Goal: Task Accomplishment & Management: Complete application form

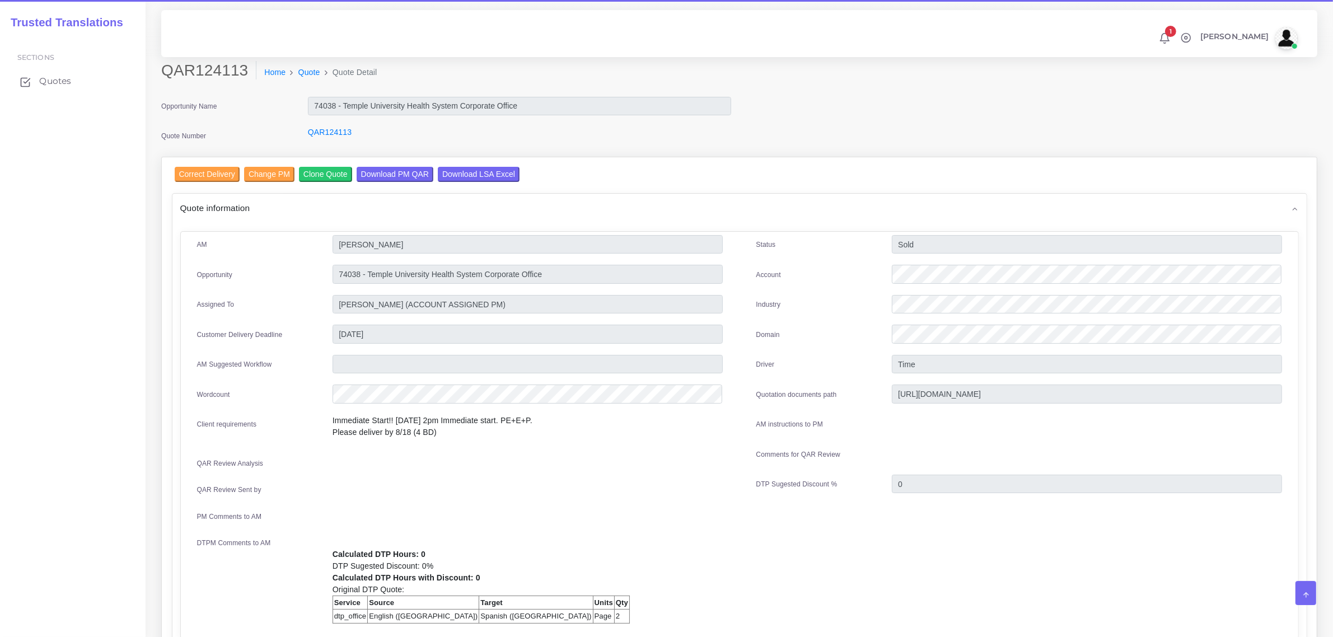
click at [46, 79] on span "Quotes" at bounding box center [55, 81] width 32 height 12
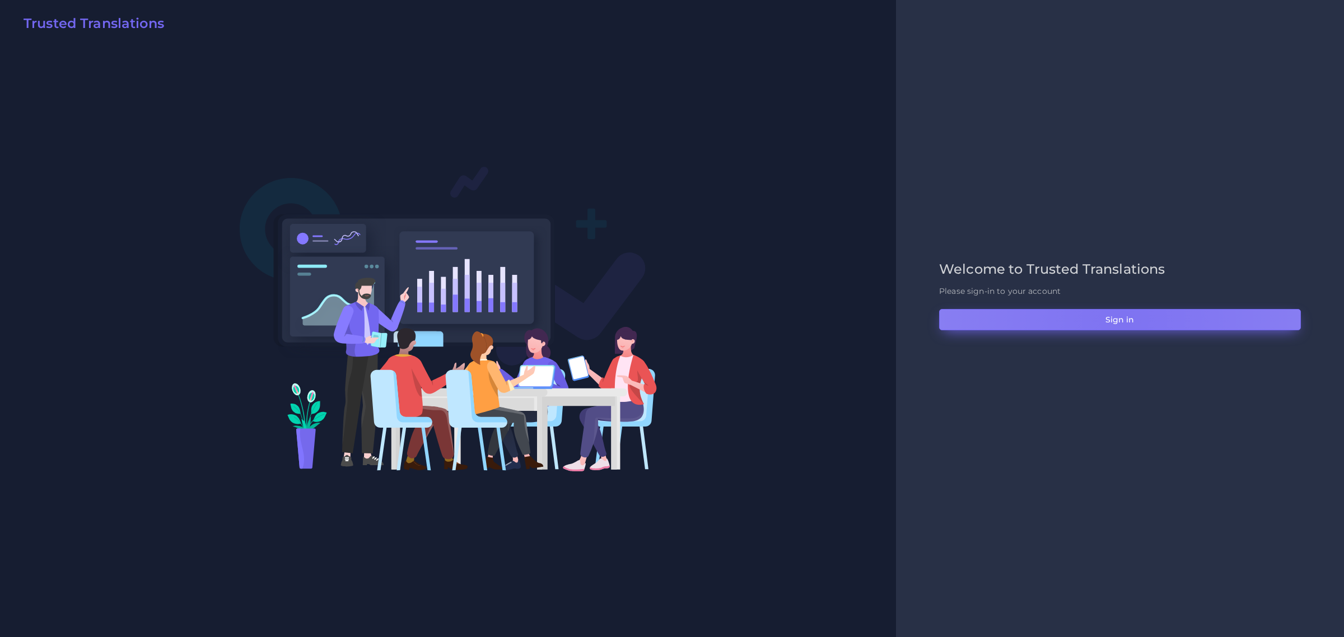
click at [1124, 319] on button "Sign in" at bounding box center [1120, 319] width 362 height 21
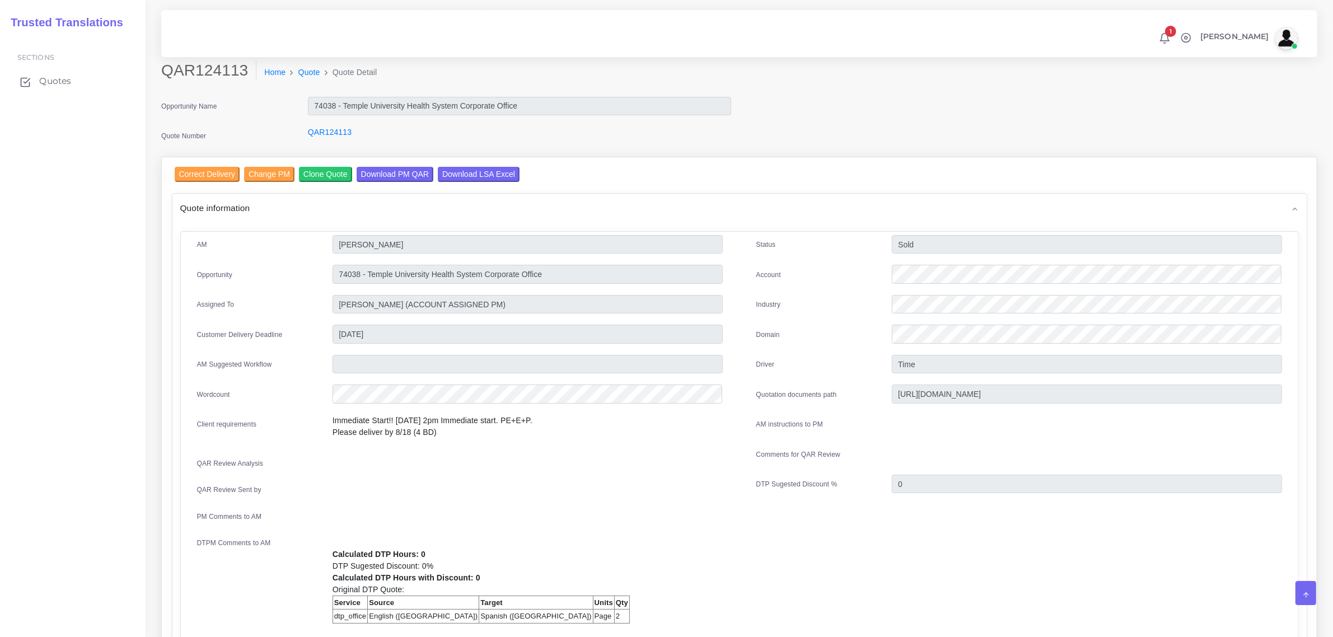
click at [54, 79] on span "Quotes" at bounding box center [55, 81] width 32 height 12
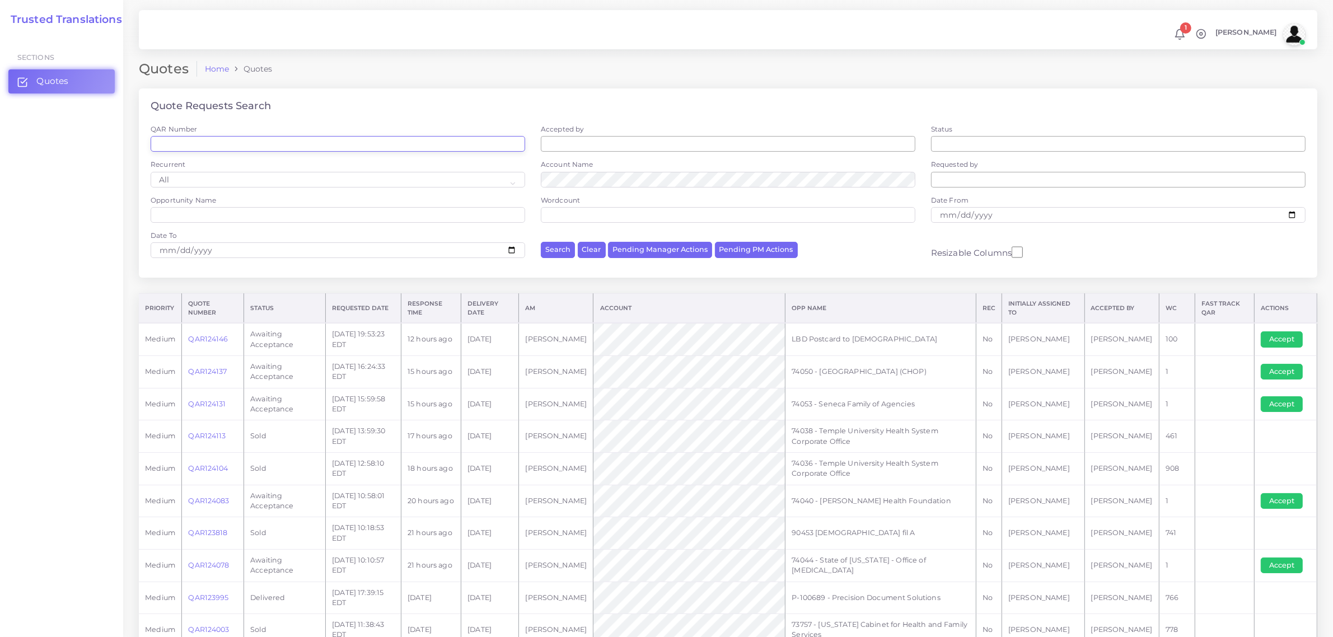
click at [222, 141] on input "QAR Number" at bounding box center [338, 144] width 375 height 16
paste input "QAR121098"
type input "QAR121098"
click at [541, 242] on button "Search" at bounding box center [558, 250] width 34 height 16
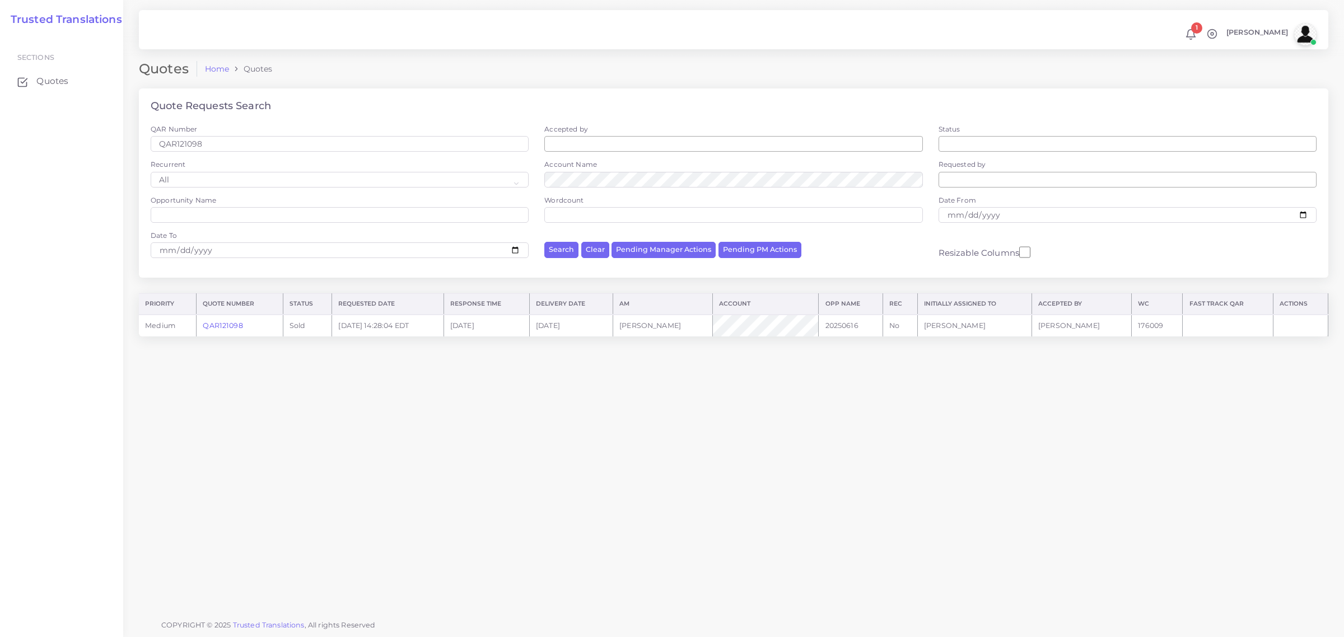
click at [233, 328] on link "QAR121098" at bounding box center [223, 325] width 40 height 8
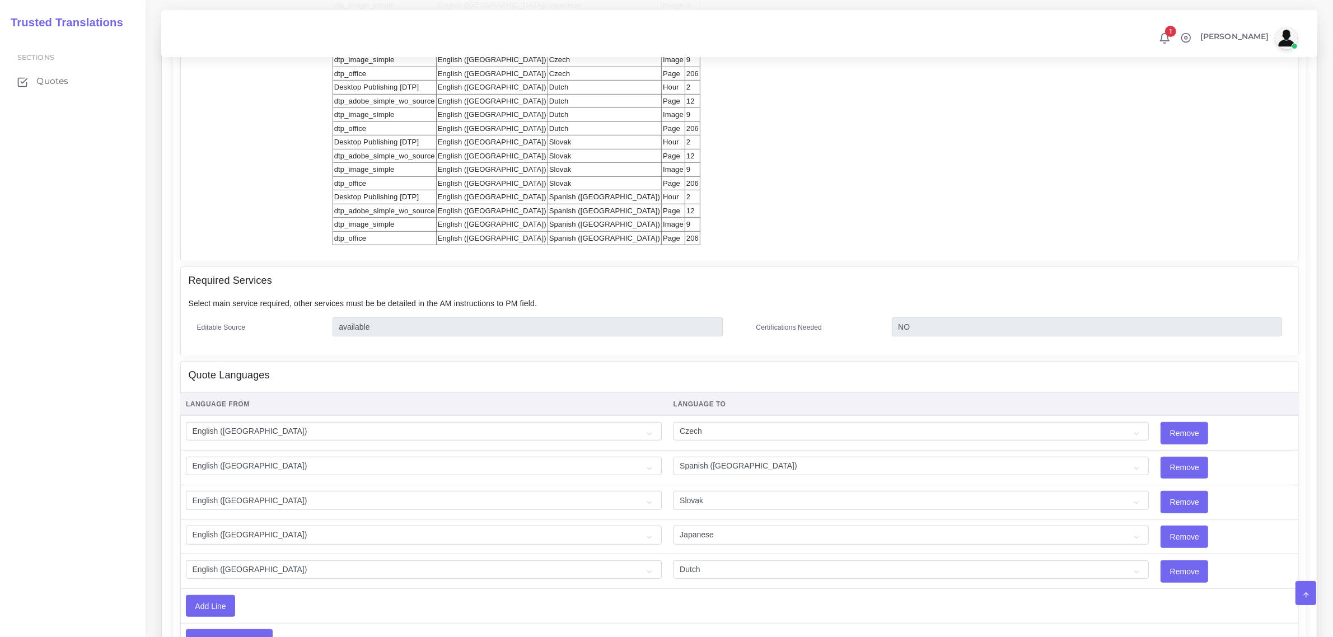
scroll to position [840, 0]
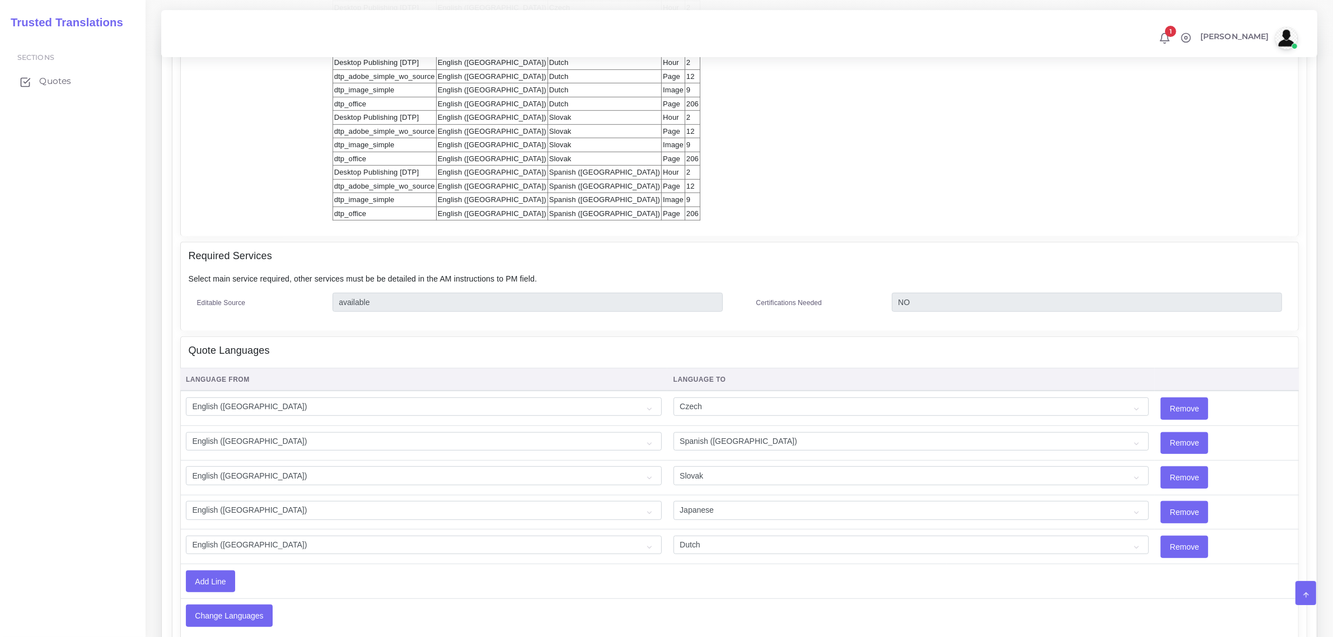
click at [46, 79] on span "Quotes" at bounding box center [55, 81] width 32 height 12
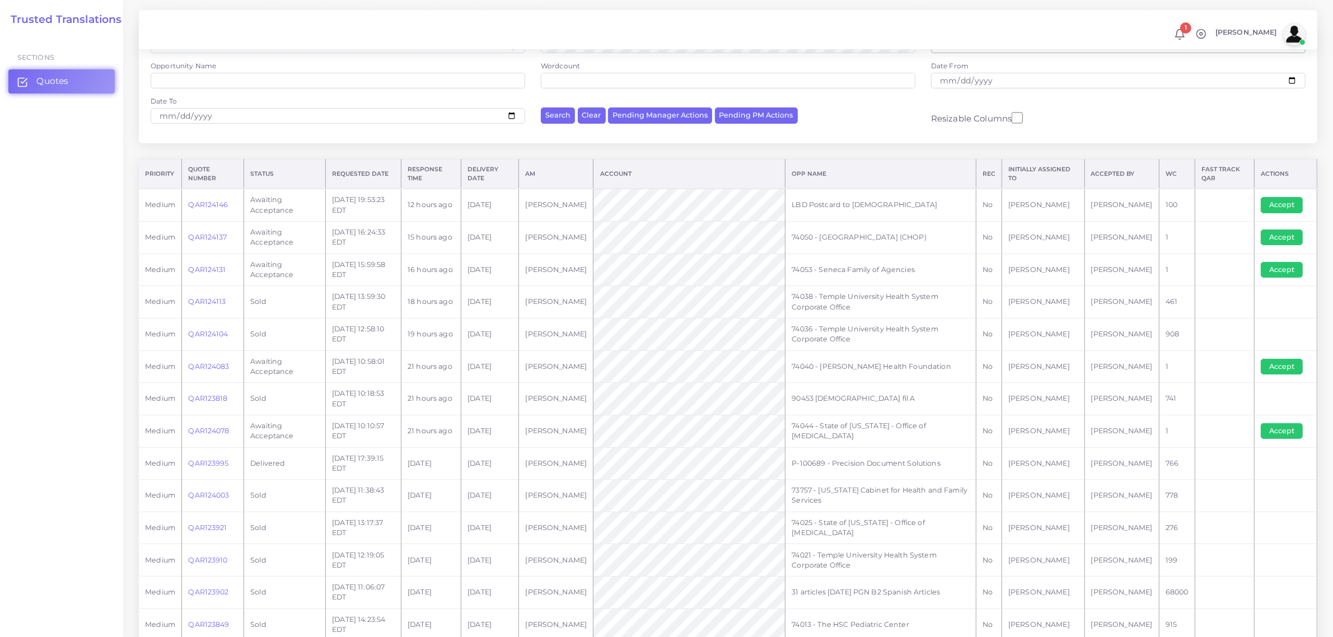
scroll to position [140, 0]
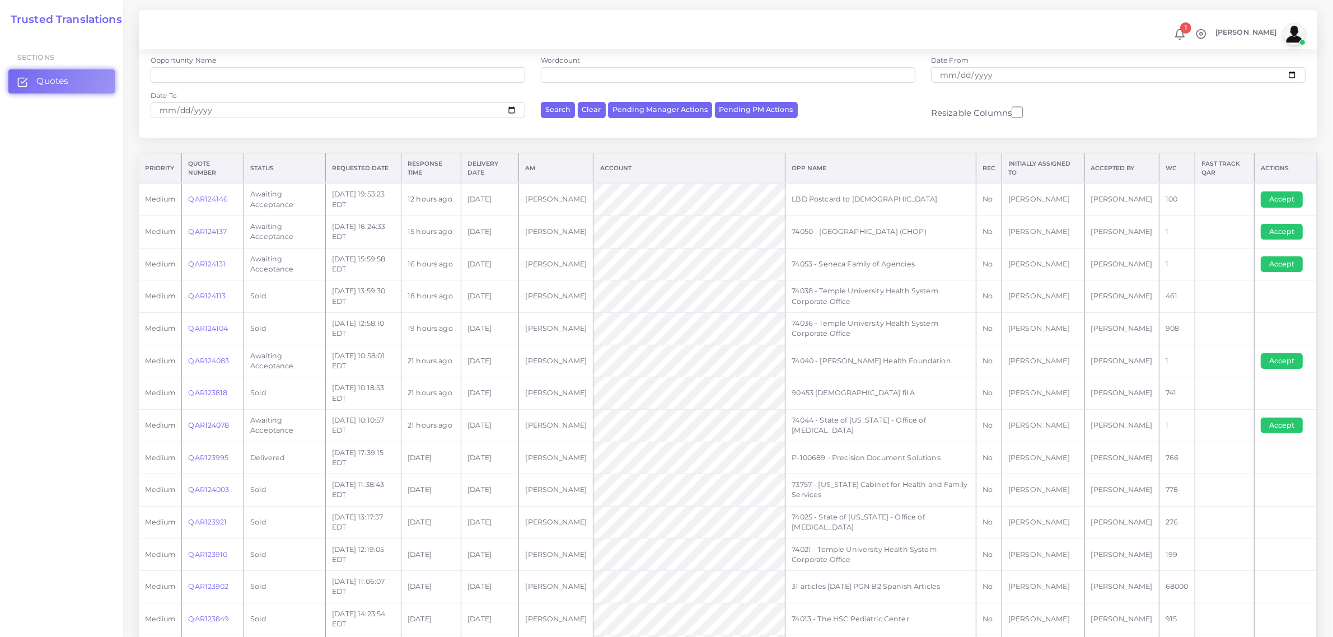
click at [211, 424] on link "QAR124078" at bounding box center [208, 425] width 41 height 8
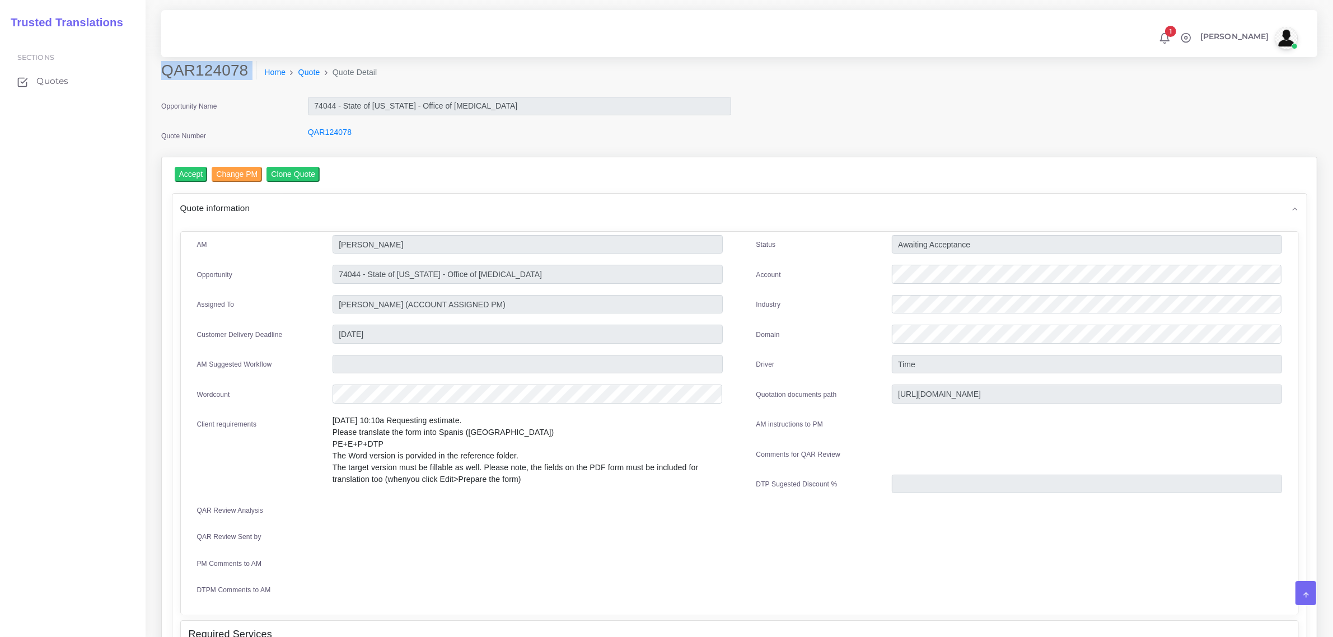
drag, startPoint x: 166, startPoint y: 69, endPoint x: 242, endPoint y: 81, distance: 77.2
click at [242, 81] on div "QAR124078 Home Quote Quote Detail" at bounding box center [593, 76] width 880 height 31
copy div "QAR124078"
drag, startPoint x: 338, startPoint y: 273, endPoint x: 360, endPoint y: 269, distance: 22.8
click at [360, 254] on input "74044 - State of Kentucky - Office of Vocational Rehabilitation" at bounding box center [528, 244] width 390 height 19
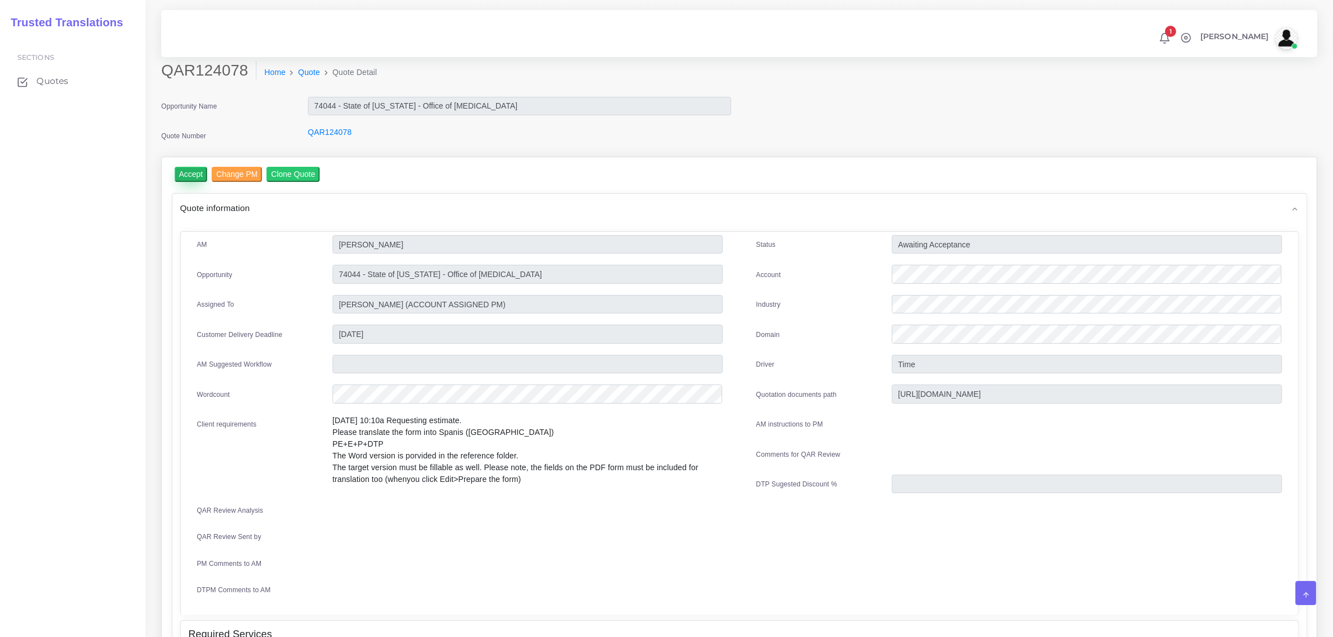
click at [190, 175] on input "Accept" at bounding box center [191, 174] width 33 height 15
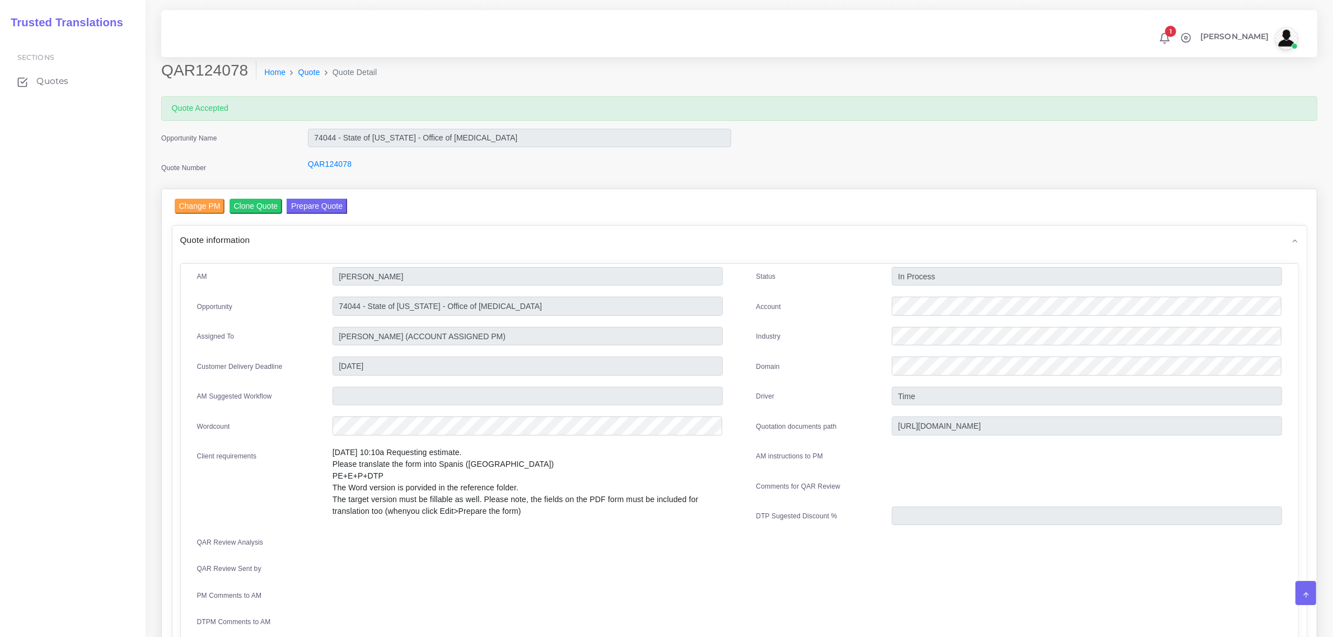
drag, startPoint x: 333, startPoint y: 495, endPoint x: 548, endPoint y: 510, distance: 215.0
click at [548, 510] on p "8/12 10:10a Requesting estimate. Please translate the form into Spanis (US) PE+…" at bounding box center [528, 482] width 390 height 71
copy p "The target version must be fillable as well. Please note, the fields on the PDF…"
click at [299, 209] on button "Prepare Quote" at bounding box center [317, 206] width 60 height 15
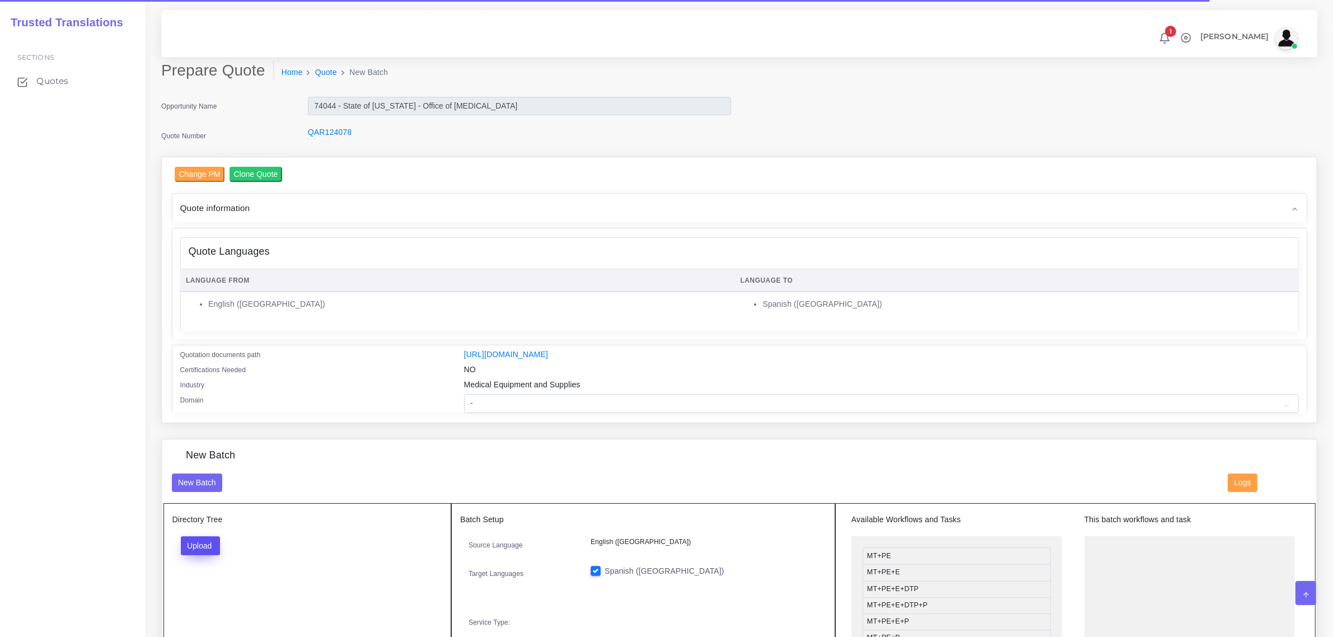
click at [211, 548] on button "Upload" at bounding box center [201, 546] width 40 height 19
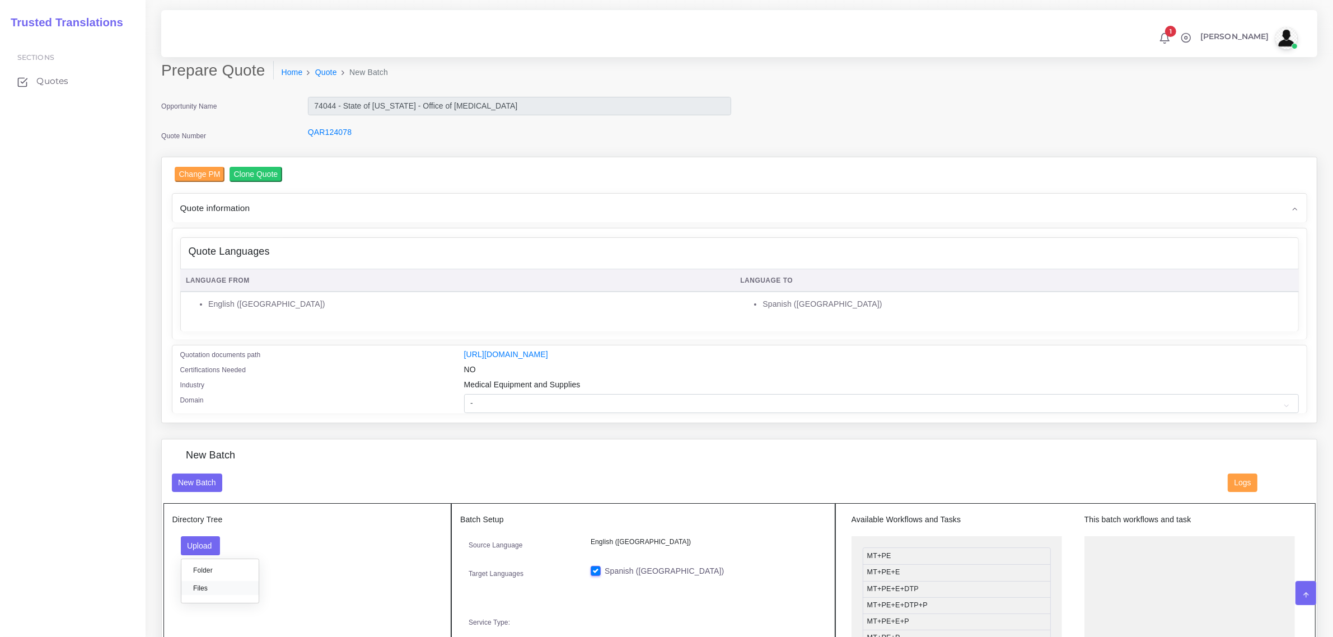
click at [214, 581] on label "Files" at bounding box center [219, 588] width 77 height 14
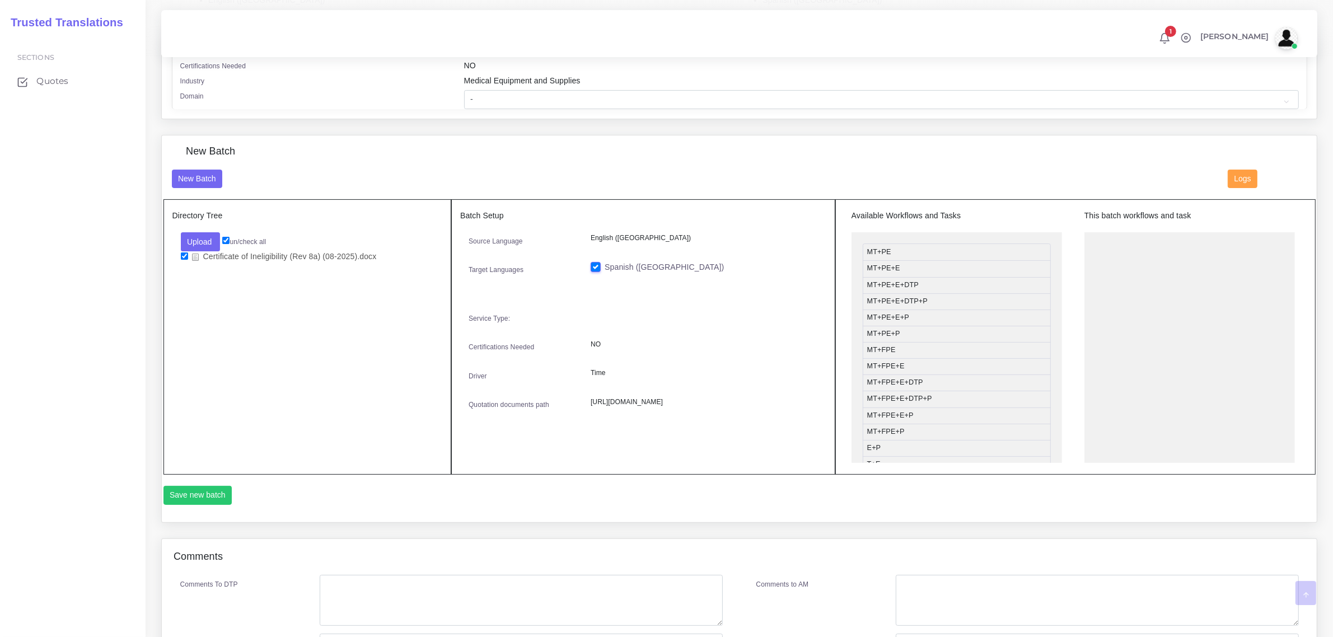
scroll to position [350, 0]
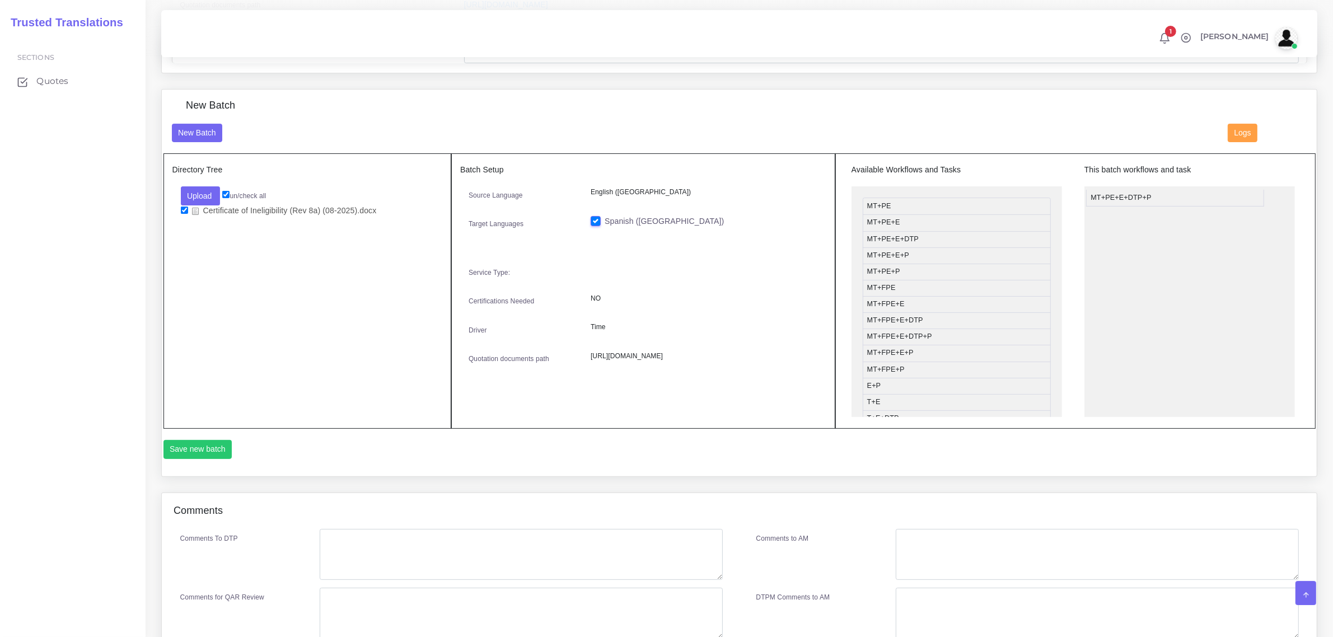
drag, startPoint x: 938, startPoint y: 253, endPoint x: 1162, endPoint y: 194, distance: 231.5
drag, startPoint x: 930, startPoint y: 245, endPoint x: 1163, endPoint y: 194, distance: 238.5
click at [213, 445] on button "Save new batch" at bounding box center [198, 449] width 69 height 19
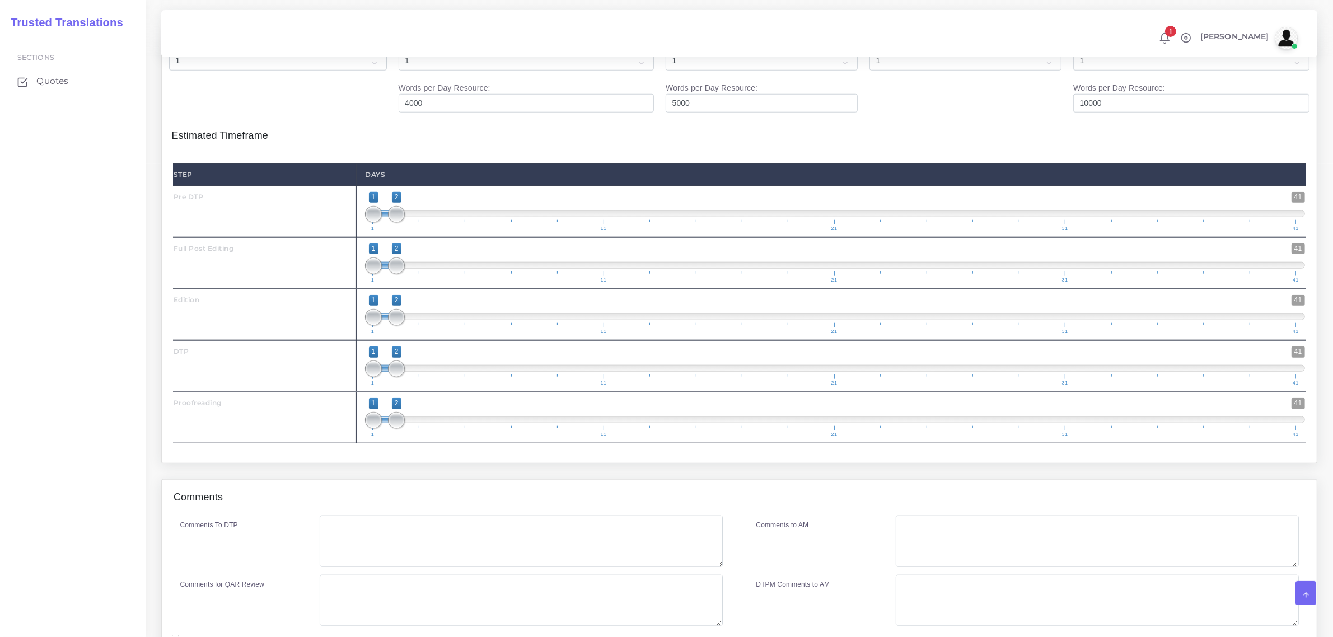
scroll to position [1438, 0]
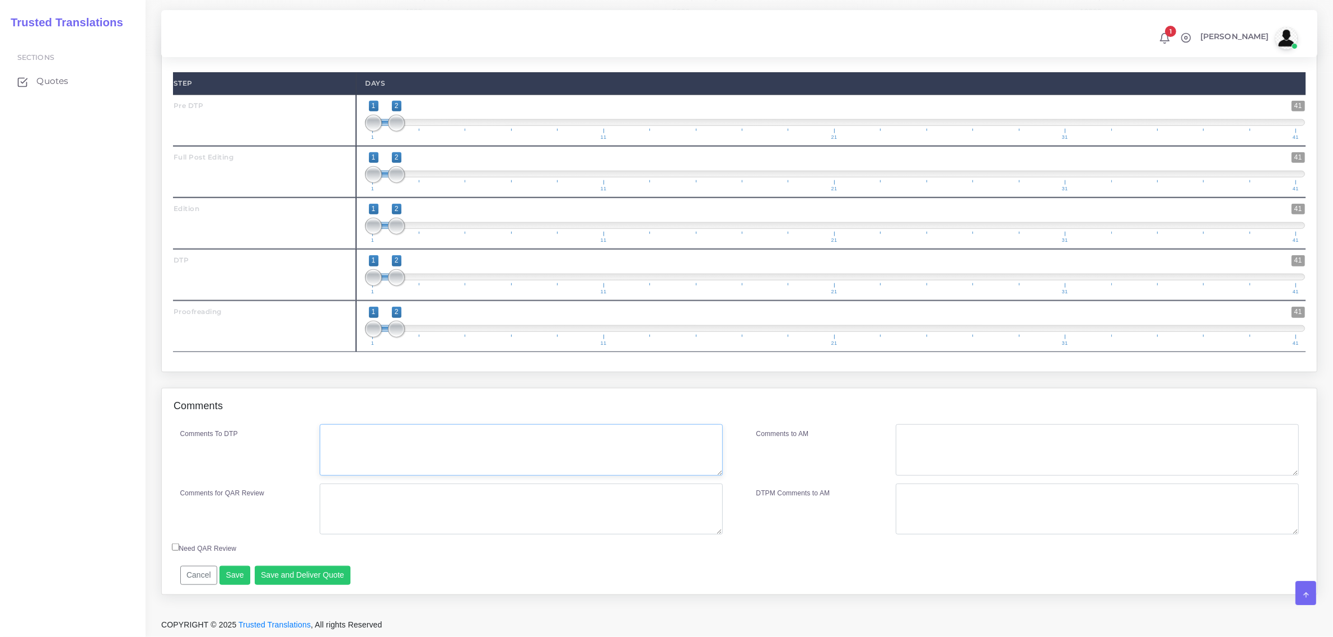
click at [393, 450] on textarea "Comments To DTP" at bounding box center [521, 451] width 403 height 52
paste textarea "The target version must be fillable as well. Please note, the fields on the PDF…"
click at [402, 448] on textarea "The target version must be fillable as well. Please note, the fields on the PDF…" at bounding box center [521, 451] width 403 height 52
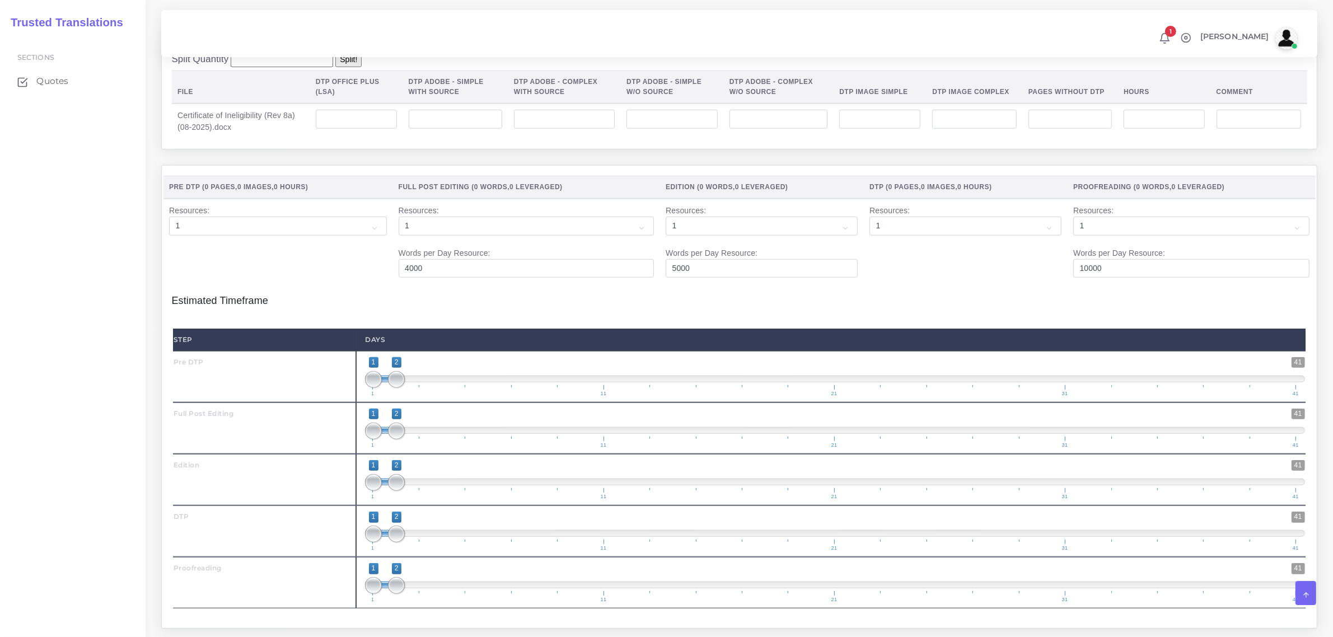
scroll to position [1158, 0]
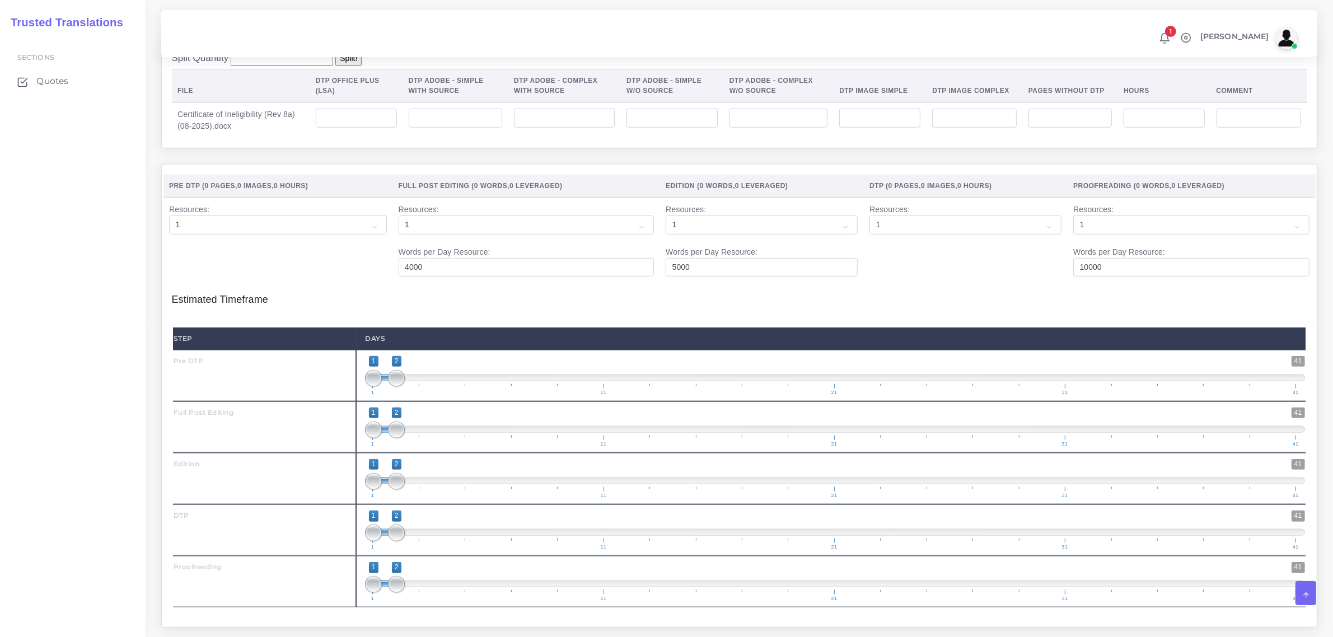
type textarea "The target version must be fillable as well. Please note, the fields on the PDF…"
type input "1;1"
drag, startPoint x: 384, startPoint y: 409, endPoint x: 365, endPoint y: 437, distance: 33.6
click at [367, 395] on span "1 41 1 1 1 — 1 1 11 21 31 41" at bounding box center [835, 375] width 940 height 39
type input "2;2"
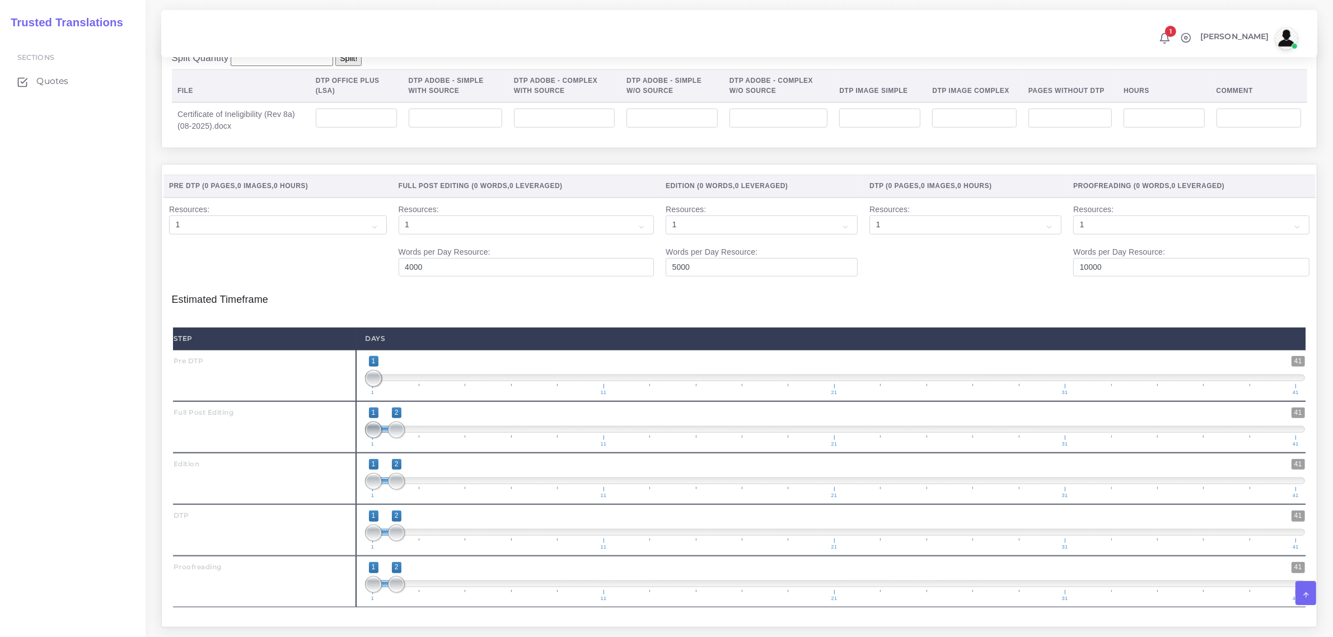
drag, startPoint x: 370, startPoint y: 454, endPoint x: 391, endPoint y: 463, distance: 22.6
click at [385, 447] on span "1 41 1 2 1 — 2 1 11 21 31 41" at bounding box center [835, 427] width 940 height 39
drag, startPoint x: 394, startPoint y: 501, endPoint x: 407, endPoint y: 503, distance: 13.5
click at [418, 490] on span at bounding box center [420, 481] width 17 height 17
type input "3;3"
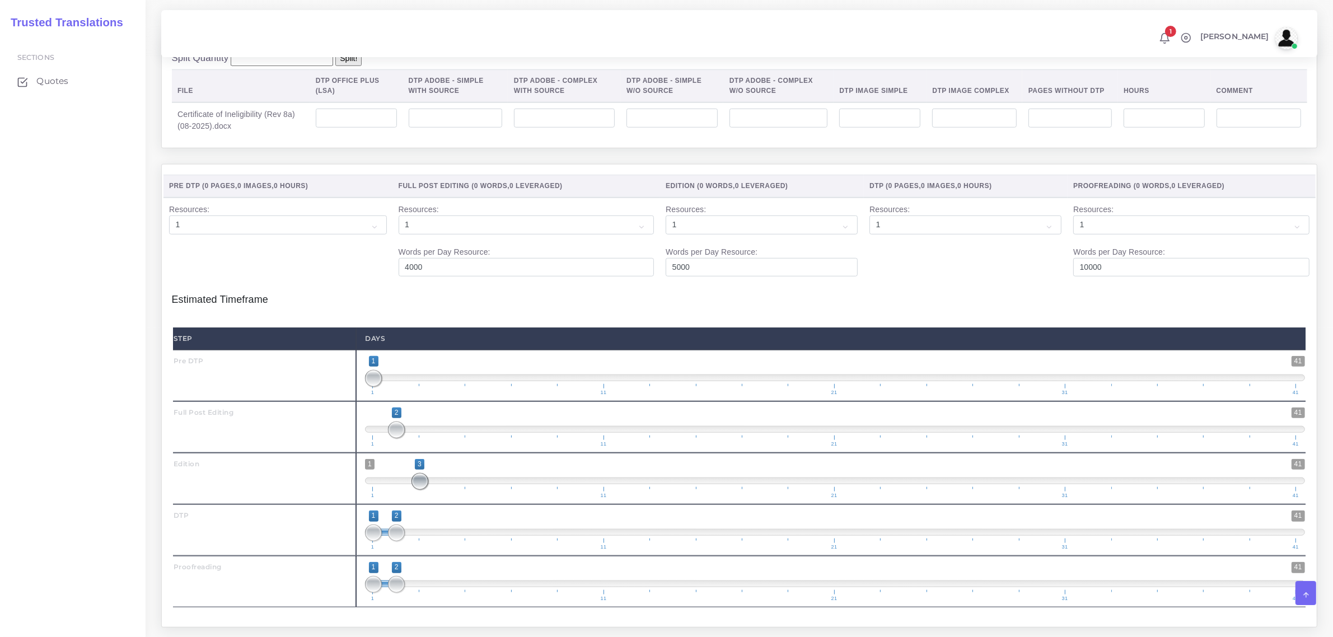
drag, startPoint x: 374, startPoint y: 505, endPoint x: 437, endPoint y: 467, distance: 73.9
click at [441, 481] on div "1 41 3 3 3 — 3 1 11 21 31 41 3;3" at bounding box center [835, 479] width 958 height 52
click at [393, 439] on span at bounding box center [396, 430] width 17 height 17
drag, startPoint x: 398, startPoint y: 551, endPoint x: 423, endPoint y: 549, distance: 25.2
click at [423, 542] on span at bounding box center [420, 533] width 17 height 17
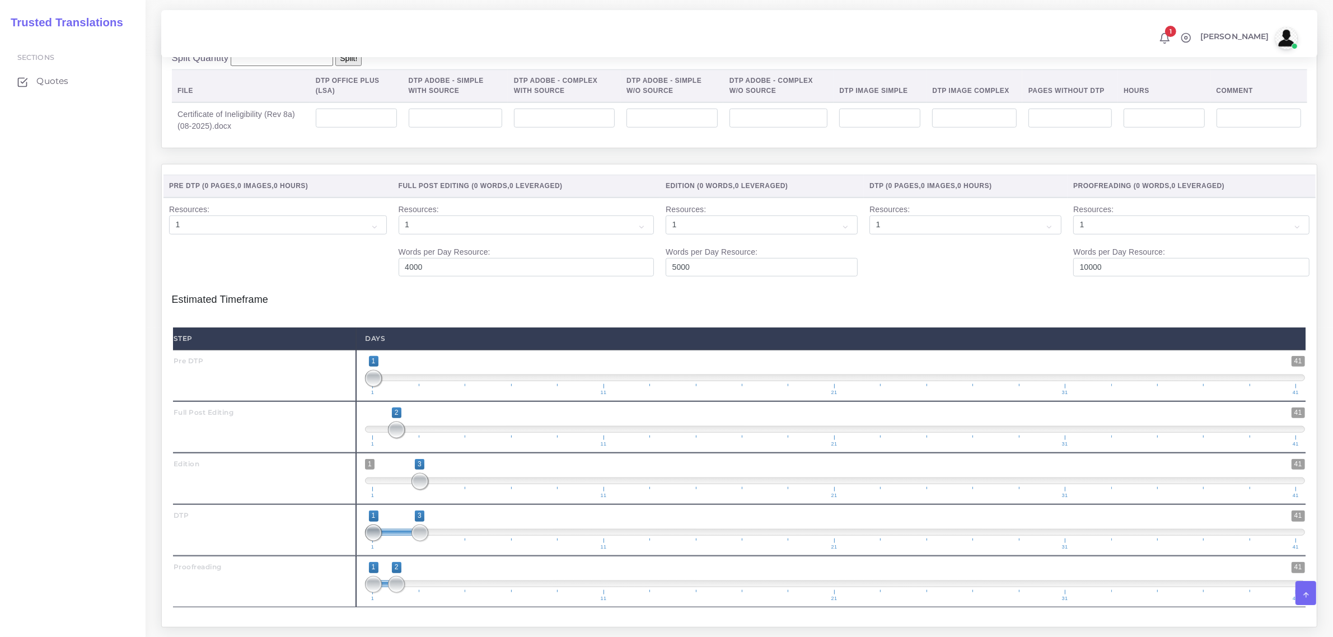
type input "3;3"
drag, startPoint x: 376, startPoint y: 553, endPoint x: 446, endPoint y: 561, distance: 70.4
click at [446, 550] on span "1 41 3 3 3 — 3 1 11 21 31 41" at bounding box center [835, 530] width 940 height 39
drag, startPoint x: 397, startPoint y: 608, endPoint x: 449, endPoint y: 609, distance: 52.1
click at [449, 593] on span at bounding box center [443, 584] width 17 height 17
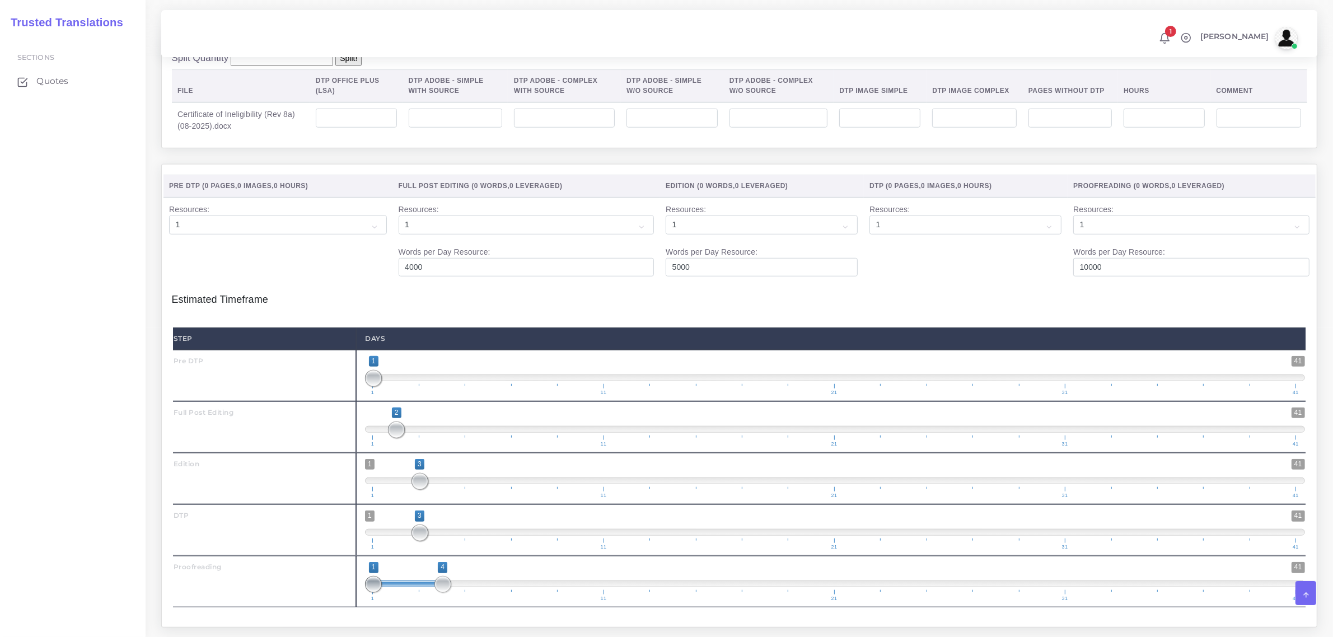
type input "4;4"
drag, startPoint x: 368, startPoint y: 613, endPoint x: 454, endPoint y: 591, distance: 88.4
click at [445, 593] on span at bounding box center [443, 584] width 17 height 17
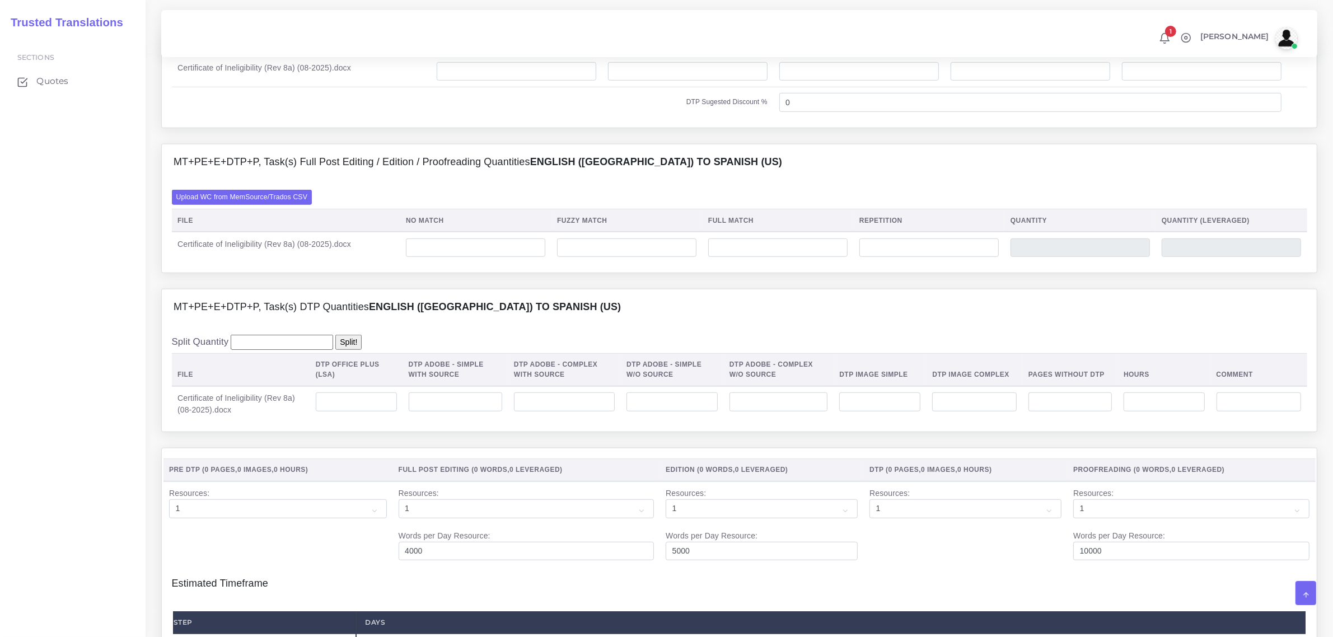
scroll to position [738, 0]
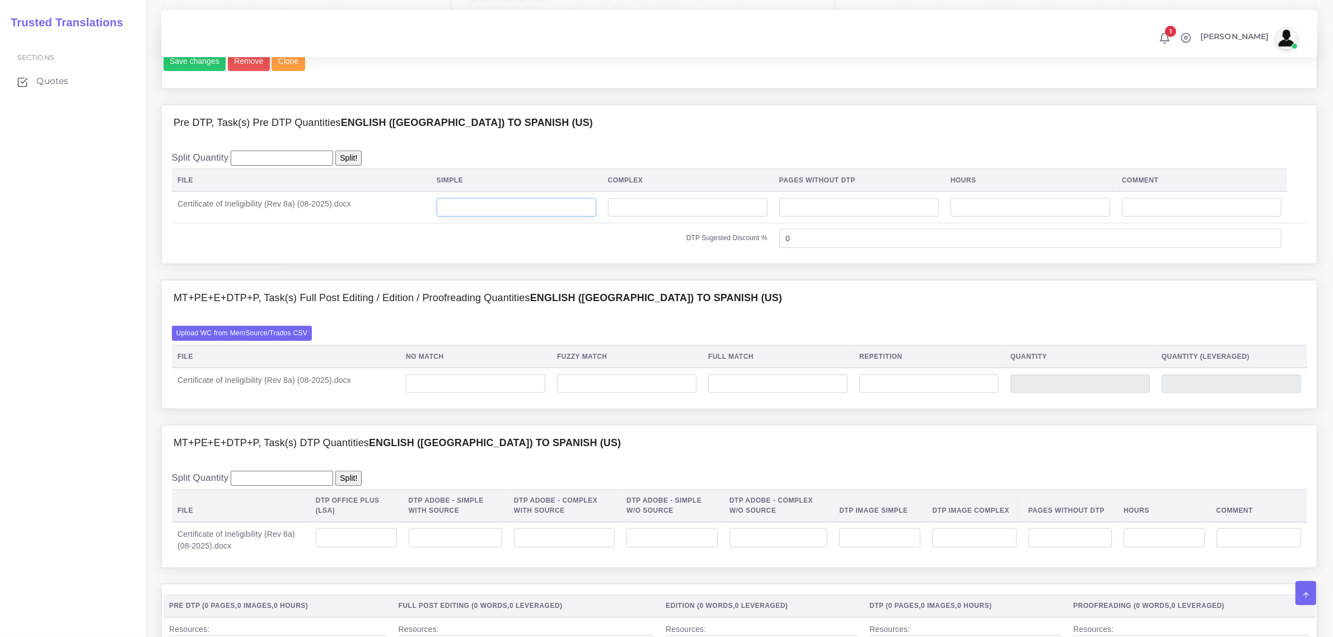
click at [518, 217] on input "number" at bounding box center [517, 207] width 160 height 19
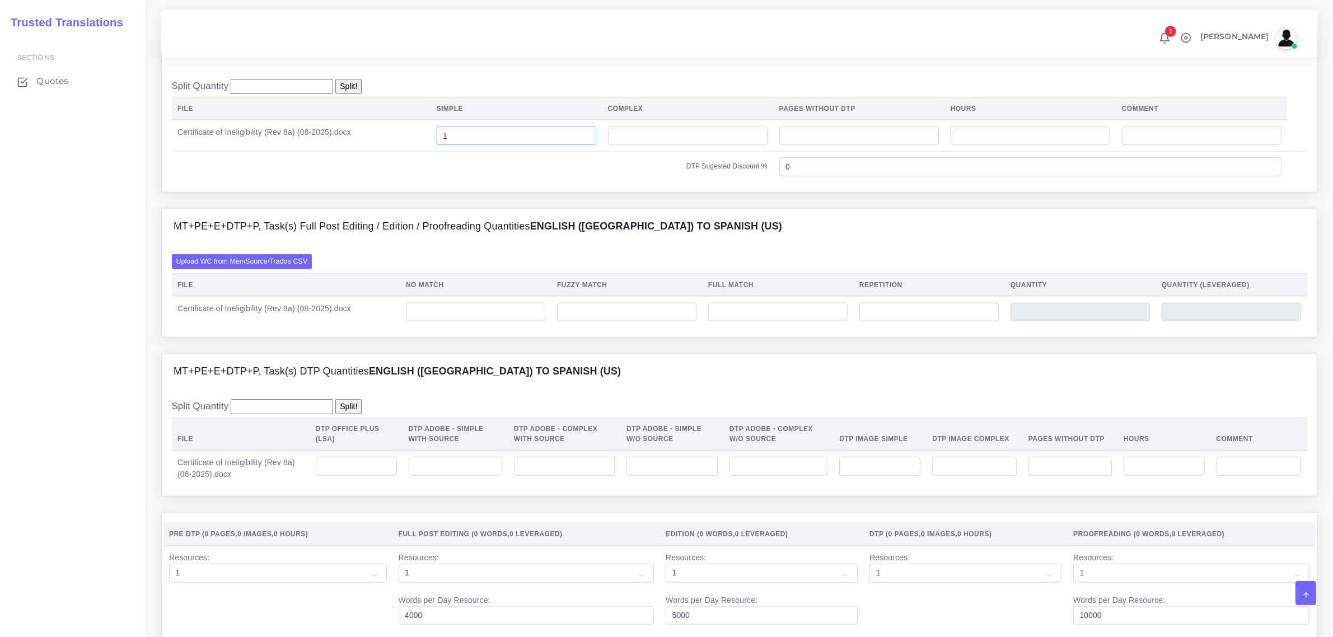
scroll to position [878, 0]
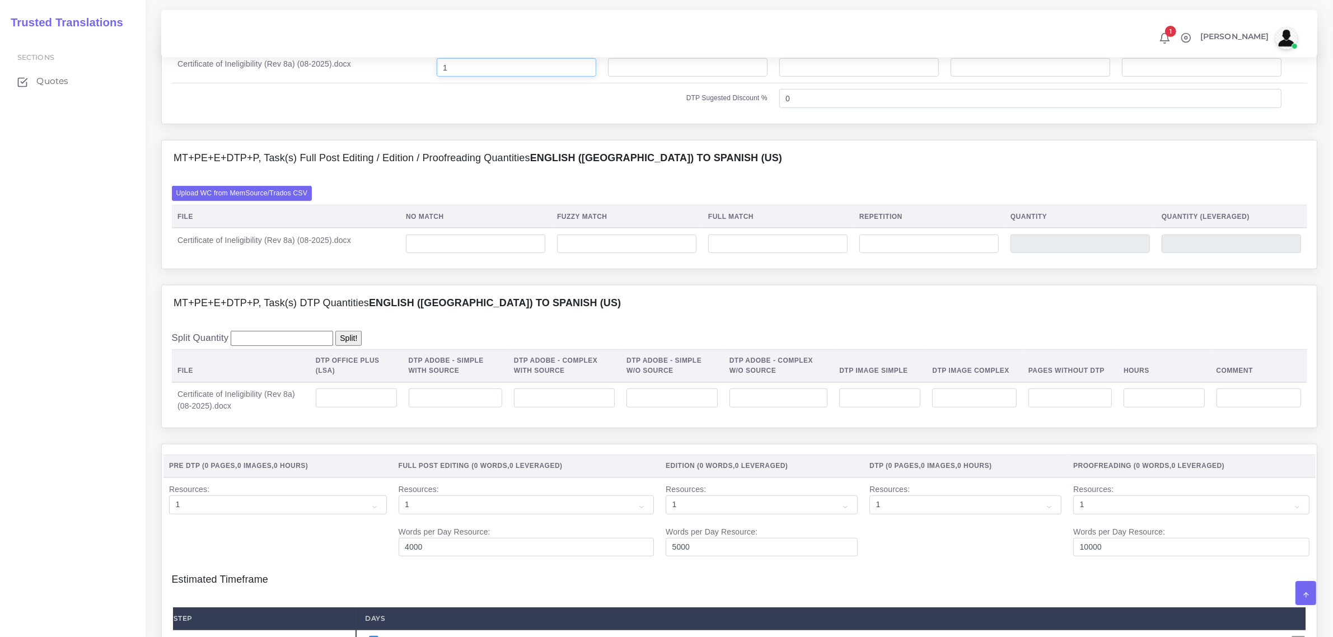
type input "1"
click at [361, 408] on input "number" at bounding box center [356, 398] width 81 height 19
click at [693, 408] on input "number" at bounding box center [672, 398] width 91 height 19
click at [792, 410] on td at bounding box center [779, 401] width 110 height 36
click at [783, 408] on input "number" at bounding box center [779, 398] width 99 height 19
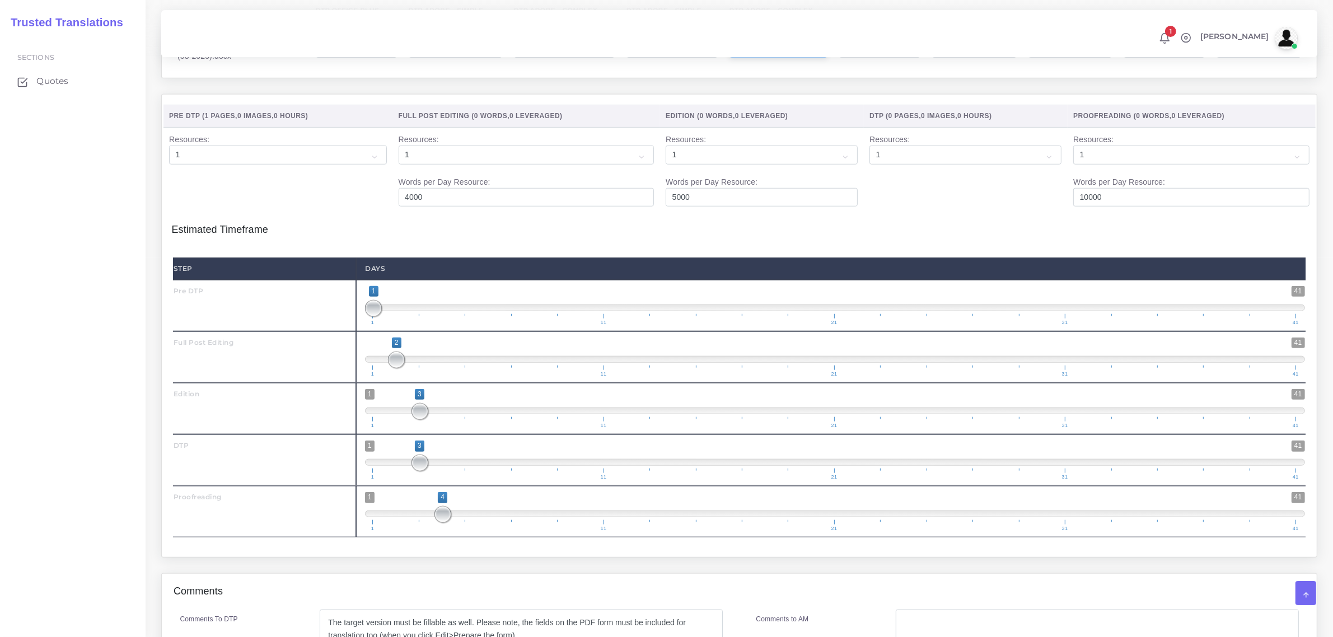
scroll to position [1438, 0]
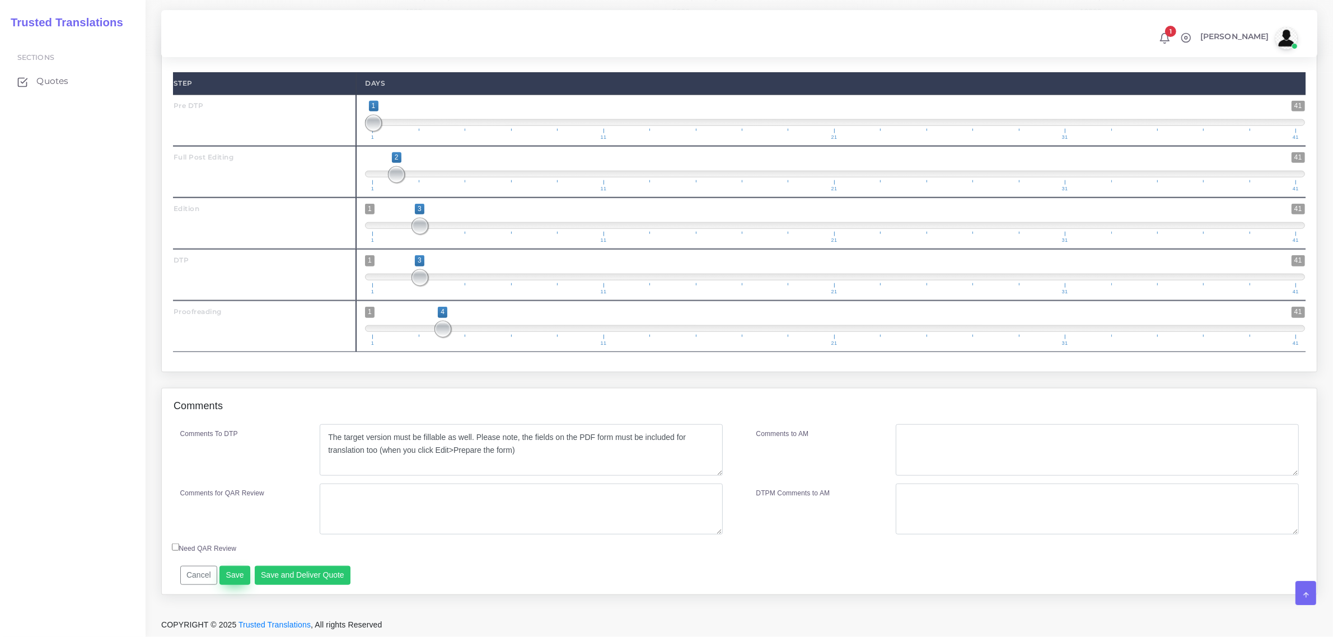
type input "1"
click at [241, 570] on button "Save" at bounding box center [235, 575] width 31 height 19
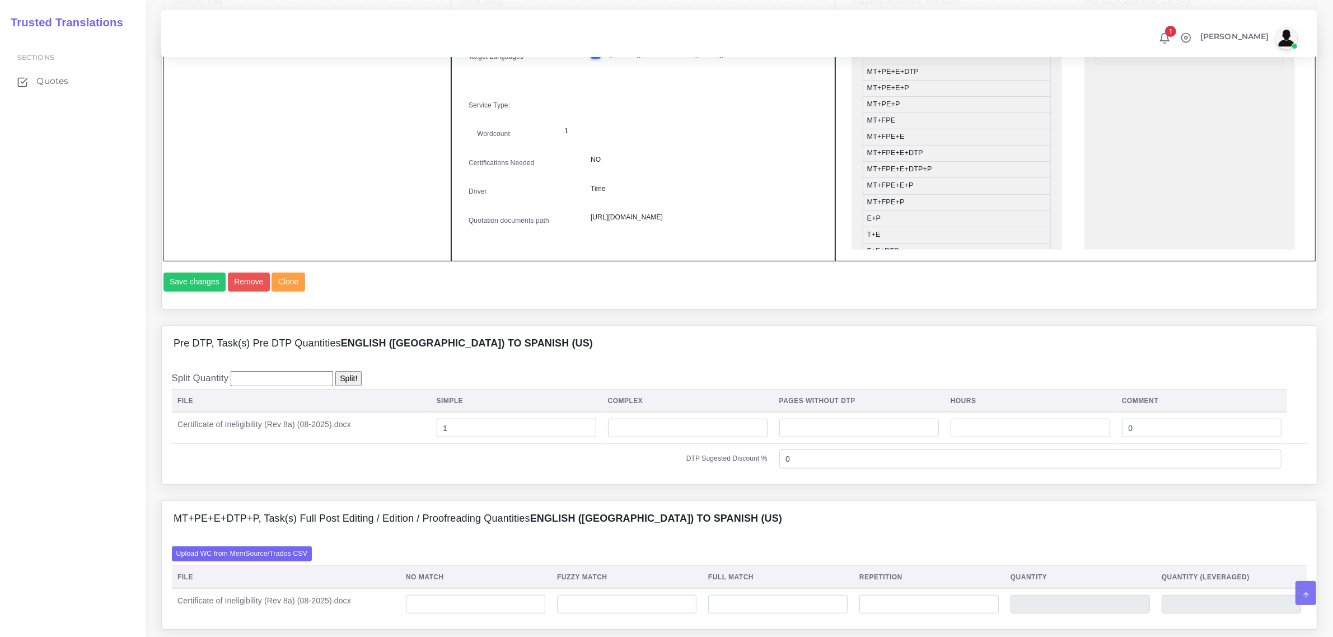
scroll to position [560, 0]
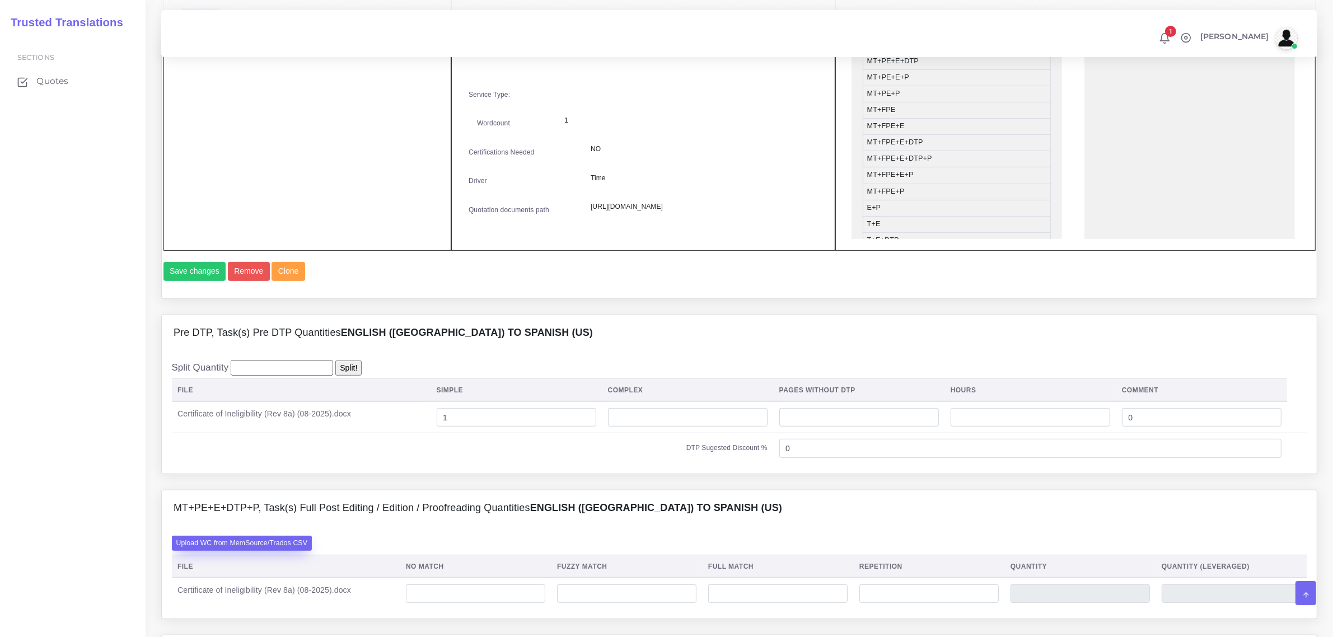
click at [276, 551] on label "Upload WC from MemSource/Trados CSV" at bounding box center [242, 543] width 141 height 15
click at [0, 0] on input "Upload WC from MemSource/Trados CSV" at bounding box center [0, 0] width 0 height 0
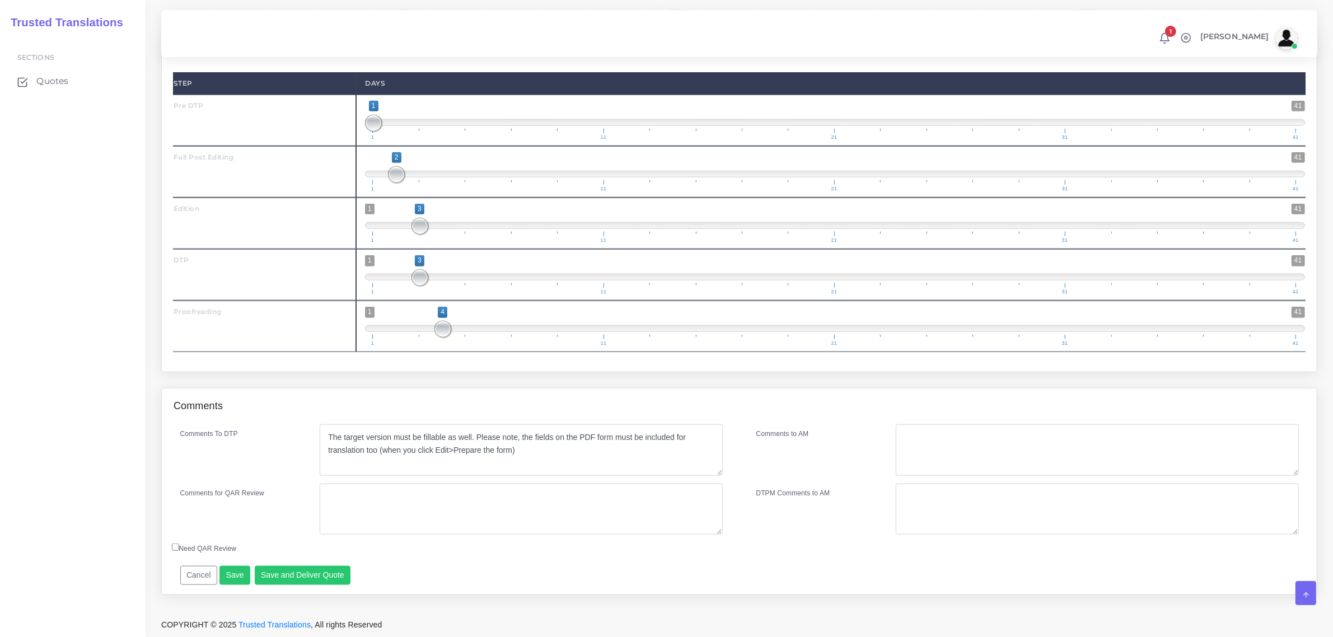
scroll to position [1471, 0]
click at [323, 572] on button "Save and Deliver Quote" at bounding box center [303, 575] width 96 height 19
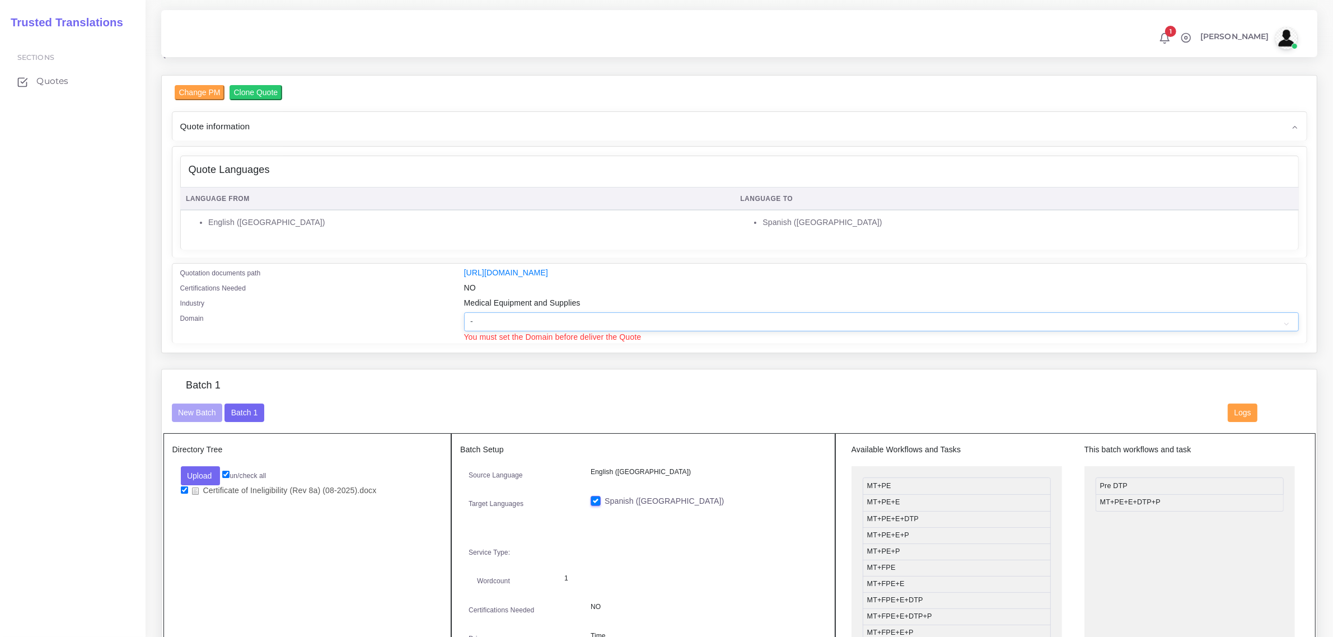
click at [493, 320] on select "- Advertising and Media Agriculture, Forestry and Fishing Architecture, Buildin…" at bounding box center [881, 322] width 835 height 19
select select "Healthcare and Health Sciences"
click at [464, 313] on select "- Advertising and Media Agriculture, Forestry and Fishing Architecture, Buildin…" at bounding box center [881, 322] width 835 height 19
click at [583, 317] on select "- Advertising and Media Agriculture, Forestry and Fishing Architecture, Buildin…" at bounding box center [881, 322] width 835 height 19
click at [599, 321] on select "- Advertising and Media Agriculture, Forestry and Fishing Architecture, Buildin…" at bounding box center [881, 322] width 835 height 19
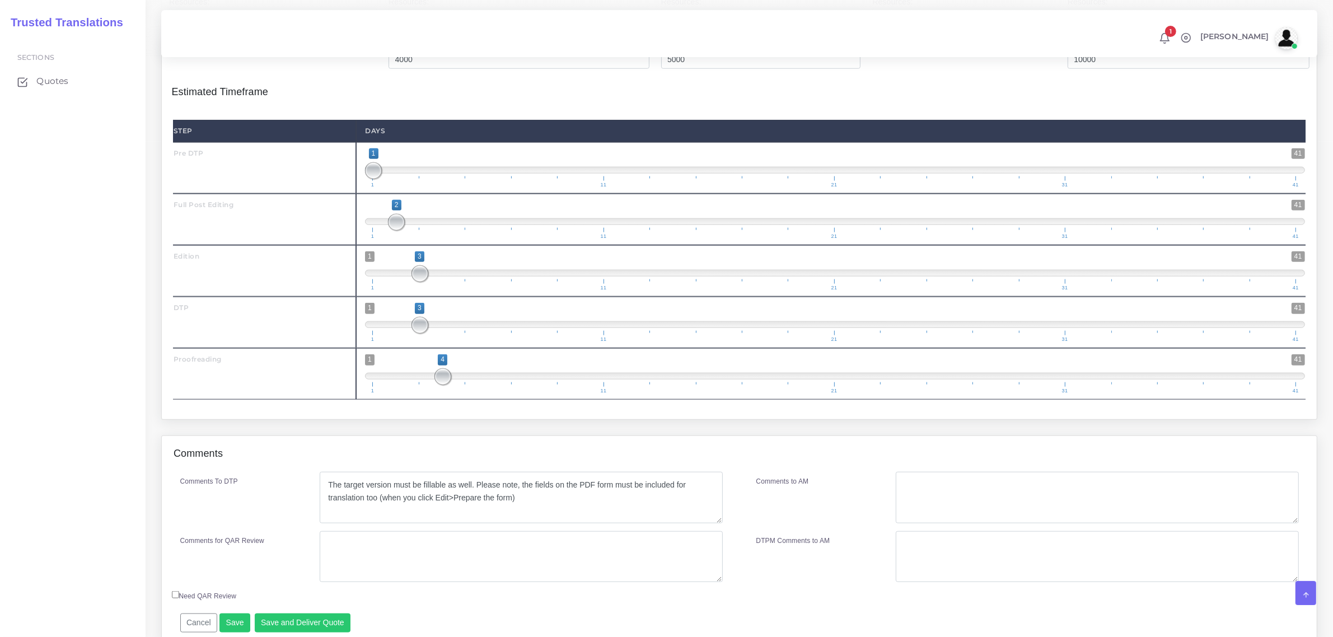
scroll to position [1482, 0]
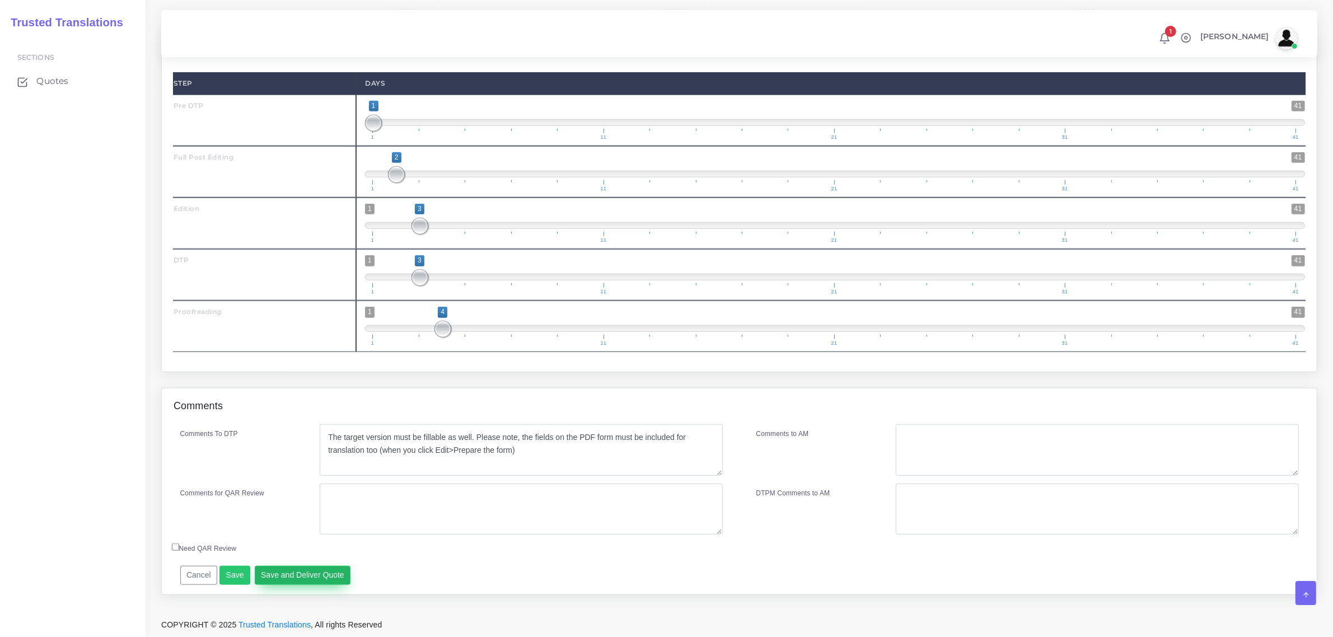
click at [309, 578] on button "Save and Deliver Quote" at bounding box center [303, 575] width 96 height 19
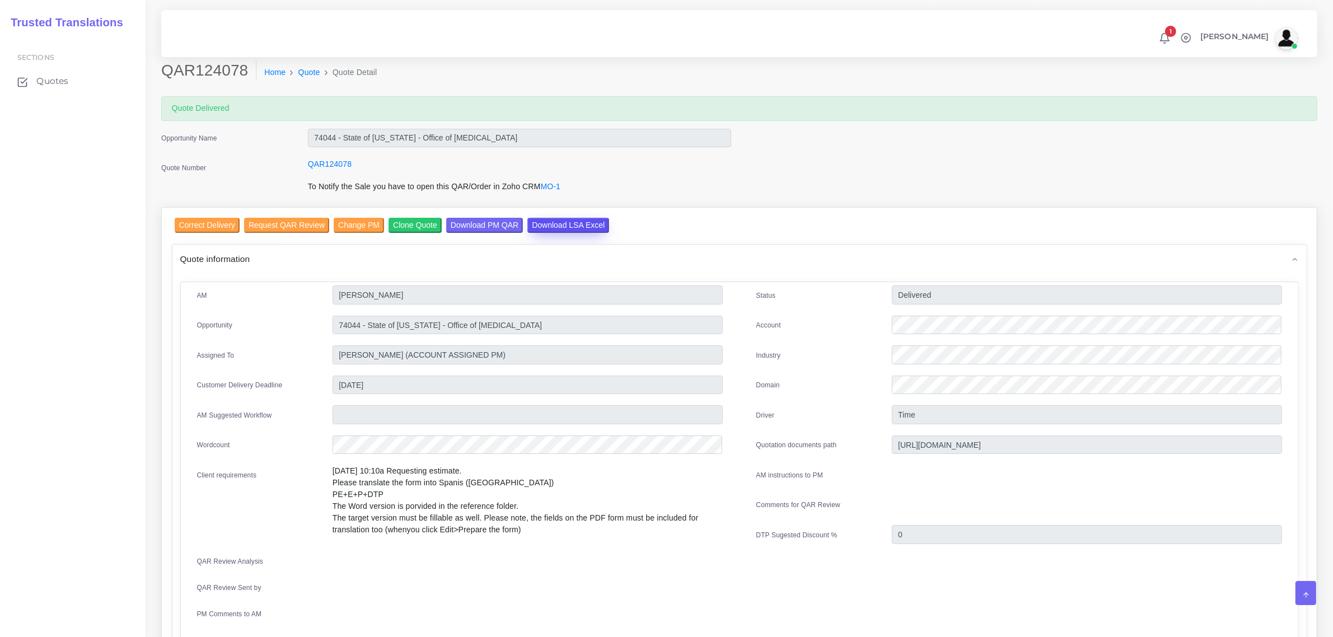
click at [544, 227] on input "Download LSA Excel" at bounding box center [569, 225] width 82 height 15
click at [60, 82] on span "Quotes" at bounding box center [55, 81] width 32 height 12
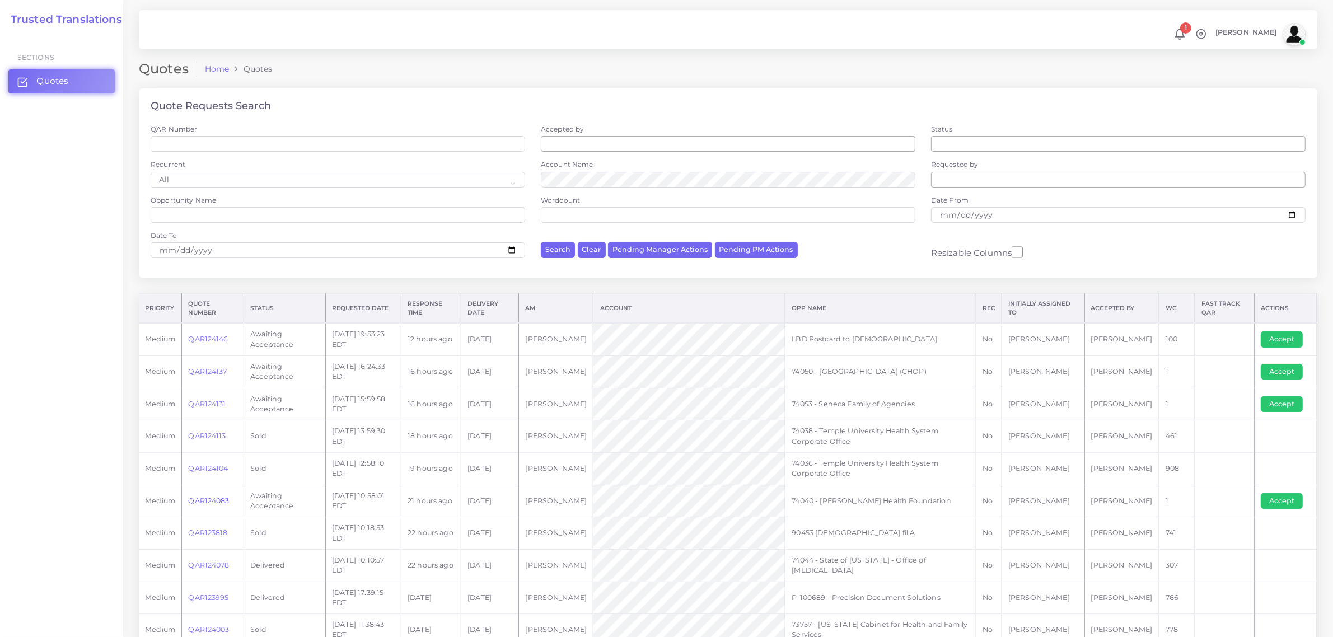
click at [208, 500] on link "QAR124083" at bounding box center [208, 501] width 41 height 8
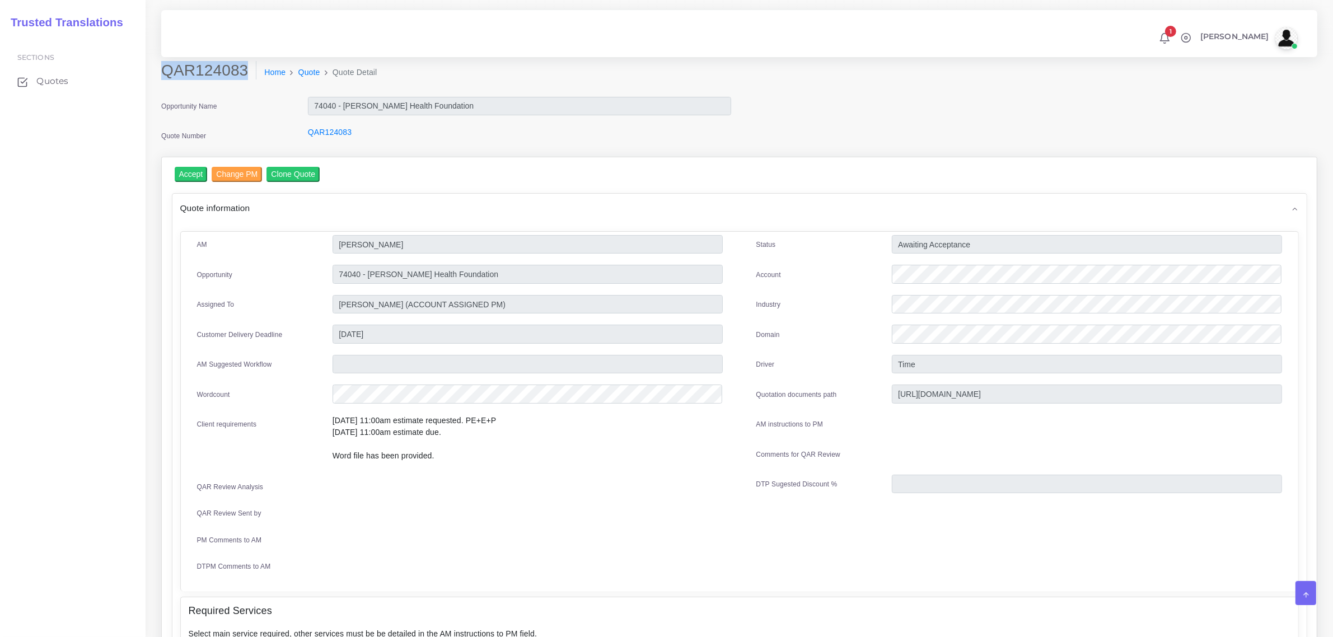
drag, startPoint x: 164, startPoint y: 72, endPoint x: 245, endPoint y: 77, distance: 81.4
click at [245, 77] on h2 "QAR124083" at bounding box center [208, 70] width 95 height 19
copy h2 "QAR124083"
click at [196, 174] on input "Accept" at bounding box center [191, 174] width 33 height 15
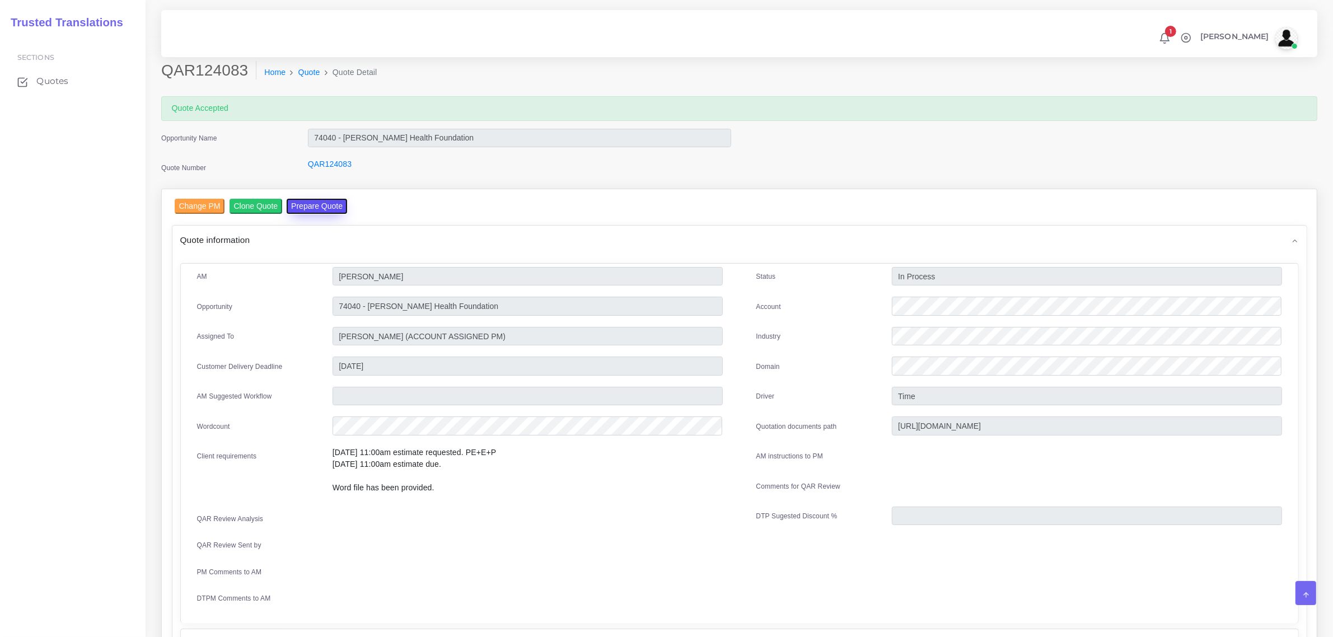
click at [306, 203] on button "Prepare Quote" at bounding box center [317, 206] width 60 height 15
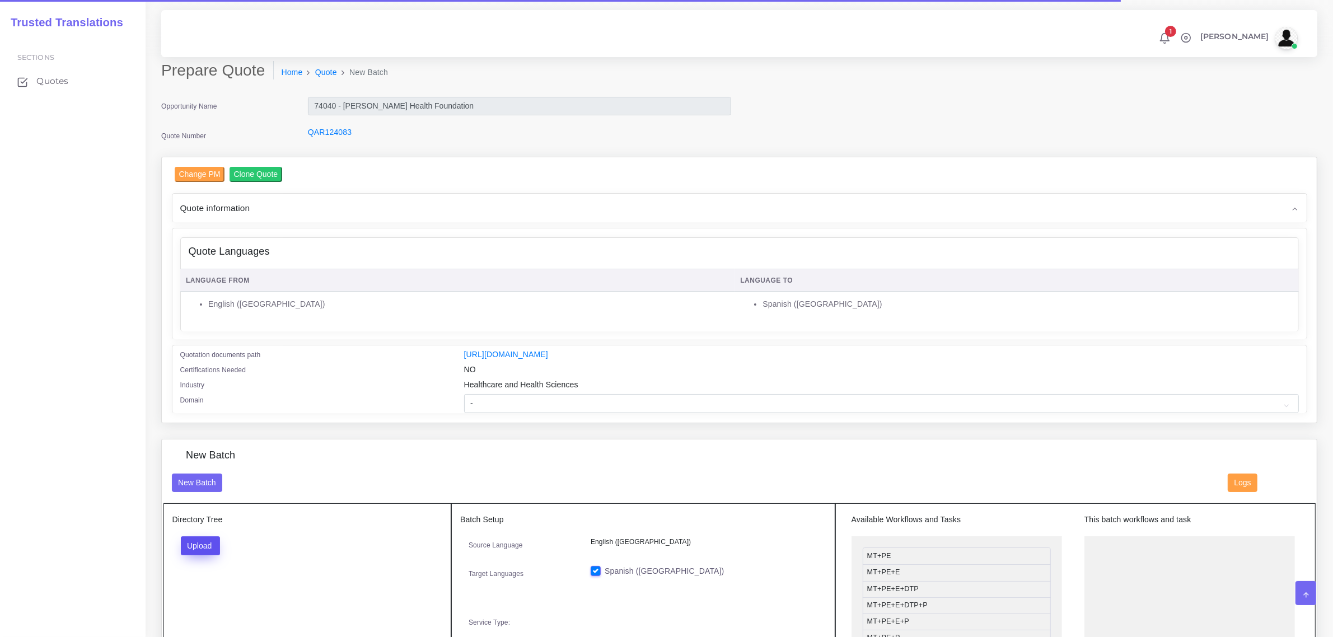
click at [212, 539] on button "Upload" at bounding box center [201, 546] width 40 height 19
click at [234, 590] on label "Files" at bounding box center [219, 588] width 77 height 14
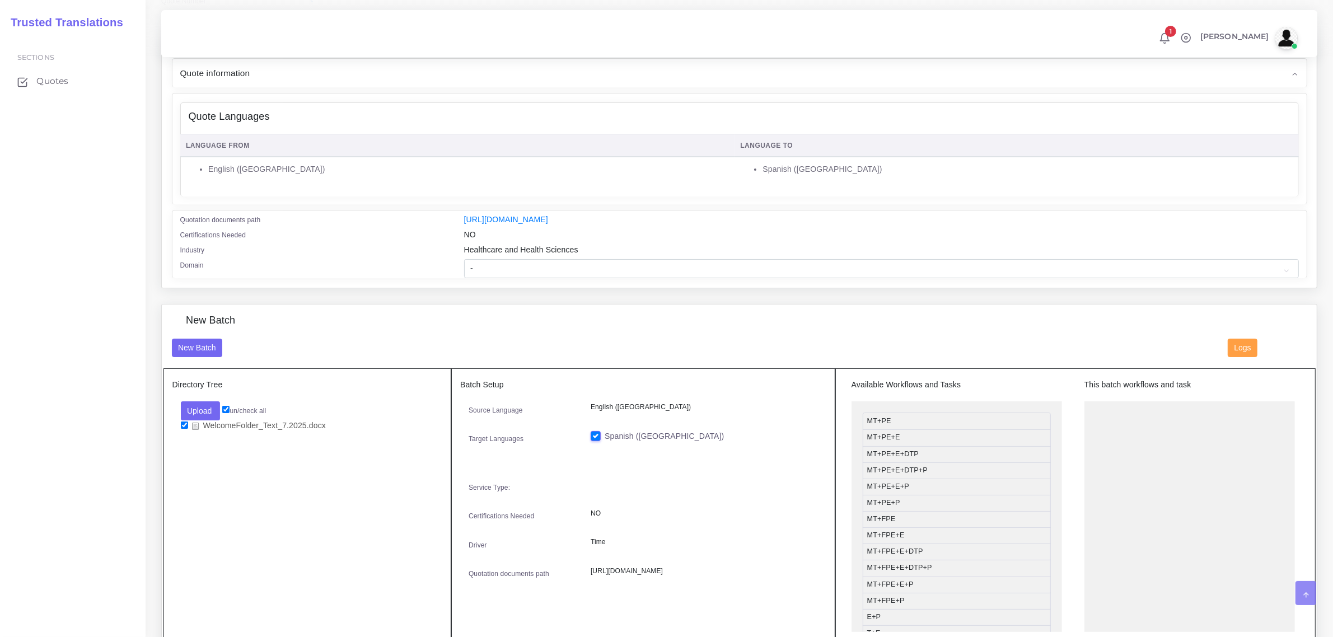
scroll to position [140, 0]
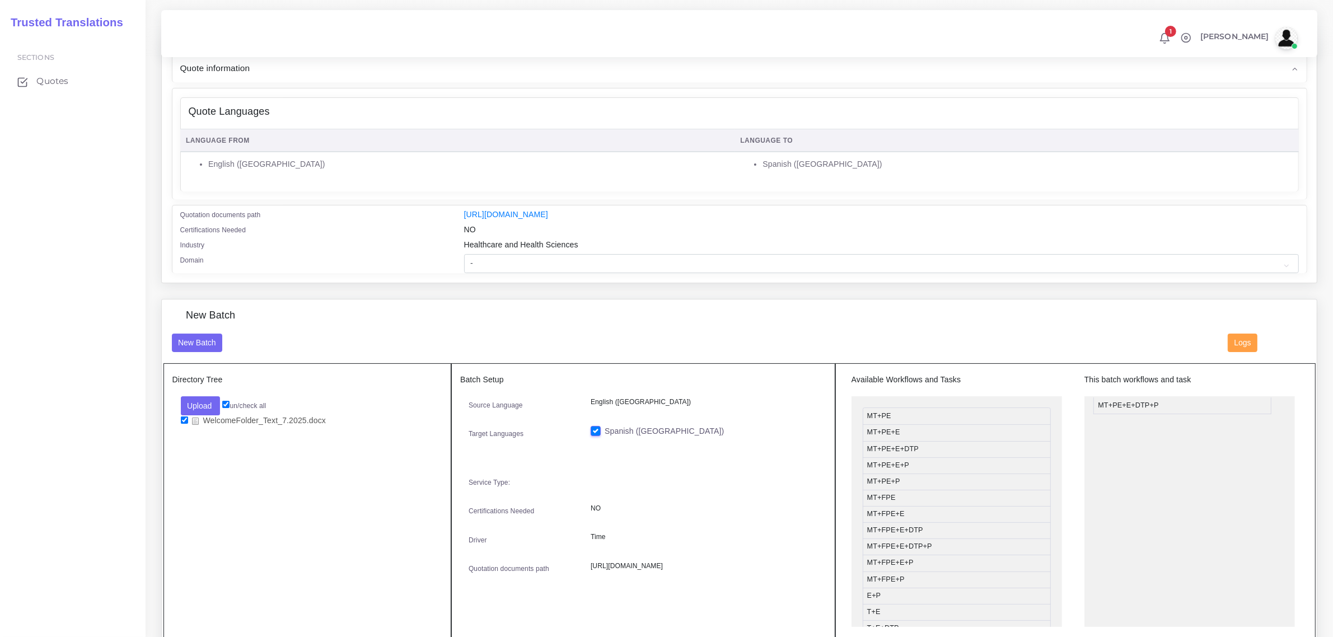
drag, startPoint x: 928, startPoint y: 463, endPoint x: 1159, endPoint y: 402, distance: 239.1
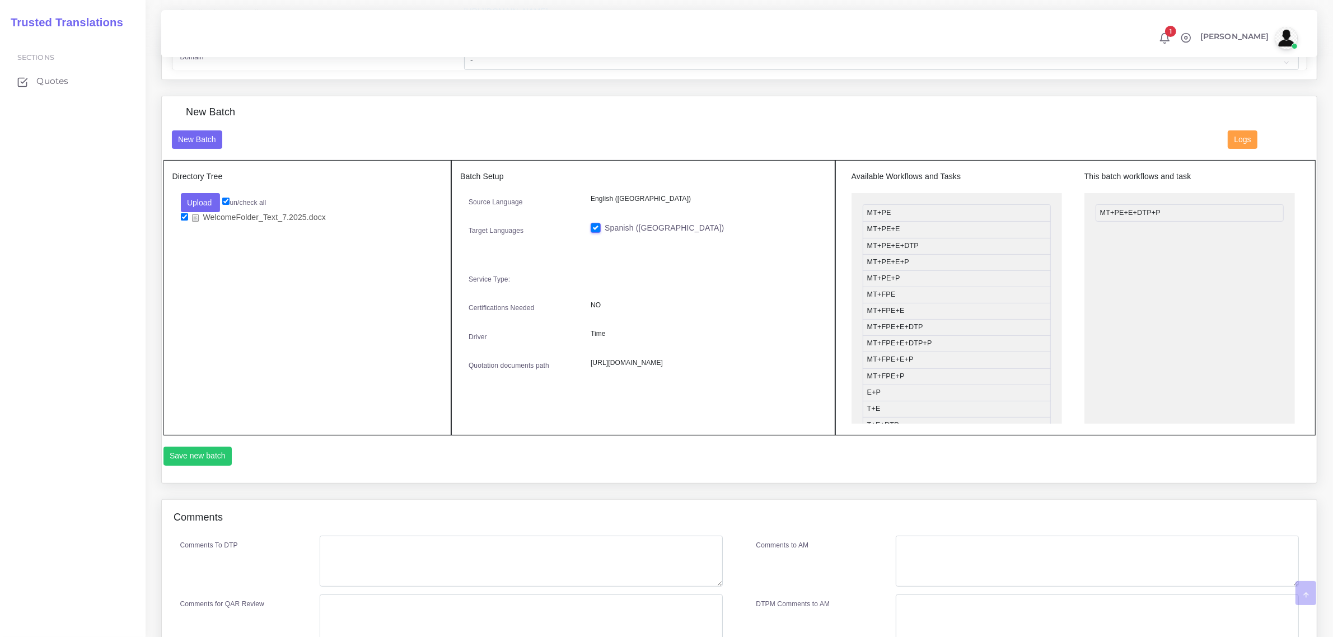
scroll to position [350, 0]
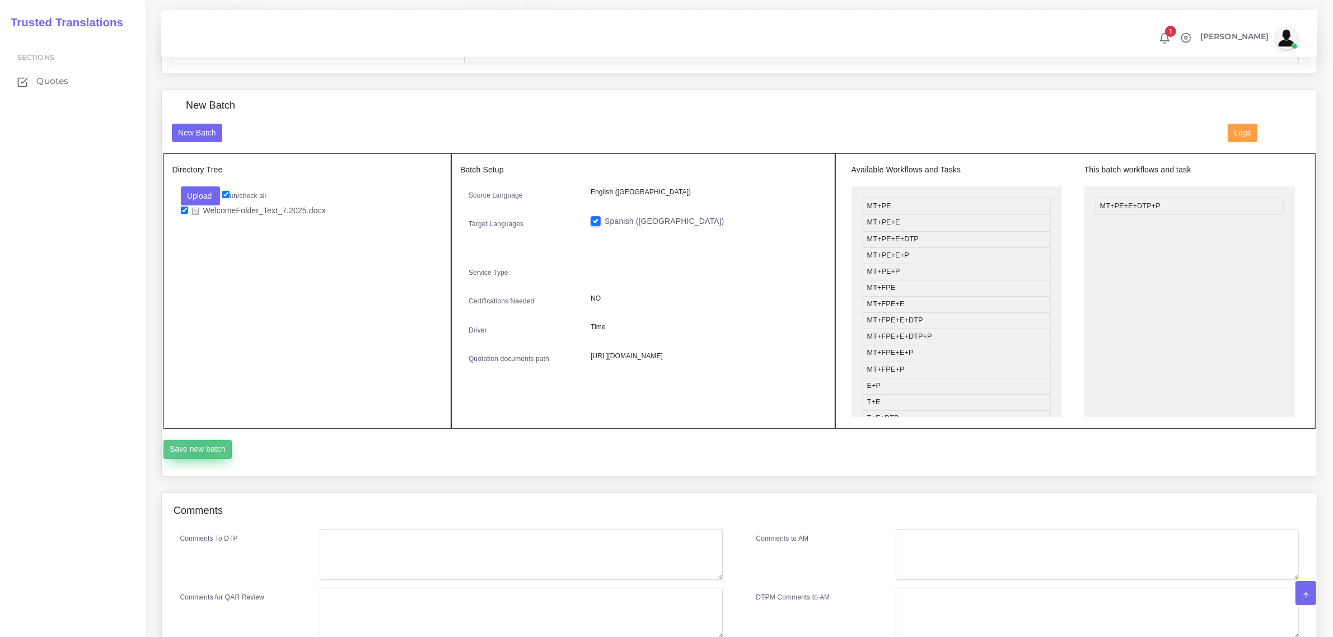
click at [200, 451] on button "Save new batch" at bounding box center [198, 449] width 69 height 19
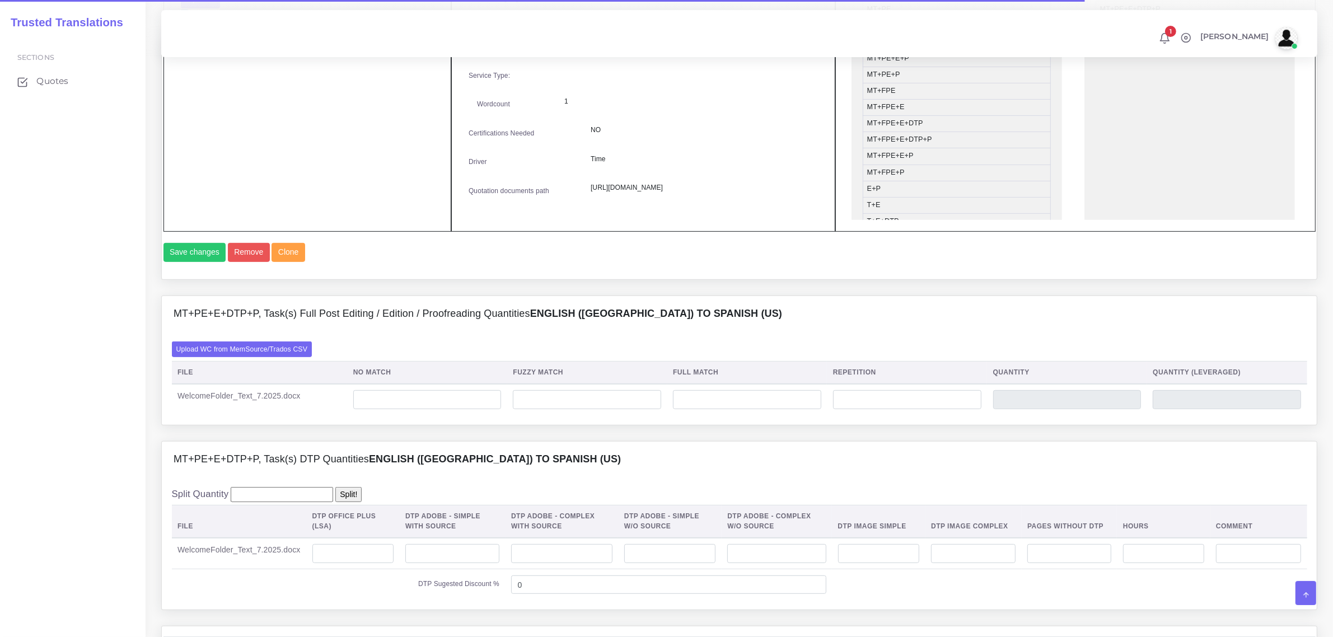
scroll to position [560, 0]
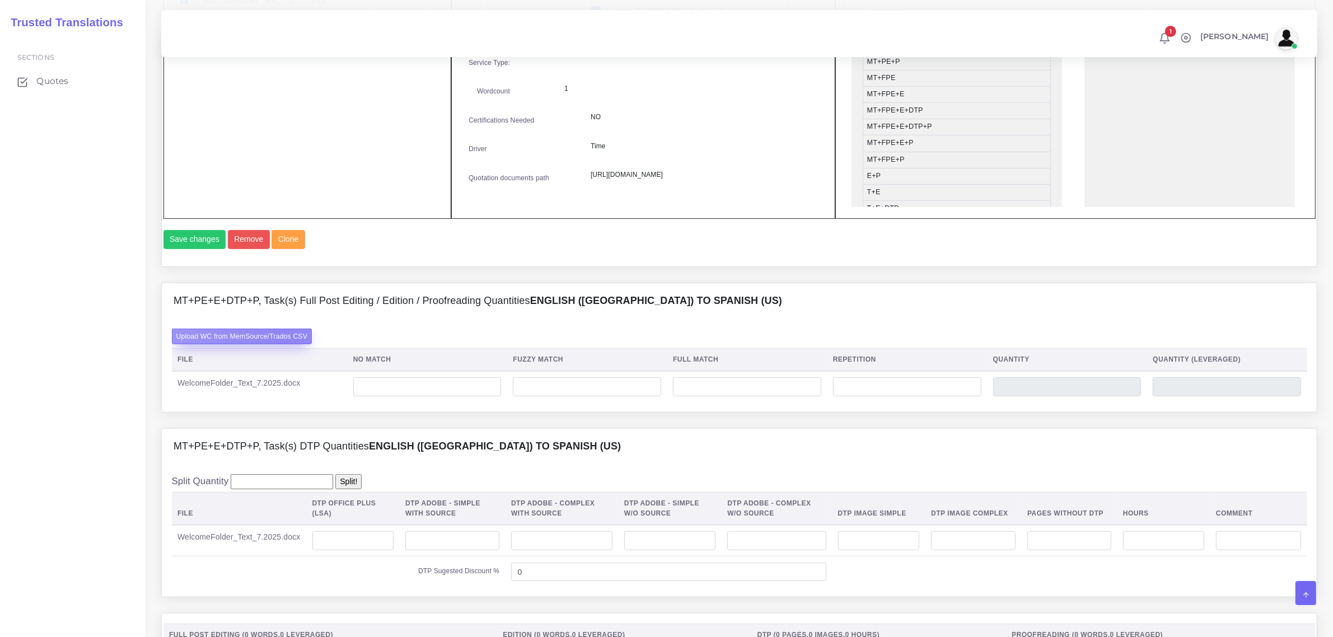
click at [283, 344] on label "Upload WC from MemSource/Trados CSV" at bounding box center [242, 336] width 141 height 15
click at [0, 0] on input "Upload WC from MemSource/Trados CSV" at bounding box center [0, 0] width 0 height 0
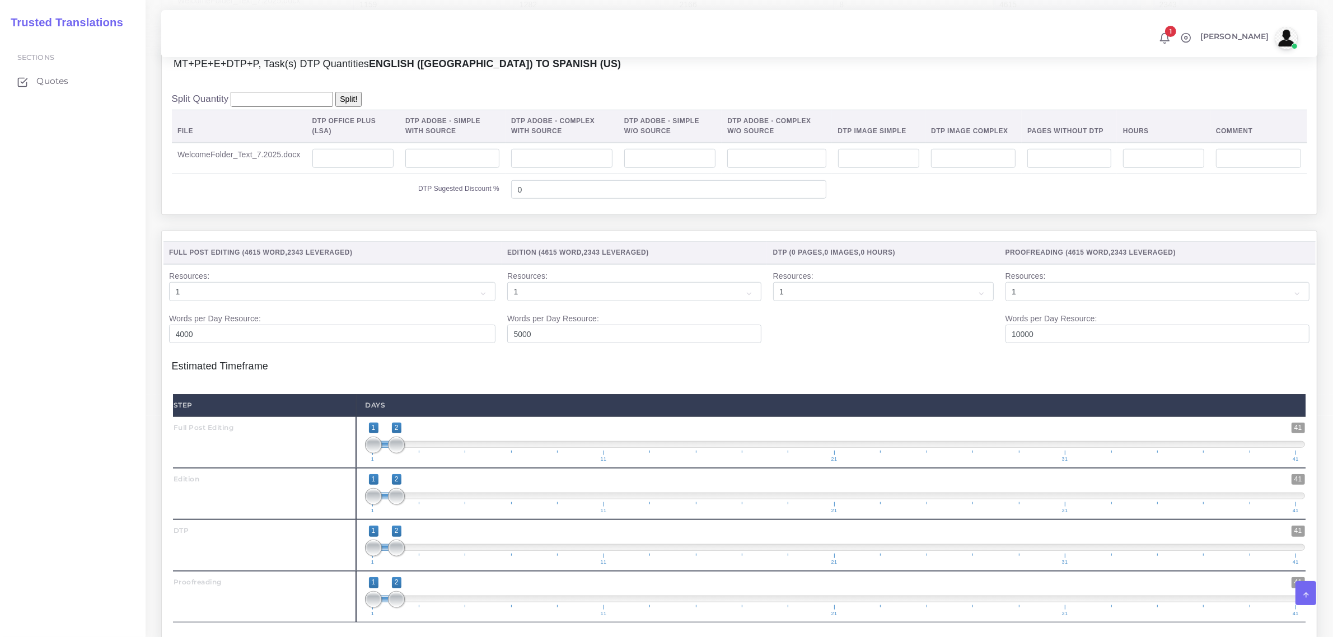
scroll to position [840, 0]
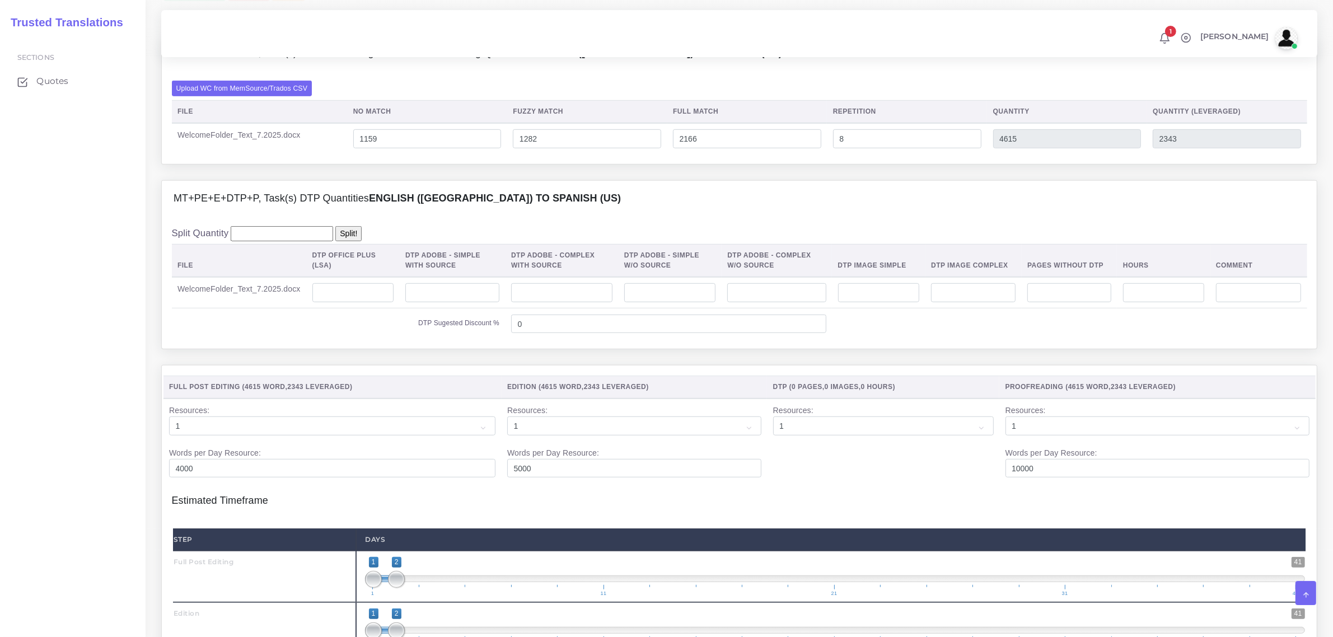
click at [369, 306] on td at bounding box center [352, 292] width 93 height 31
click at [369, 302] on input "number" at bounding box center [353, 292] width 81 height 19
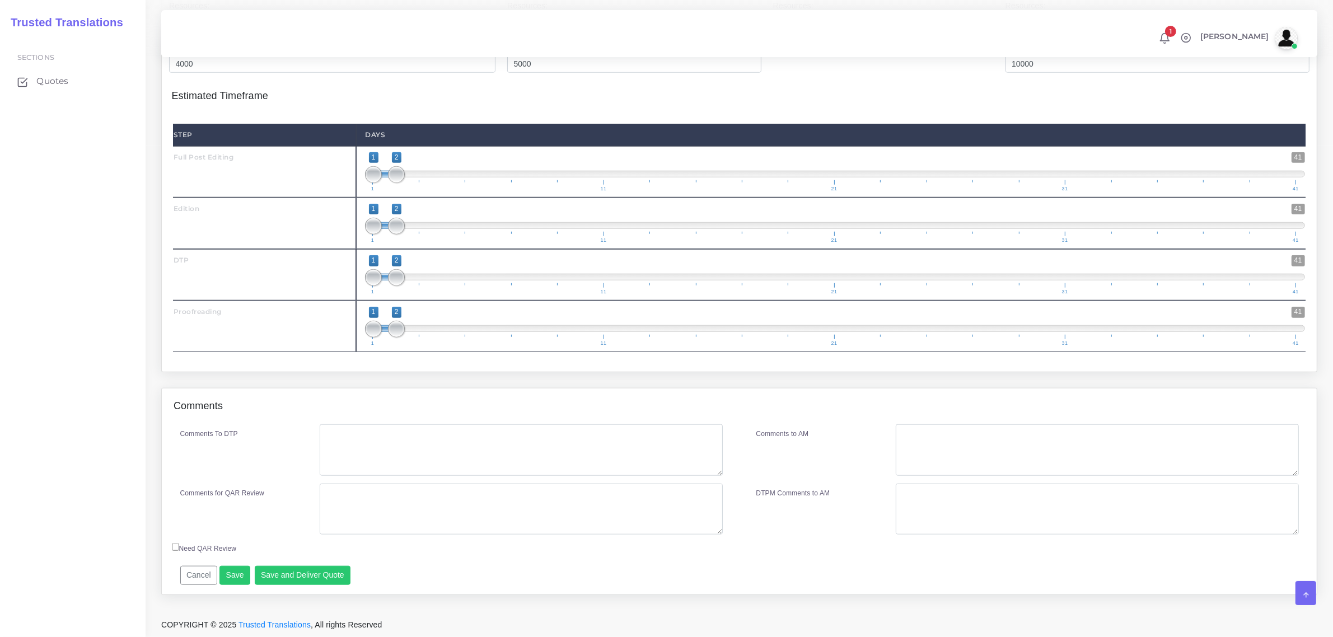
scroll to position [1260, 0]
type input "16"
type input "1;1"
drag, startPoint x: 391, startPoint y: 183, endPoint x: 369, endPoint y: 202, distance: 29.4
click at [365, 192] on span "1 41 1 1 1 — 1 1 11 21 31 41" at bounding box center [835, 171] width 940 height 39
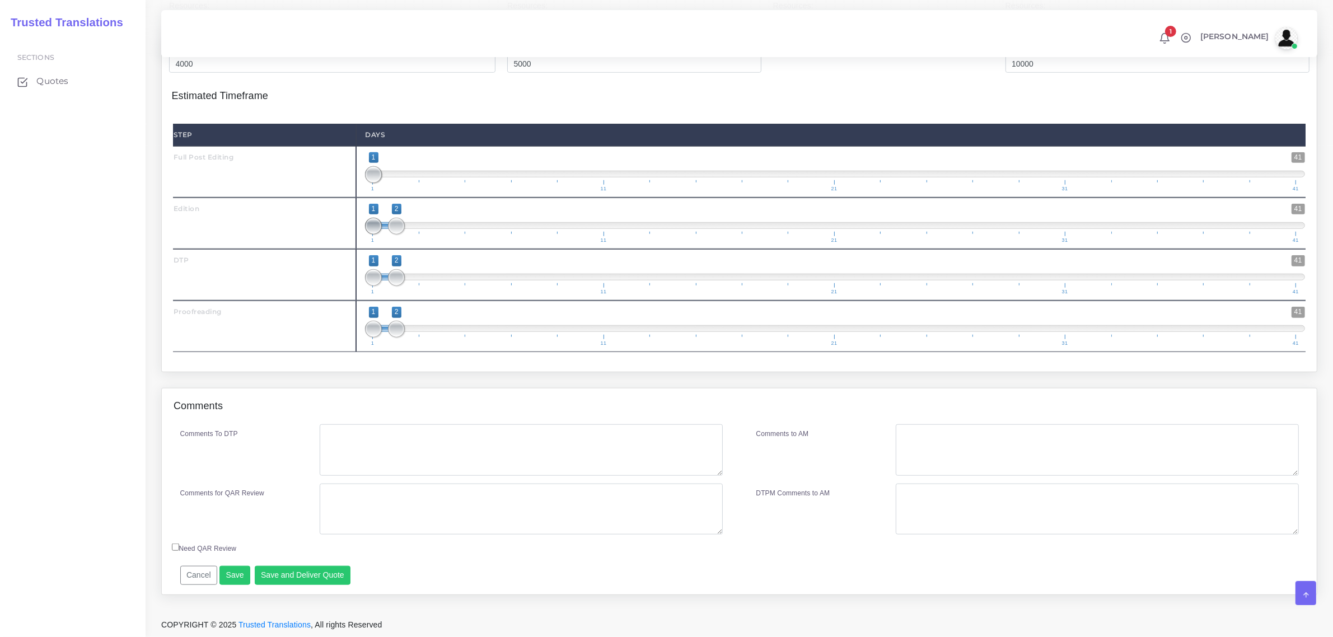
type input "2;2"
drag, startPoint x: 374, startPoint y: 230, endPoint x: 399, endPoint y: 237, distance: 26.2
click at [399, 235] on span at bounding box center [396, 226] width 17 height 17
drag, startPoint x: 395, startPoint y: 286, endPoint x: 412, endPoint y: 290, distance: 16.7
click at [412, 290] on span "1 41 1 3 1 — 3 1 11 21 31 41" at bounding box center [835, 274] width 940 height 39
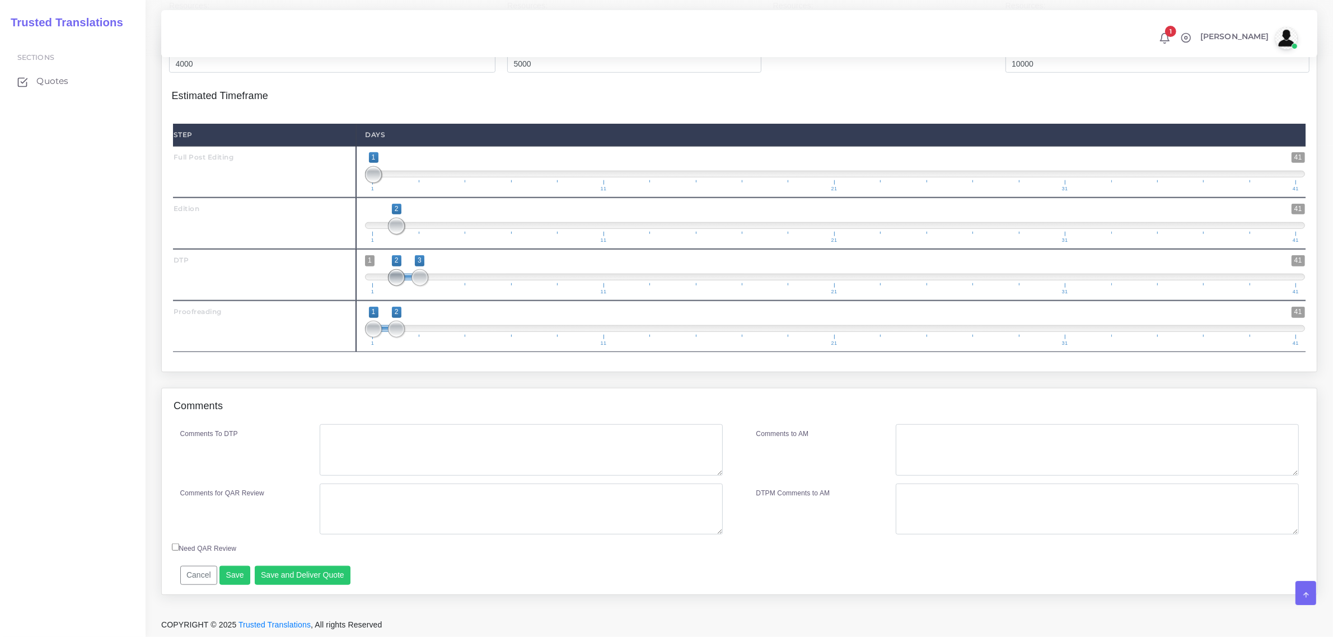
type input "3;3"
drag, startPoint x: 374, startPoint y: 284, endPoint x: 431, endPoint y: 292, distance: 58.3
click at [431, 292] on span "1 41 3 3 3 — 3 1 11 21 31 41" at bounding box center [835, 274] width 940 height 39
drag, startPoint x: 397, startPoint y: 339, endPoint x: 440, endPoint y: 337, distance: 43.7
click at [440, 337] on span at bounding box center [443, 329] width 17 height 17
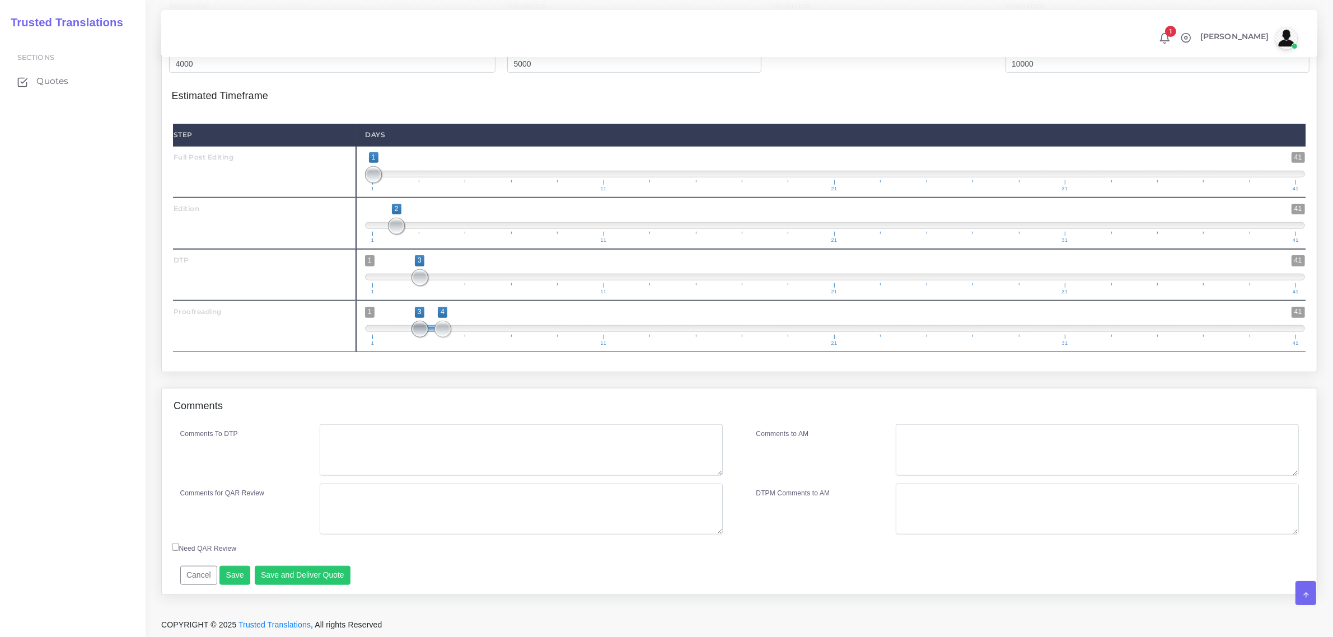
type input "4;4"
drag, startPoint x: 375, startPoint y: 339, endPoint x: 448, endPoint y: 332, distance: 73.1
click at [428, 332] on span at bounding box center [420, 329] width 17 height 17
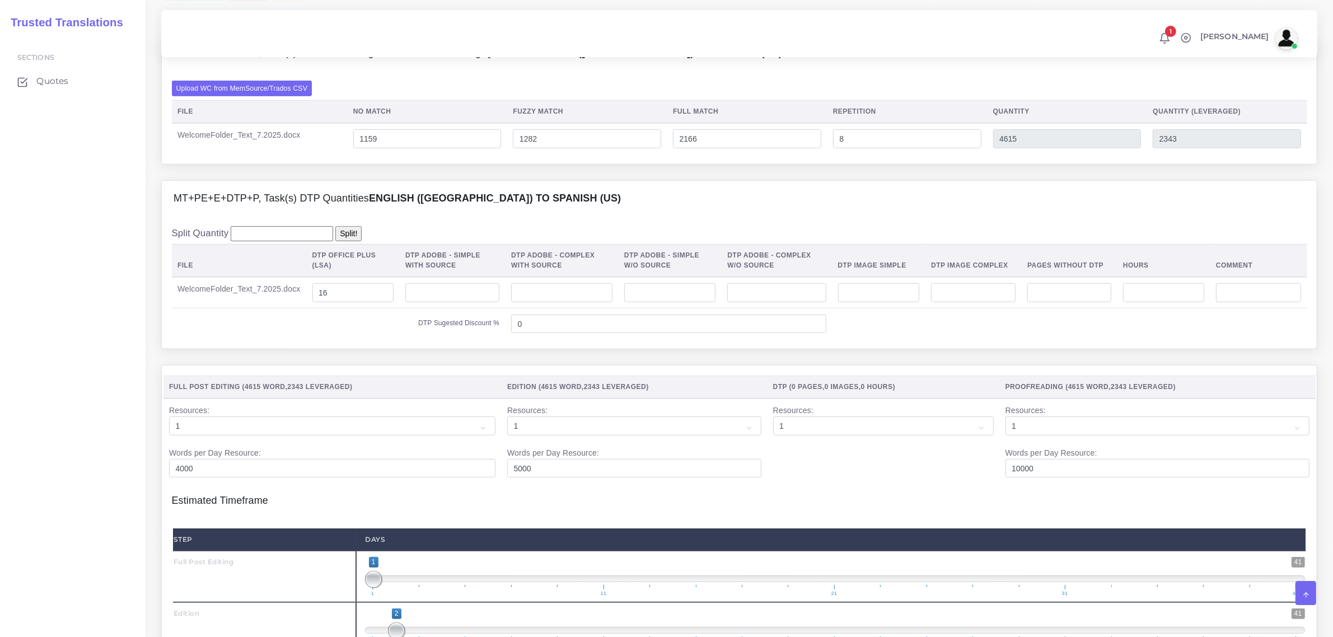
scroll to position [1270, 0]
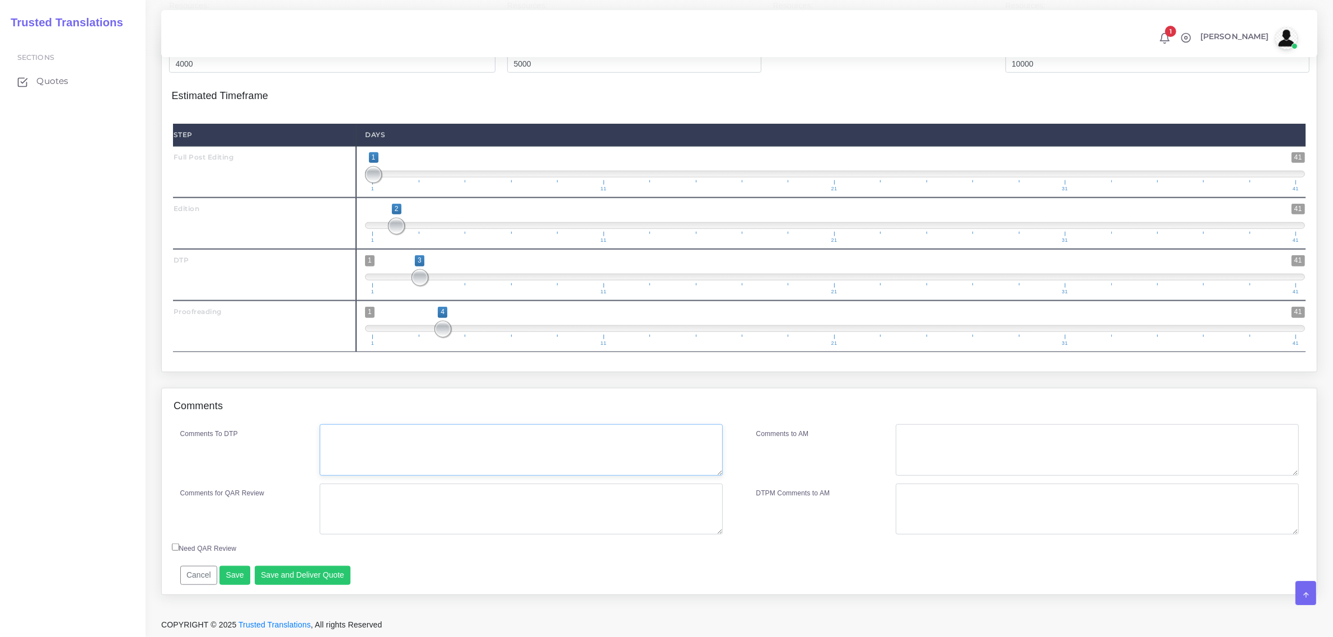
click at [342, 451] on textarea "Comments To DTP" at bounding box center [521, 451] width 403 height 52
type textarea "no specific instructions."
click at [321, 580] on button "Save and Deliver Quote" at bounding box center [303, 575] width 96 height 19
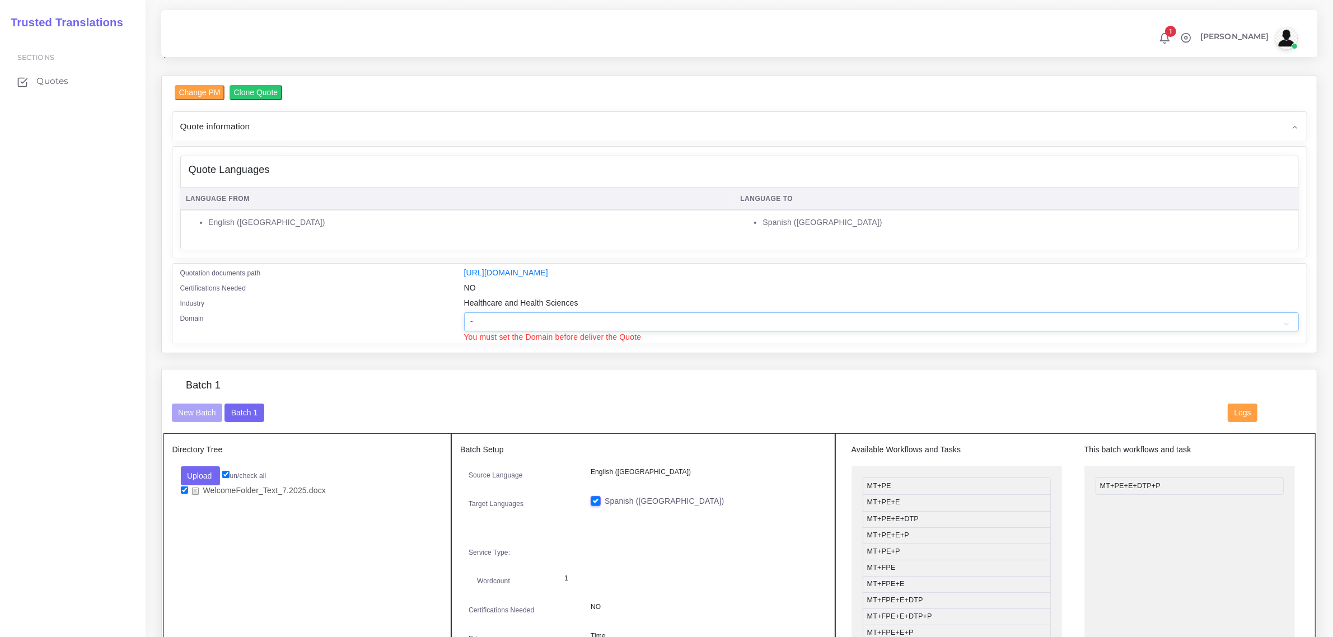
click at [635, 313] on select "- Advertising and Media Agriculture, Forestry and Fishing Architecture, Buildin…" at bounding box center [881, 322] width 835 height 19
select select "Healthcare and Health Sciences"
click at [464, 313] on select "- Advertising and Media Agriculture, Forestry and Fishing Architecture, Buildin…" at bounding box center [881, 322] width 835 height 19
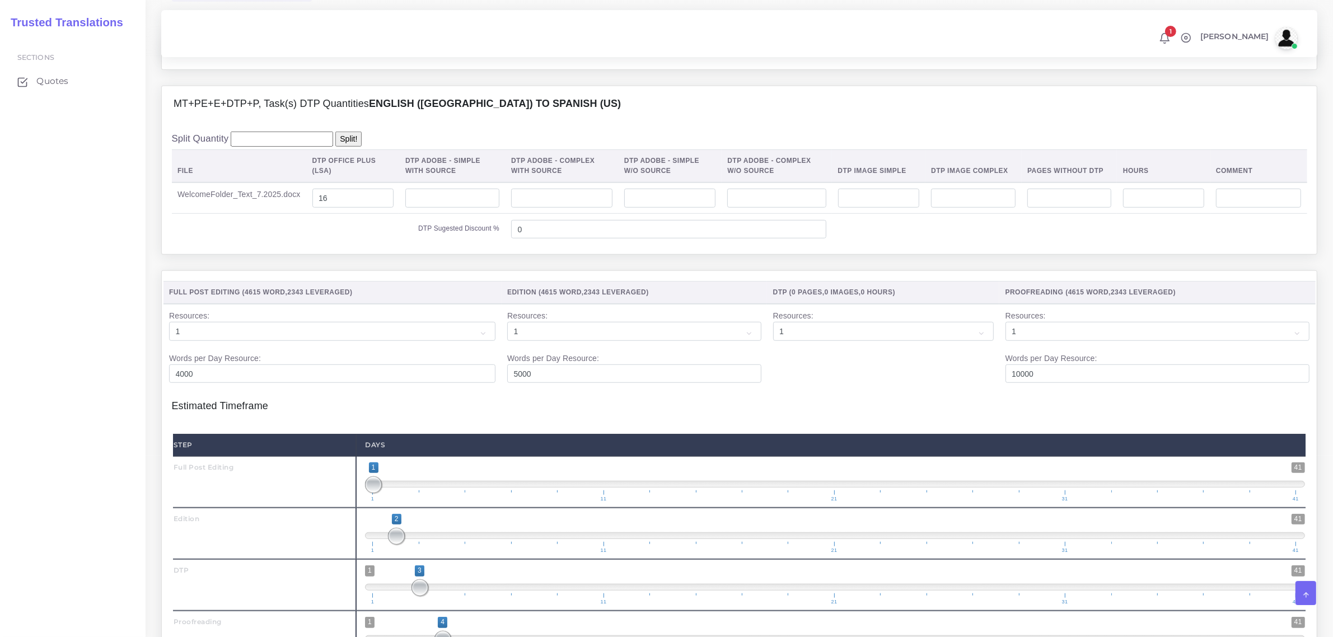
scroll to position [1281, 0]
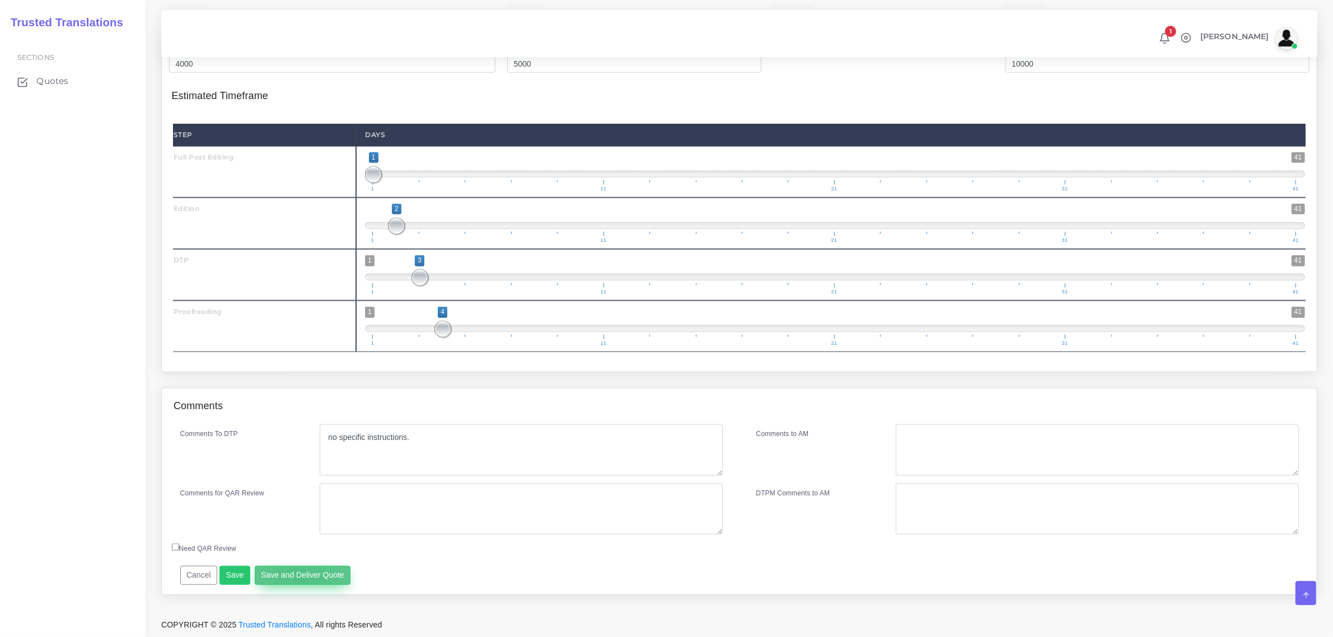
click at [297, 575] on button "Save and Deliver Quote" at bounding box center [303, 575] width 96 height 19
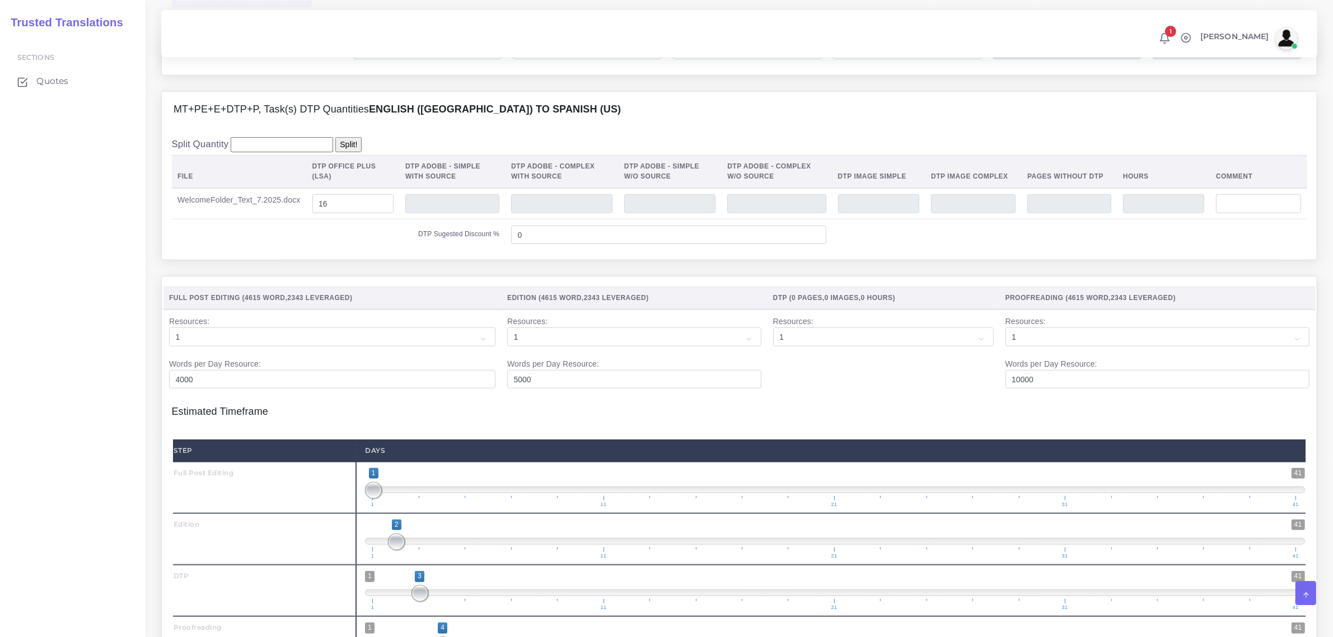
scroll to position [931, 0]
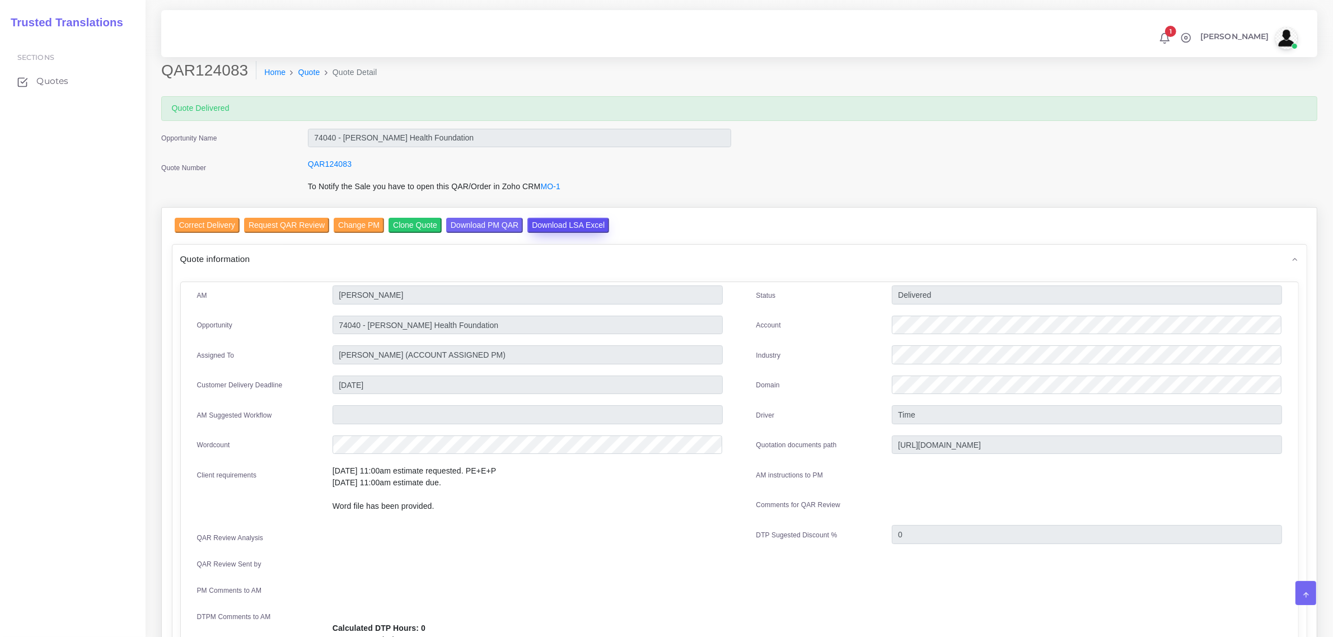
click at [550, 226] on input "Download LSA Excel" at bounding box center [569, 225] width 82 height 15
click at [52, 77] on span "Quotes" at bounding box center [55, 81] width 32 height 12
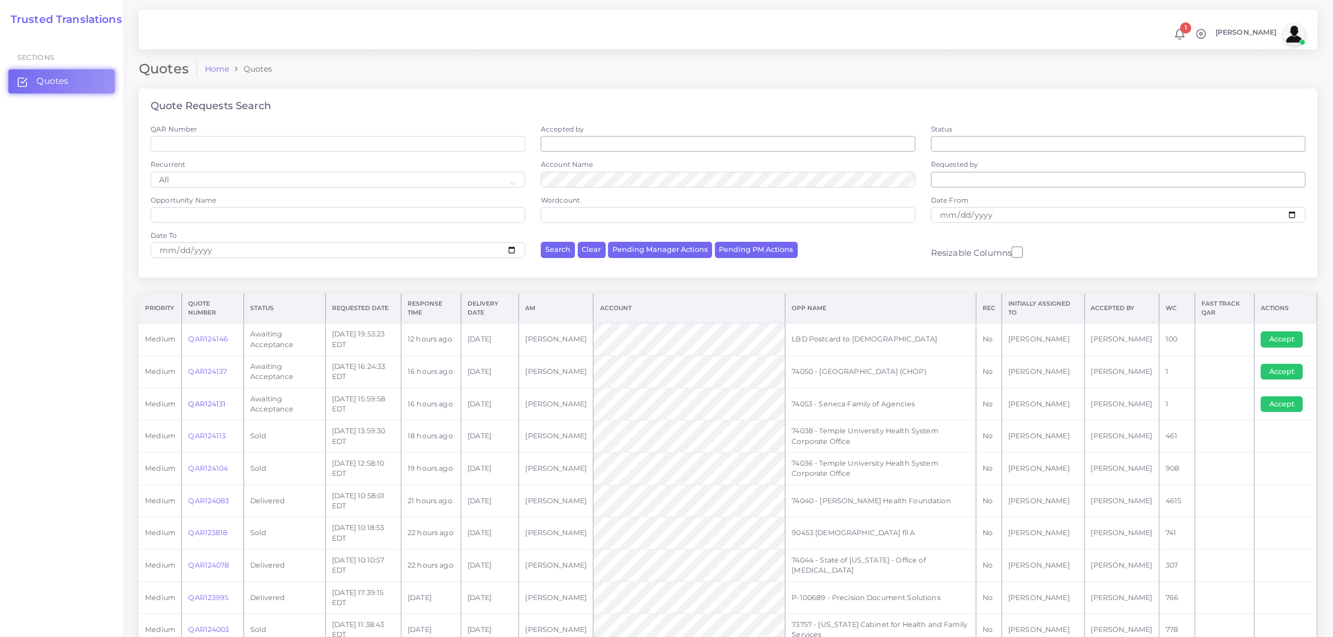
click at [211, 400] on link "QAR124131" at bounding box center [207, 404] width 38 height 8
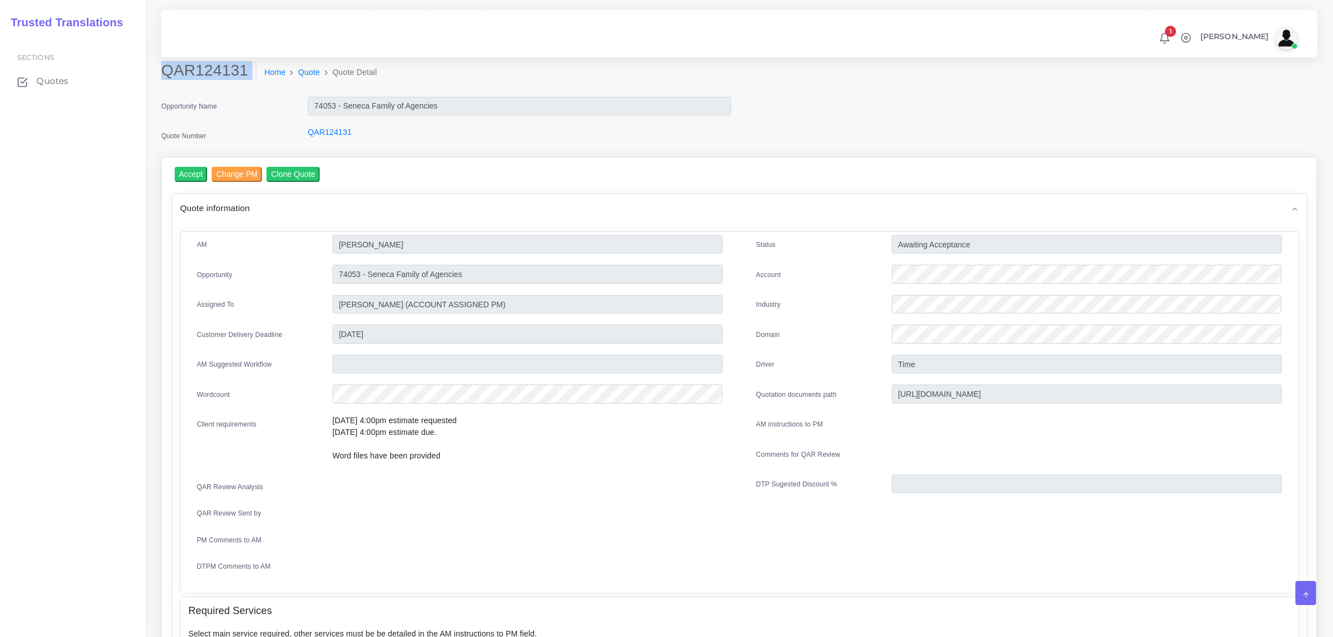
drag, startPoint x: 164, startPoint y: 73, endPoint x: 239, endPoint y: 92, distance: 77.6
click at [239, 92] on div "QAR124131 Home Quote Quote Detail" at bounding box center [739, 78] width 1173 height 35
copy div "QAR124131"
click at [197, 175] on input "Accept" at bounding box center [191, 174] width 33 height 15
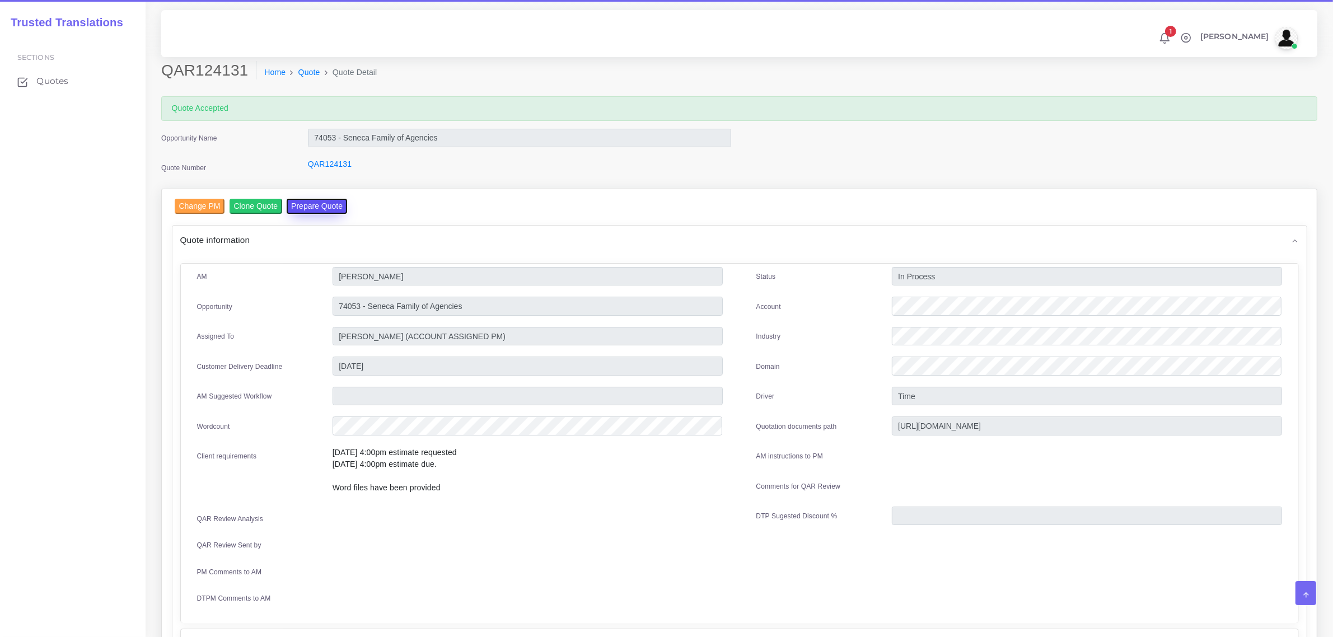
click at [302, 207] on button "Prepare Quote" at bounding box center [317, 206] width 60 height 15
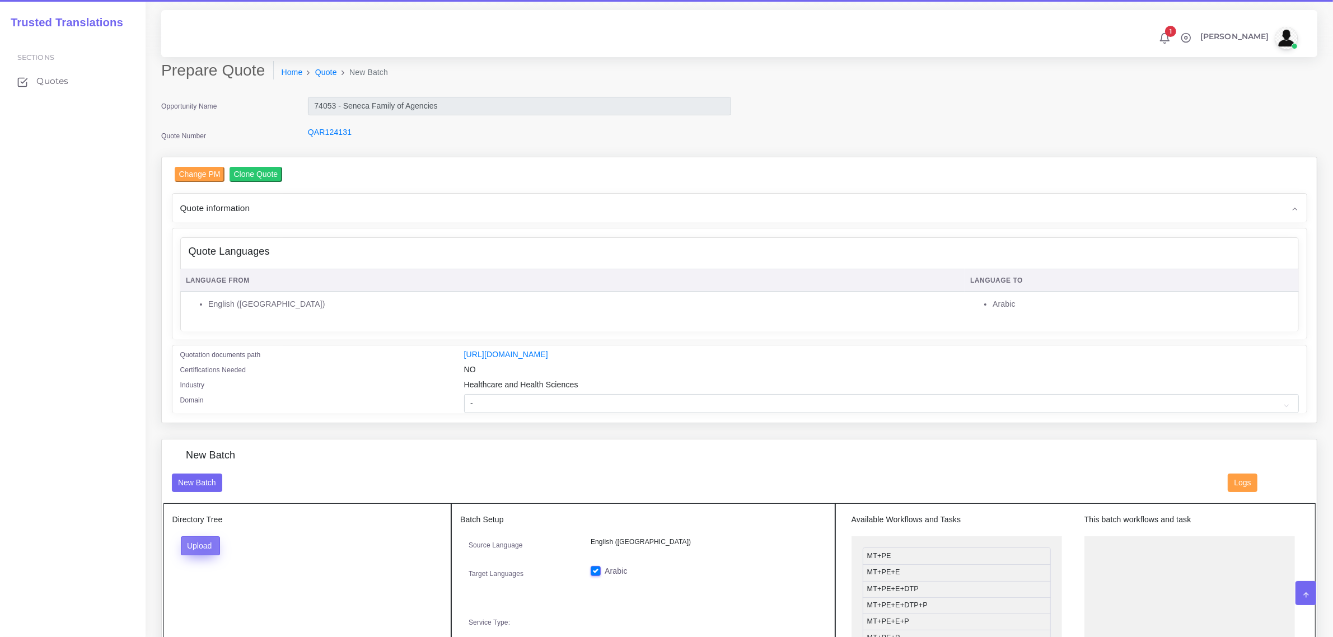
click at [204, 543] on button "Upload" at bounding box center [201, 546] width 40 height 19
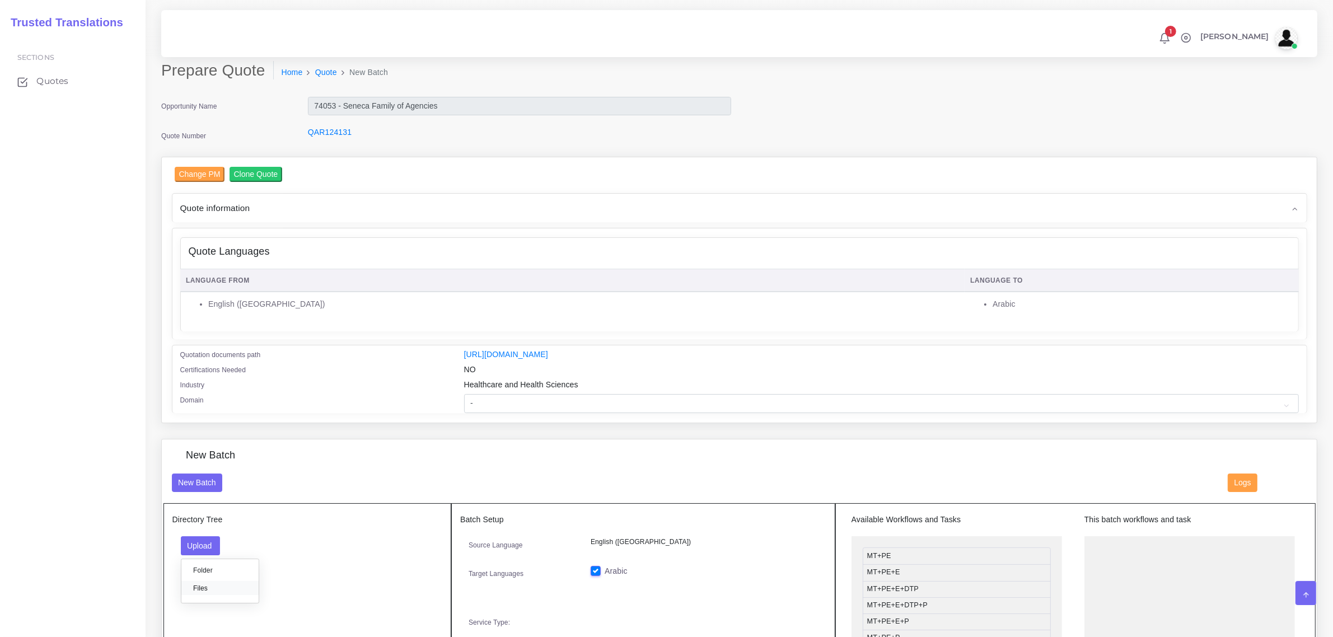
click at [212, 586] on label "Files" at bounding box center [219, 588] width 77 height 14
click at [214, 542] on button "Upload" at bounding box center [201, 546] width 40 height 19
click at [212, 591] on label "Files" at bounding box center [219, 588] width 77 height 14
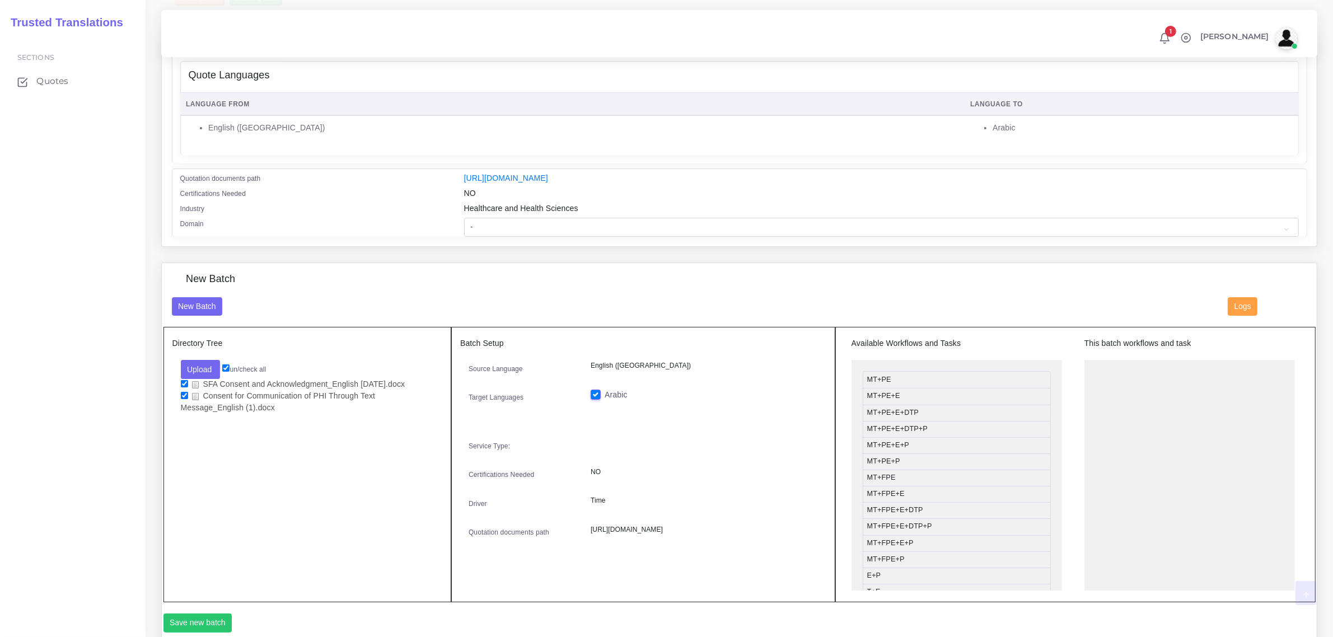
scroll to position [210, 0]
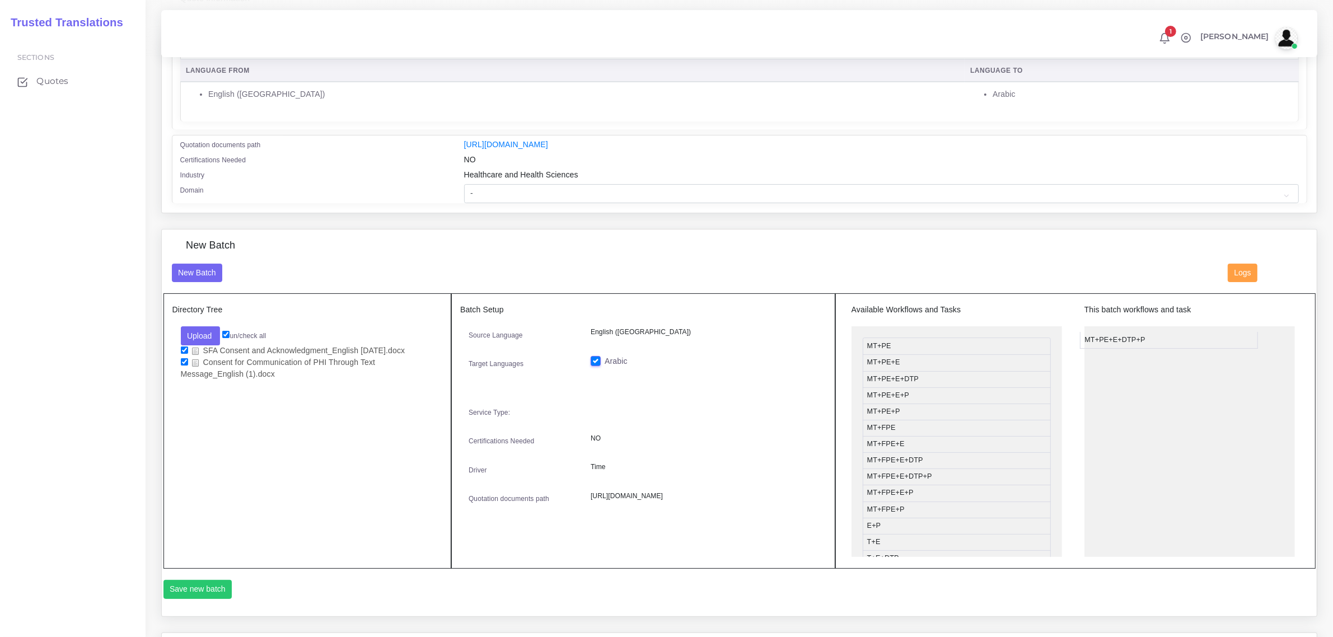
drag, startPoint x: 942, startPoint y: 393, endPoint x: 1165, endPoint y: 334, distance: 230.9
click at [203, 591] on button "Save new batch" at bounding box center [198, 589] width 69 height 19
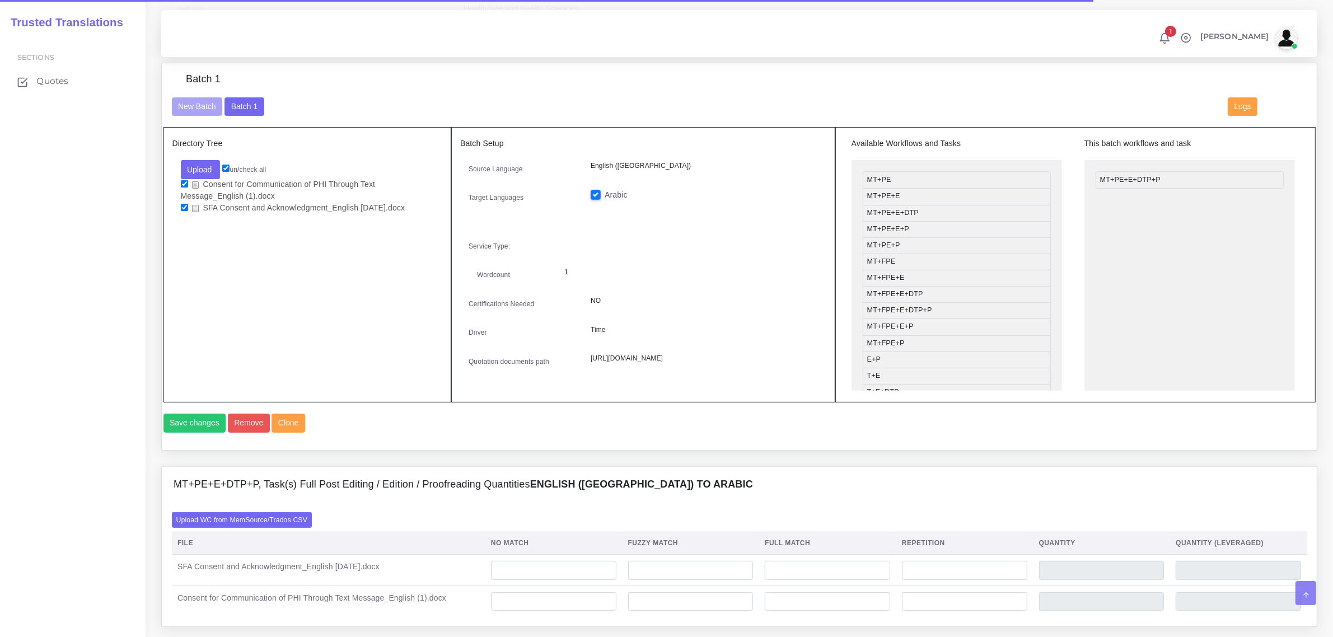
scroll to position [490, 0]
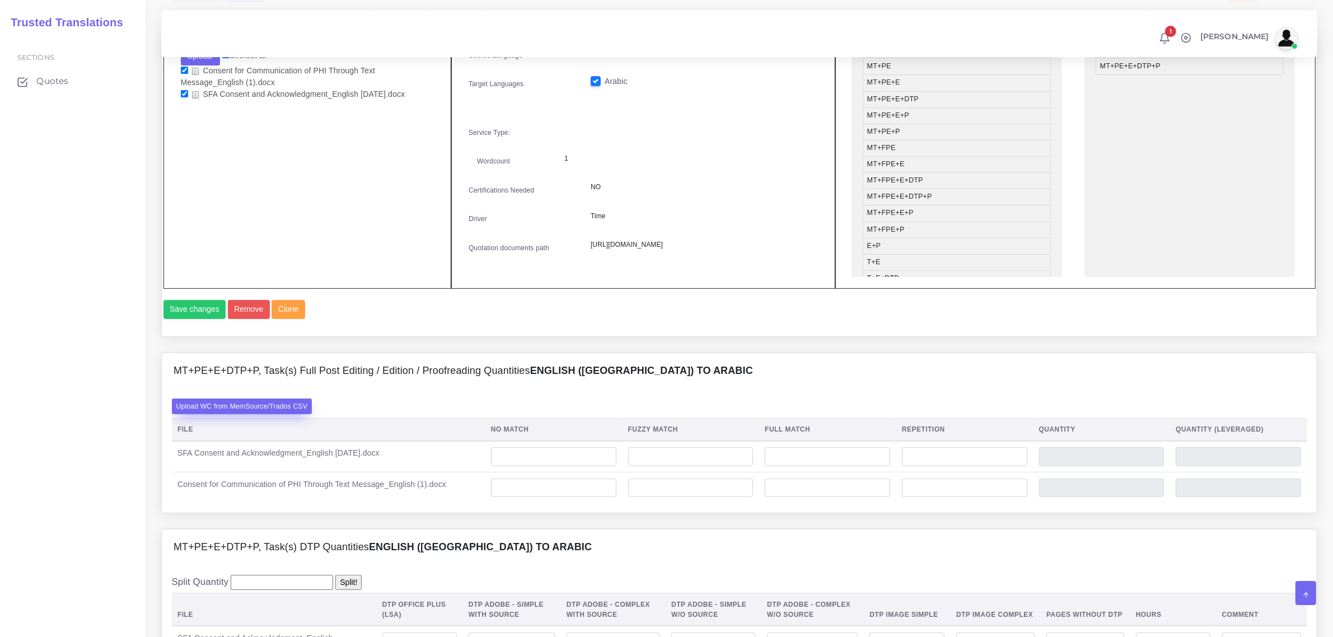
click at [271, 414] on label "Upload WC from MemSource/Trados CSV" at bounding box center [242, 406] width 141 height 15
click at [0, 0] on input "Upload WC from MemSource/Trados CSV" at bounding box center [0, 0] width 0 height 0
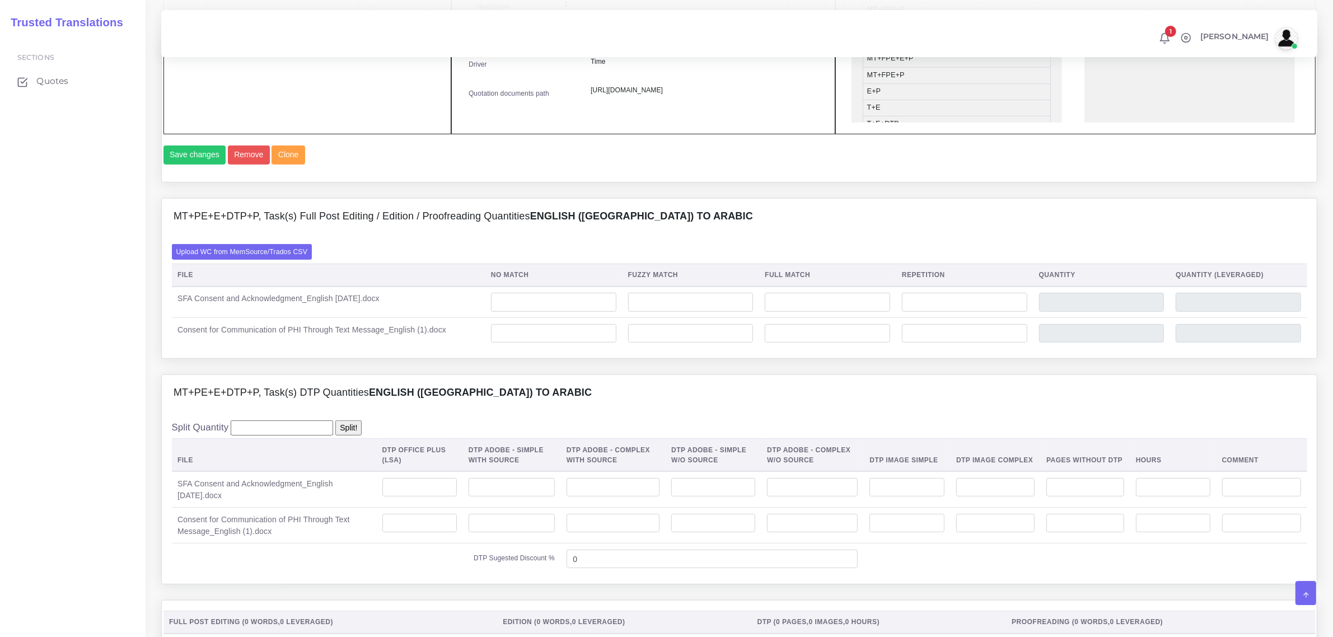
scroll to position [700, 0]
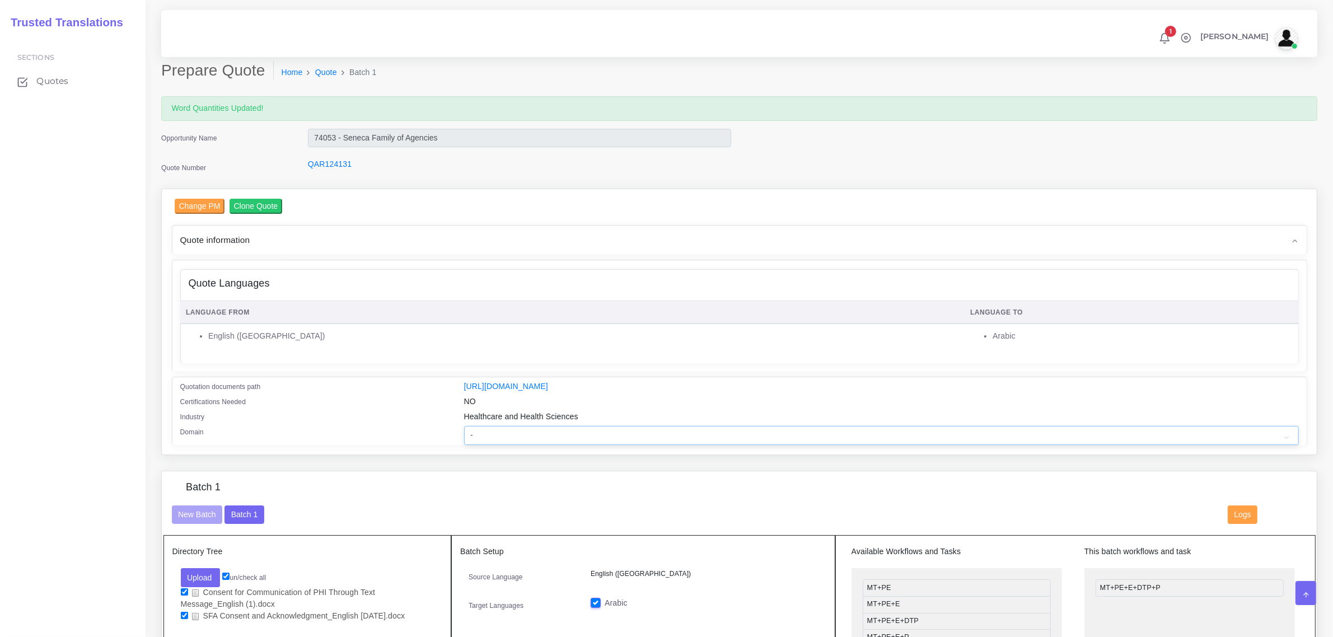
click at [496, 432] on select "- Advertising and Media Agriculture, Forestry and Fishing Architecture, Buildin…" at bounding box center [881, 435] width 835 height 19
select select "Healthcare and Health Sciences"
click at [464, 426] on select "- Advertising and Media Agriculture, Forestry and Fishing Architecture, Buildin…" at bounding box center [881, 435] width 835 height 19
click at [581, 437] on select "- Advertising and Media Agriculture, Forestry and Fishing Architecture, Buildin…" at bounding box center [881, 435] width 835 height 19
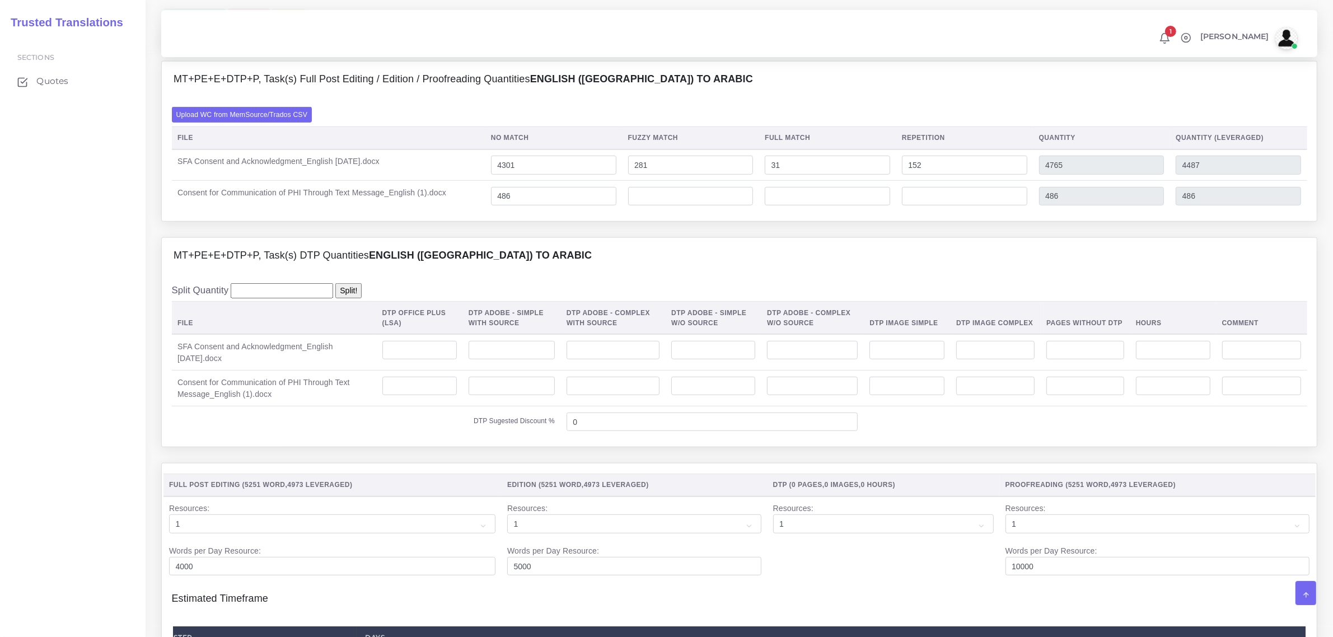
scroll to position [840, 0]
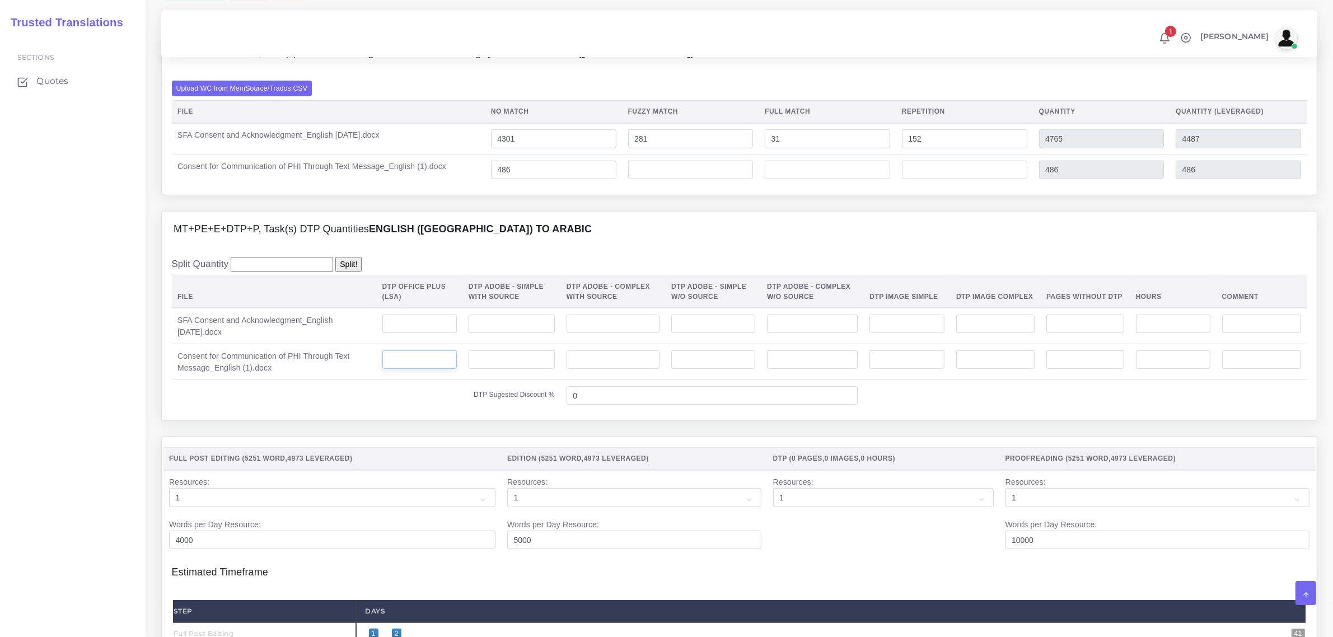
click at [426, 370] on input "number" at bounding box center [420, 360] width 74 height 19
type input "2"
click at [435, 334] on input "number" at bounding box center [420, 324] width 74 height 19
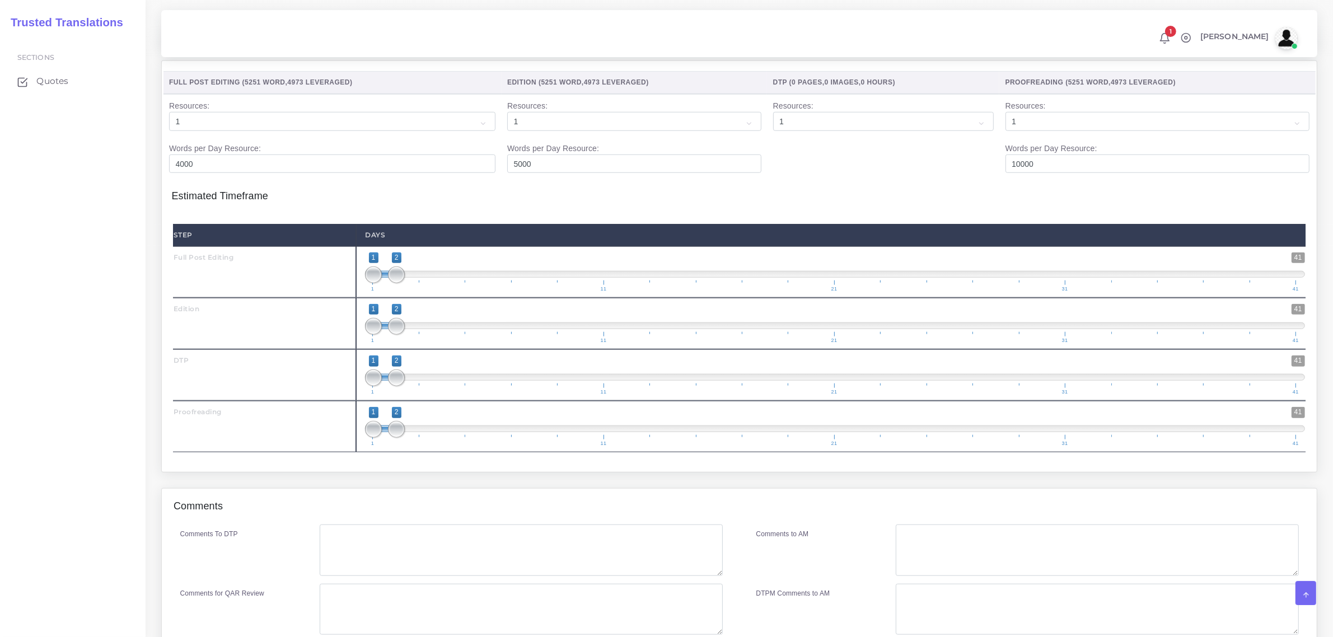
scroll to position [1260, 0]
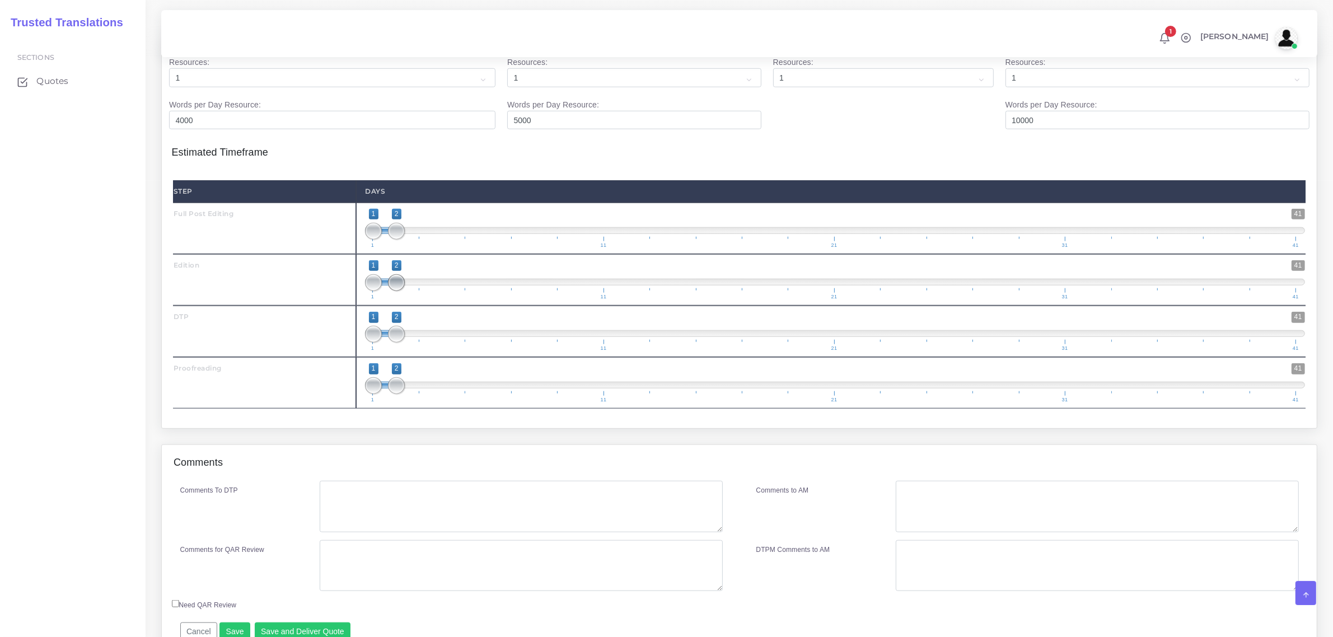
type input "12"
drag, startPoint x: 395, startPoint y: 298, endPoint x: 411, endPoint y: 297, distance: 15.2
click at [411, 297] on span "1 41 1 3 1 — 3 1 11 21 31 41" at bounding box center [835, 279] width 940 height 39
type input "3;3"
drag, startPoint x: 370, startPoint y: 302, endPoint x: 398, endPoint y: 357, distance: 61.6
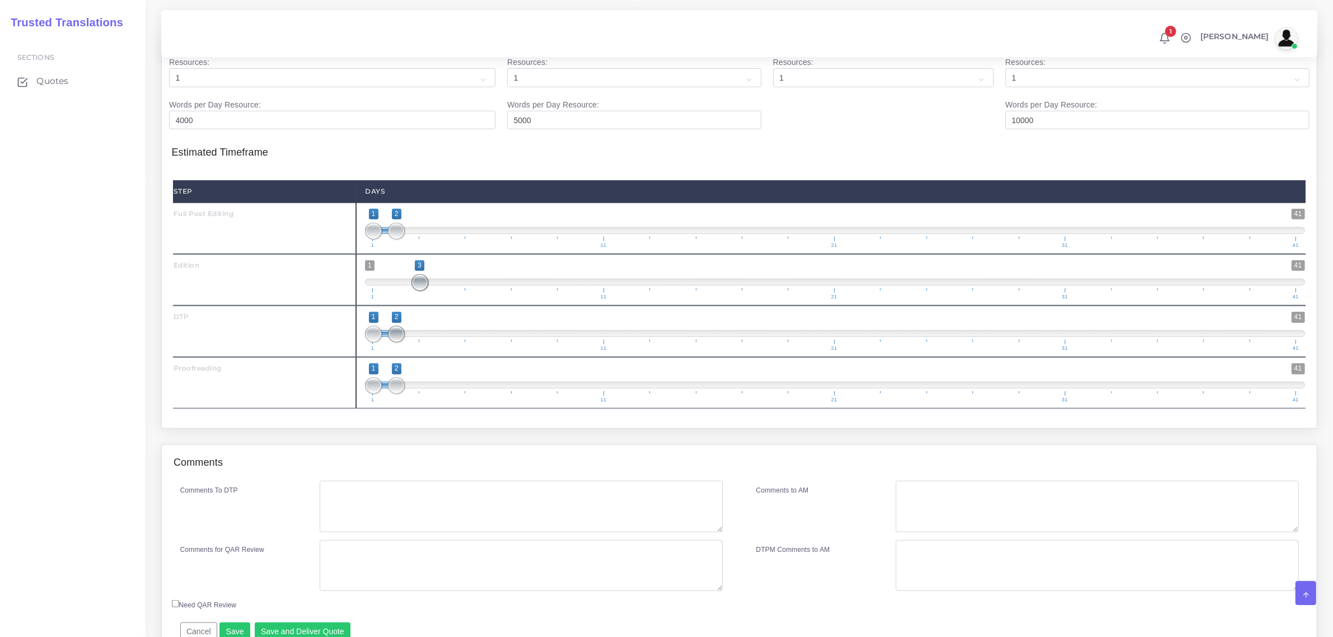
click at [423, 306] on div "1 41 3 3 3 — 3 1 11 21 31 41 3;3" at bounding box center [835, 280] width 958 height 52
drag, startPoint x: 398, startPoint y: 360, endPoint x: 437, endPoint y: 357, distance: 38.7
click at [437, 343] on span at bounding box center [443, 334] width 17 height 17
type input "4;4"
drag, startPoint x: 374, startPoint y: 358, endPoint x: 441, endPoint y: 360, distance: 67.8
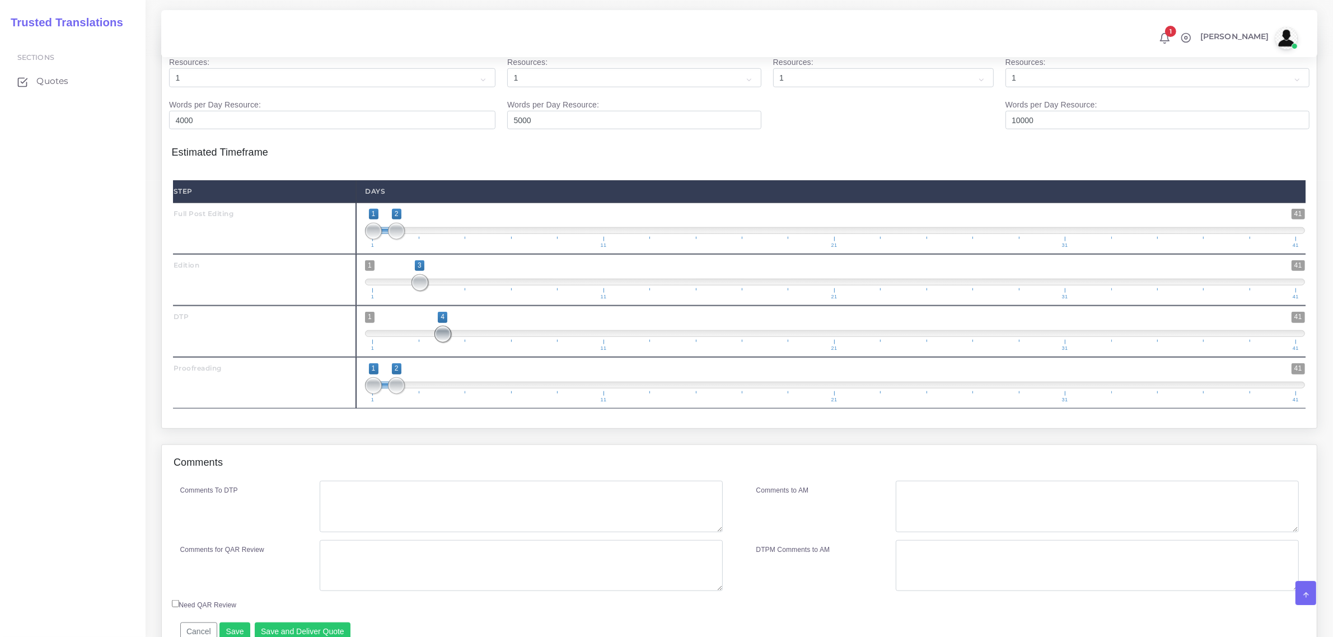
click at [441, 343] on span at bounding box center [443, 334] width 17 height 17
drag, startPoint x: 397, startPoint y: 403, endPoint x: 491, endPoint y: 408, distance: 94.2
click at [491, 394] on span at bounding box center [489, 385] width 17 height 17
type input "6;6"
drag, startPoint x: 378, startPoint y: 404, endPoint x: 497, endPoint y: 422, distance: 120.5
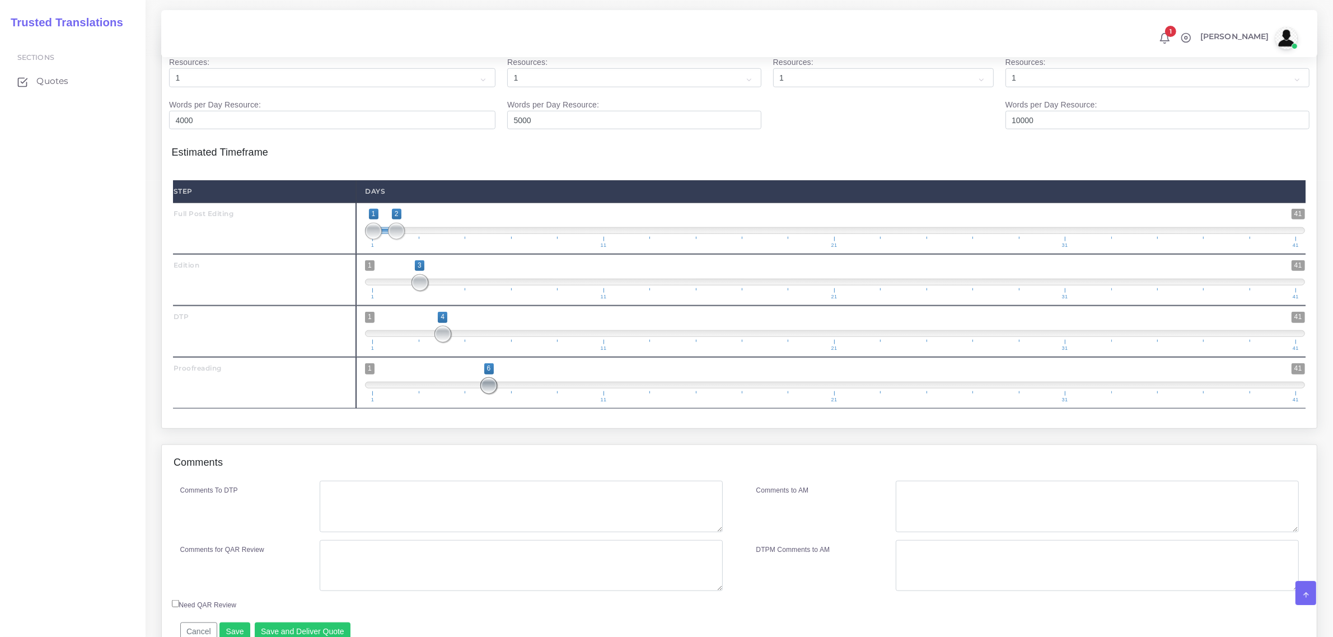
click at [497, 403] on span "1 41 6 6 6 — 6 1 11 21 31 41" at bounding box center [835, 382] width 940 height 39
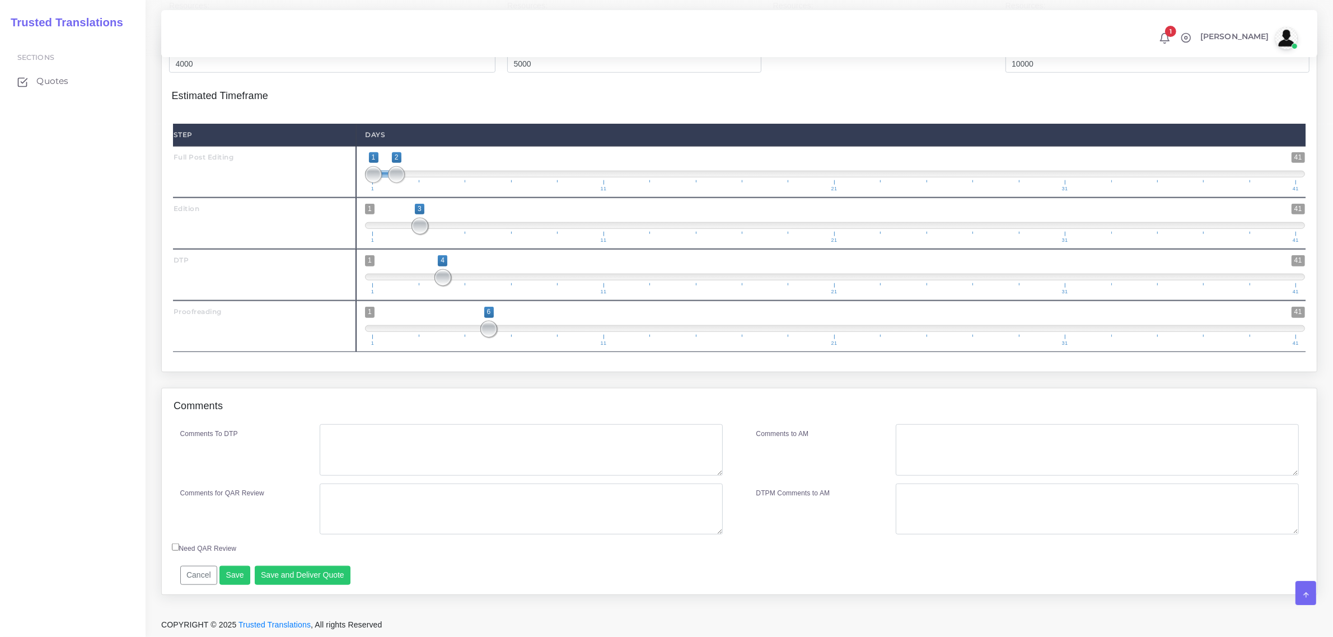
scroll to position [1337, 0]
click at [367, 446] on textarea "Comments To DTP" at bounding box center [521, 451] width 403 height 52
type textarea "no specific instructions"
click at [316, 572] on button "Save and Deliver Quote" at bounding box center [303, 575] width 96 height 19
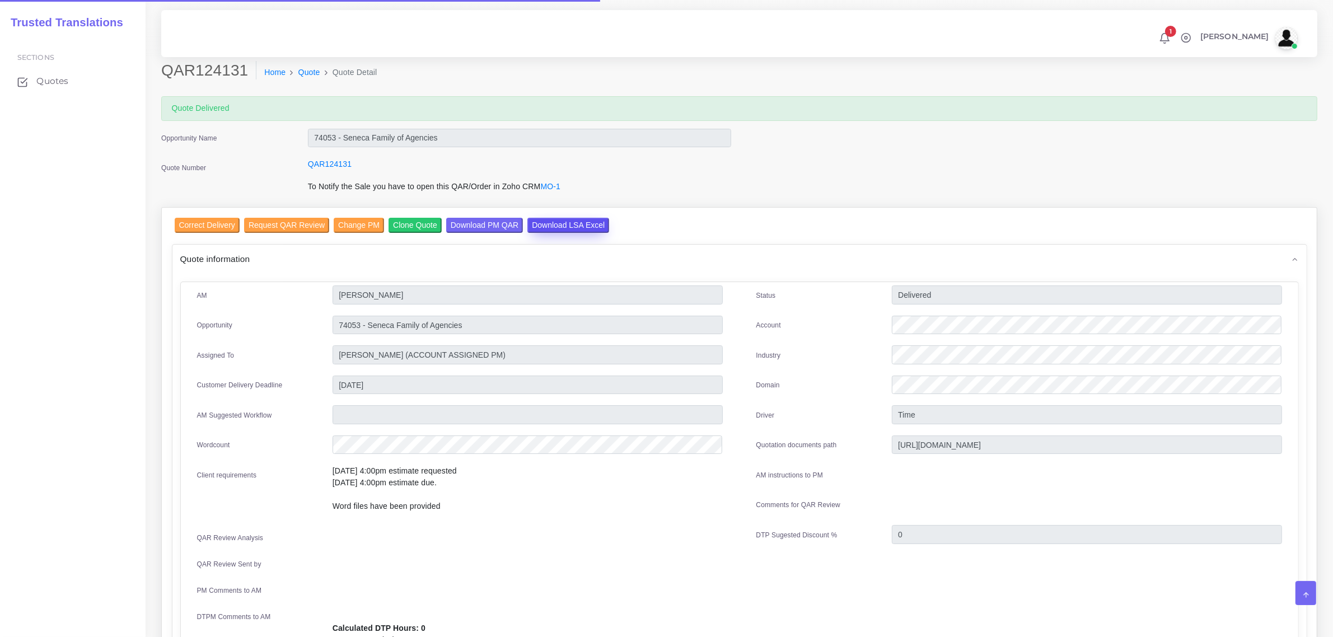
click at [570, 224] on input "Download LSA Excel" at bounding box center [569, 225] width 82 height 15
click at [50, 82] on span "Quotes" at bounding box center [55, 81] width 32 height 12
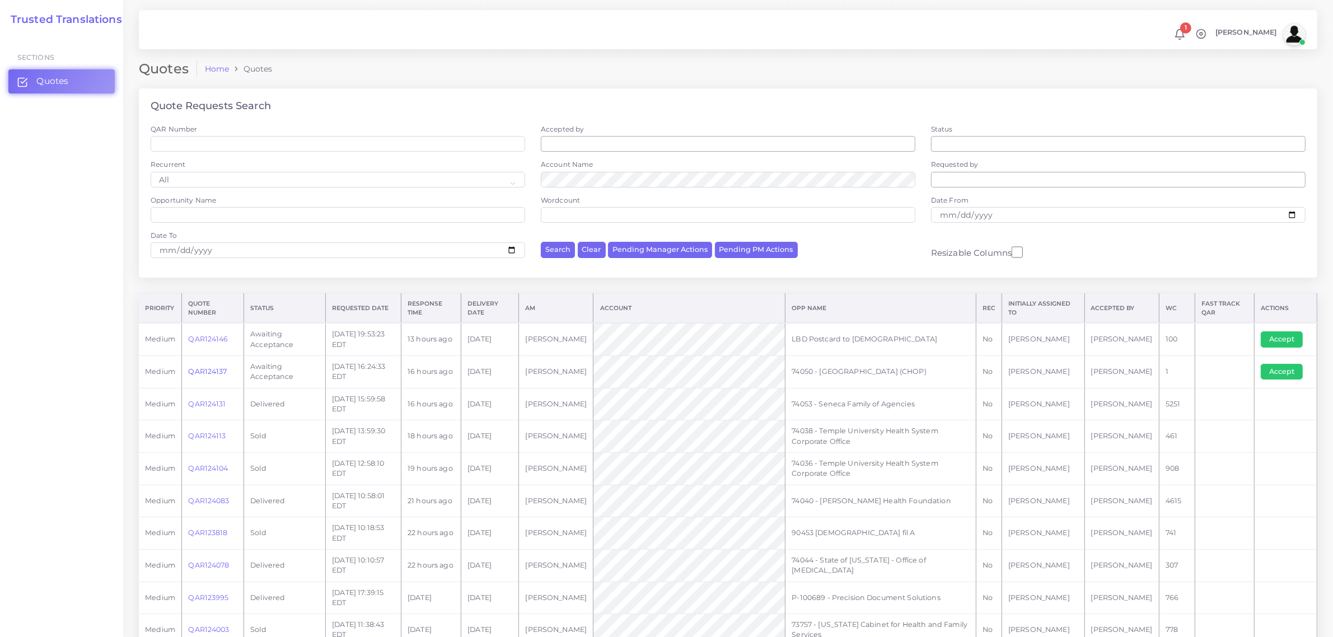
click at [205, 370] on link "QAR124137" at bounding box center [207, 371] width 39 height 8
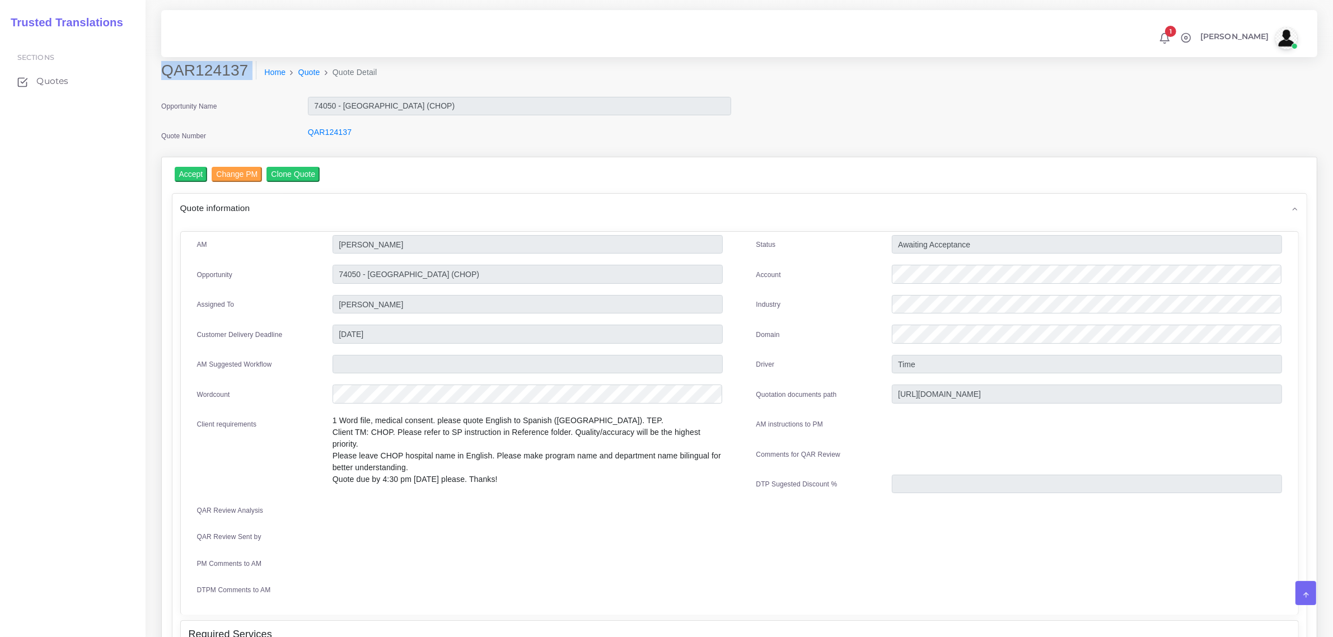
drag, startPoint x: 164, startPoint y: 70, endPoint x: 249, endPoint y: 82, distance: 86.6
click at [249, 82] on div "QAR124137 Home Quote Quote Detail" at bounding box center [593, 76] width 880 height 31
copy div "QAR124137"
click at [189, 170] on input "Accept" at bounding box center [191, 174] width 33 height 15
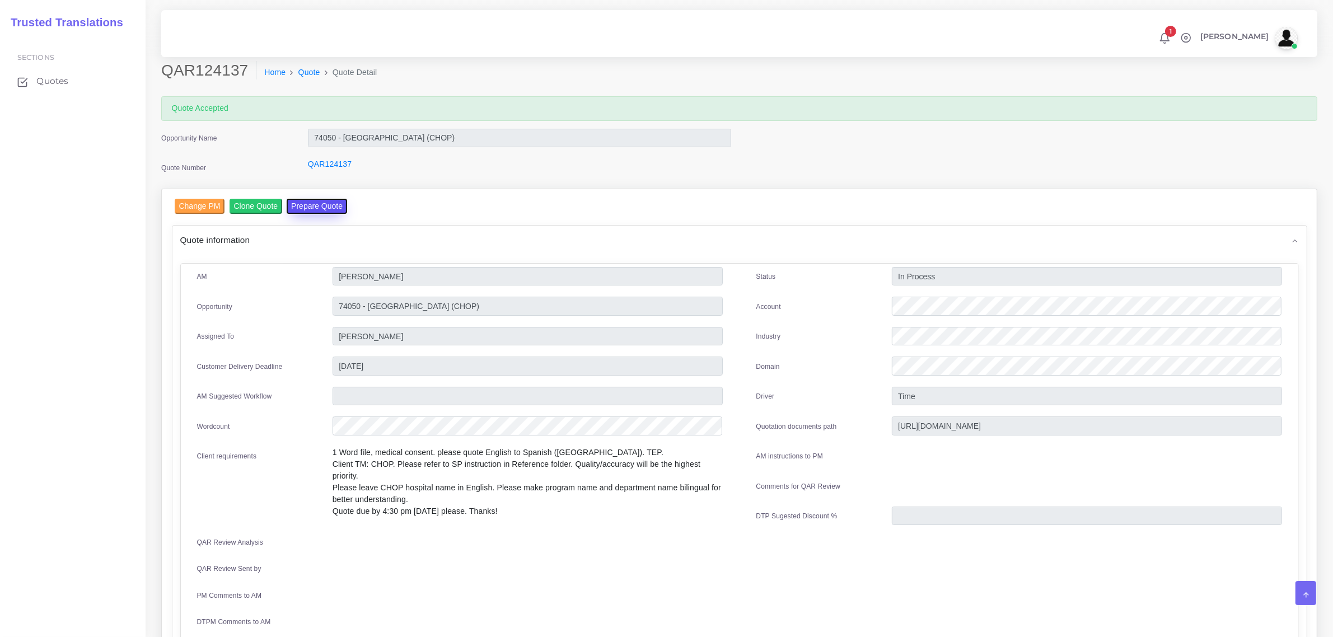
click at [316, 202] on button "Prepare Quote" at bounding box center [317, 206] width 60 height 15
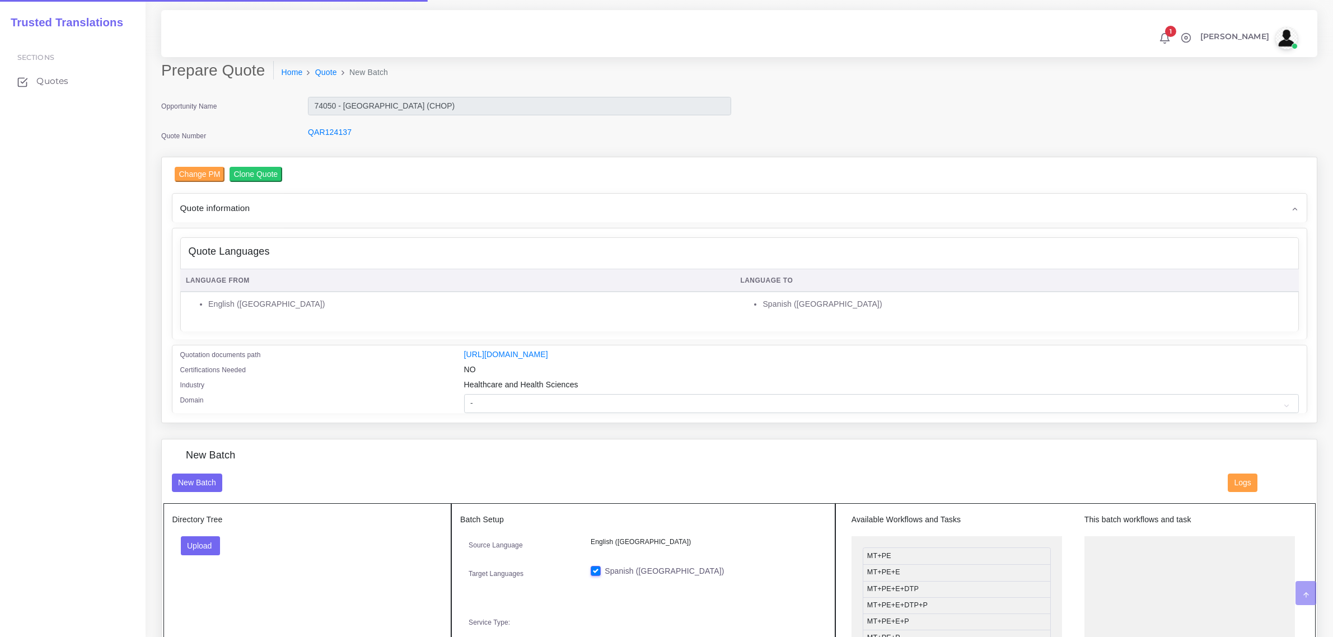
scroll to position [140, 0]
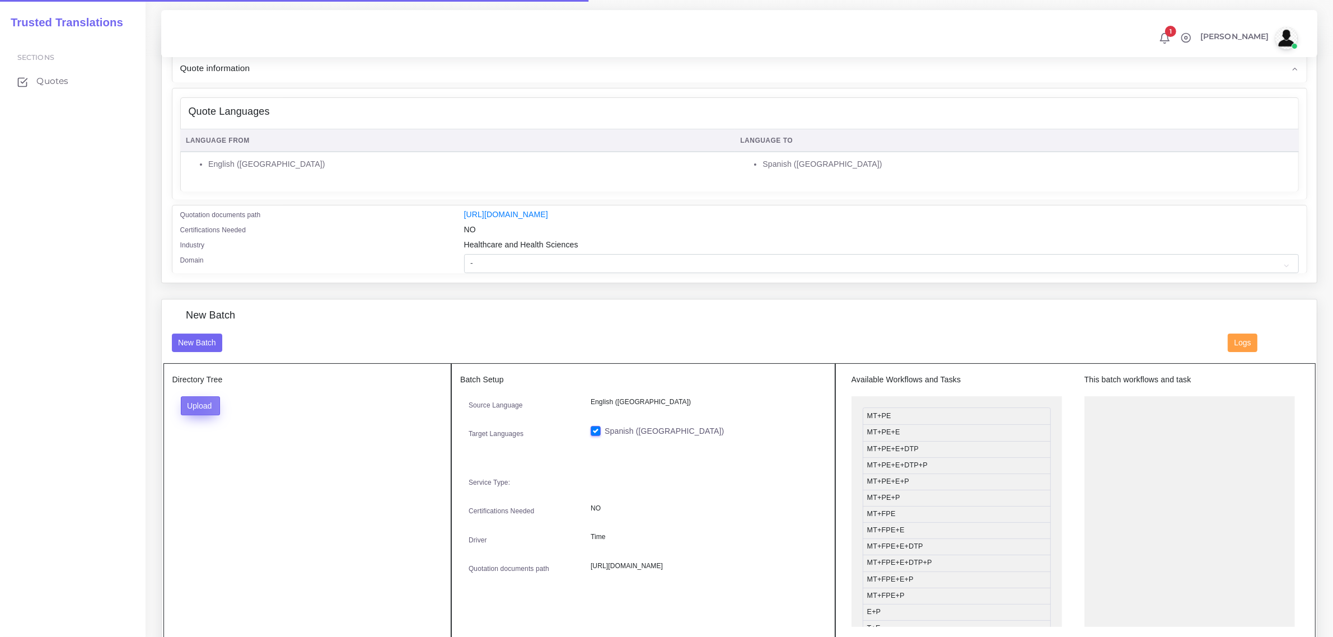
click at [195, 404] on button "Upload" at bounding box center [201, 406] width 40 height 19
click at [199, 446] on label "Files" at bounding box center [219, 448] width 77 height 14
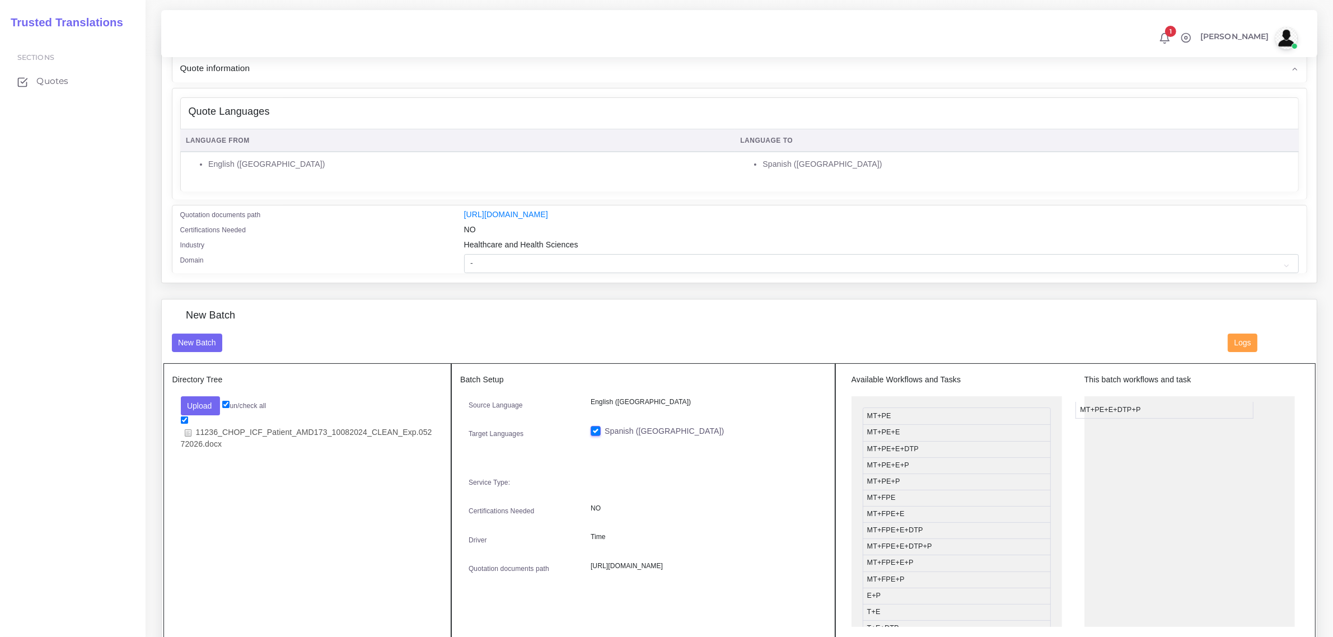
drag, startPoint x: 1034, startPoint y: 463, endPoint x: 1172, endPoint y: 404, distance: 149.1
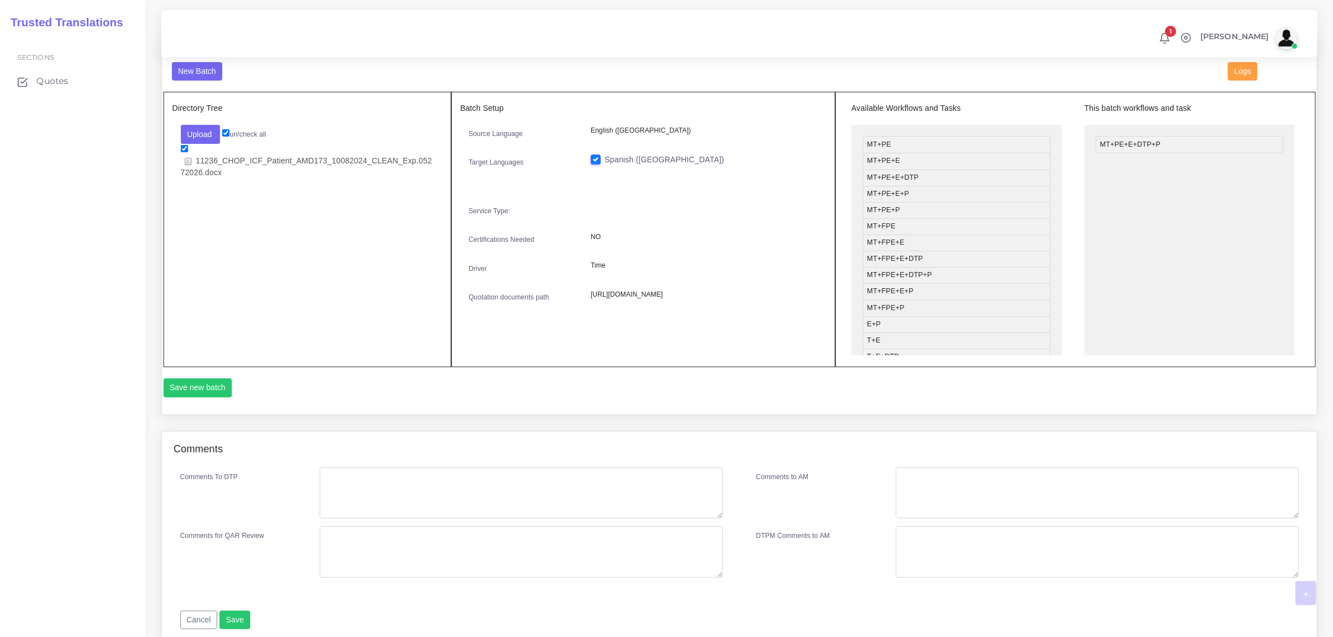
scroll to position [420, 0]
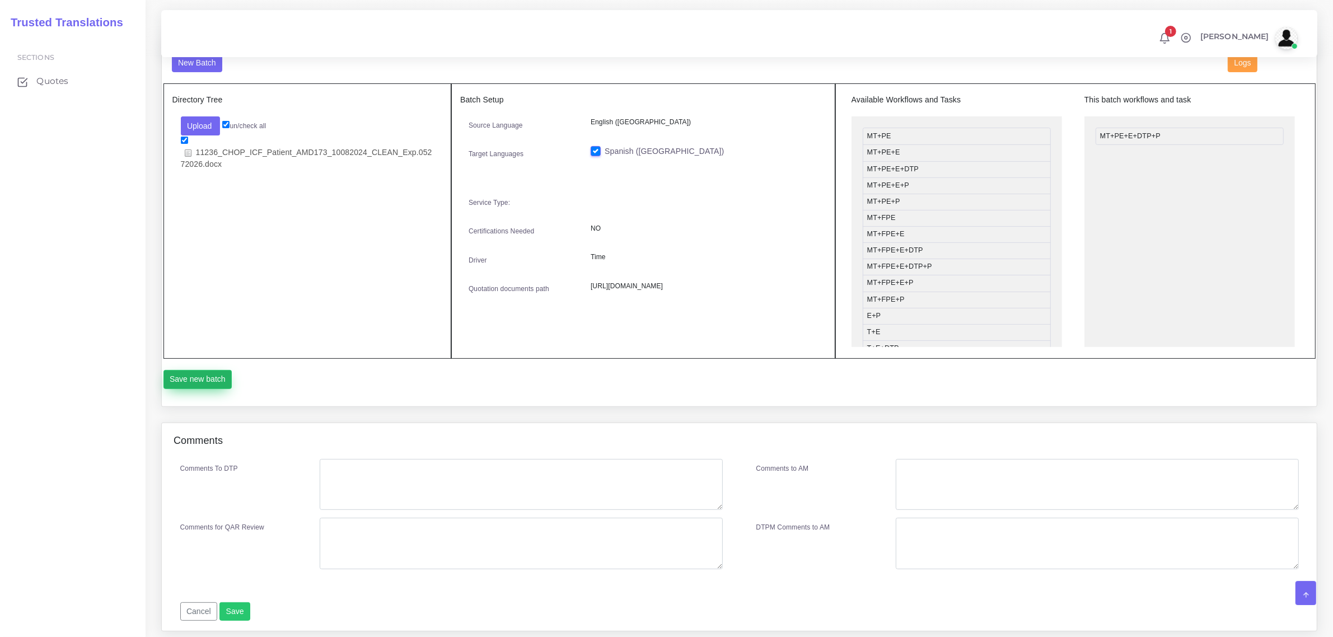
click at [199, 379] on button "Save new batch" at bounding box center [198, 379] width 69 height 19
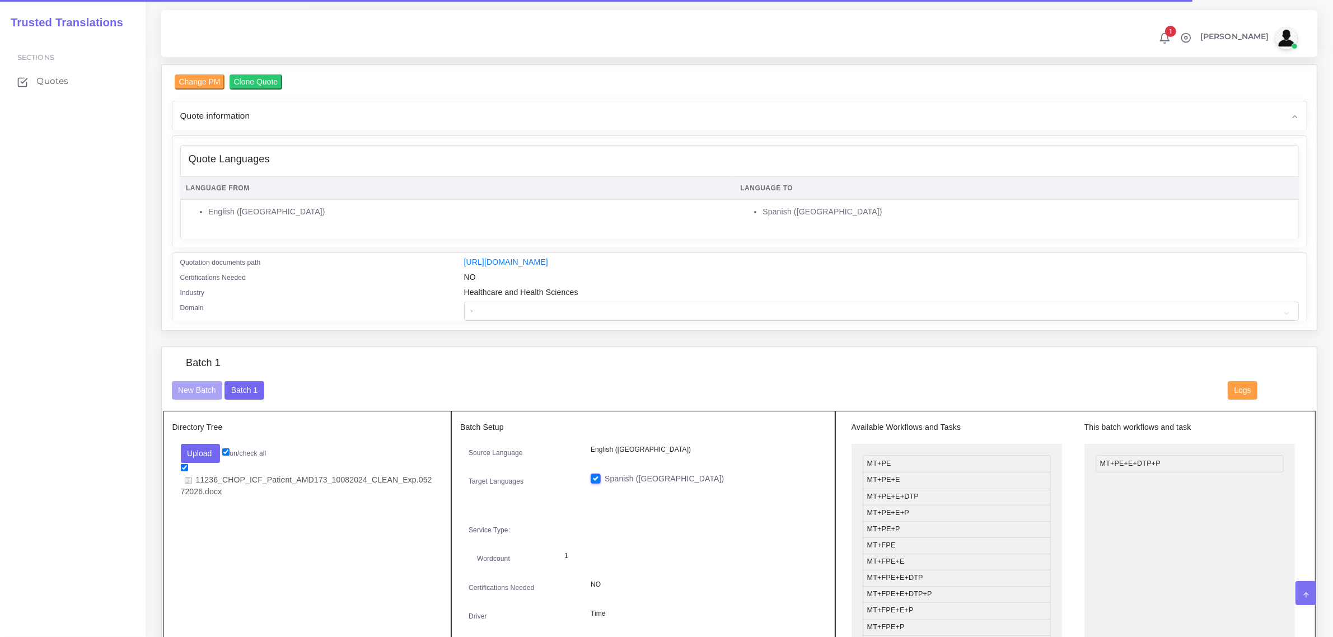
scroll to position [140, 0]
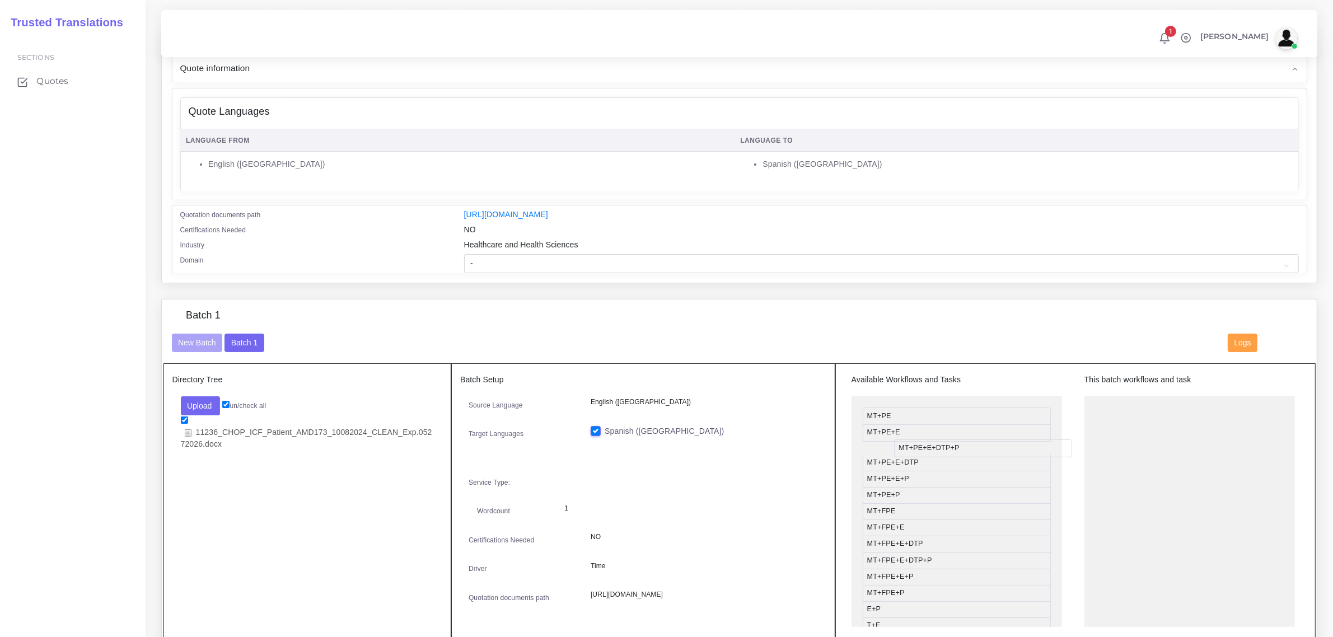
drag, startPoint x: 1131, startPoint y: 408, endPoint x: 904, endPoint y: 448, distance: 230.4
drag, startPoint x: 954, startPoint y: 517, endPoint x: 1179, endPoint y: 407, distance: 251.0
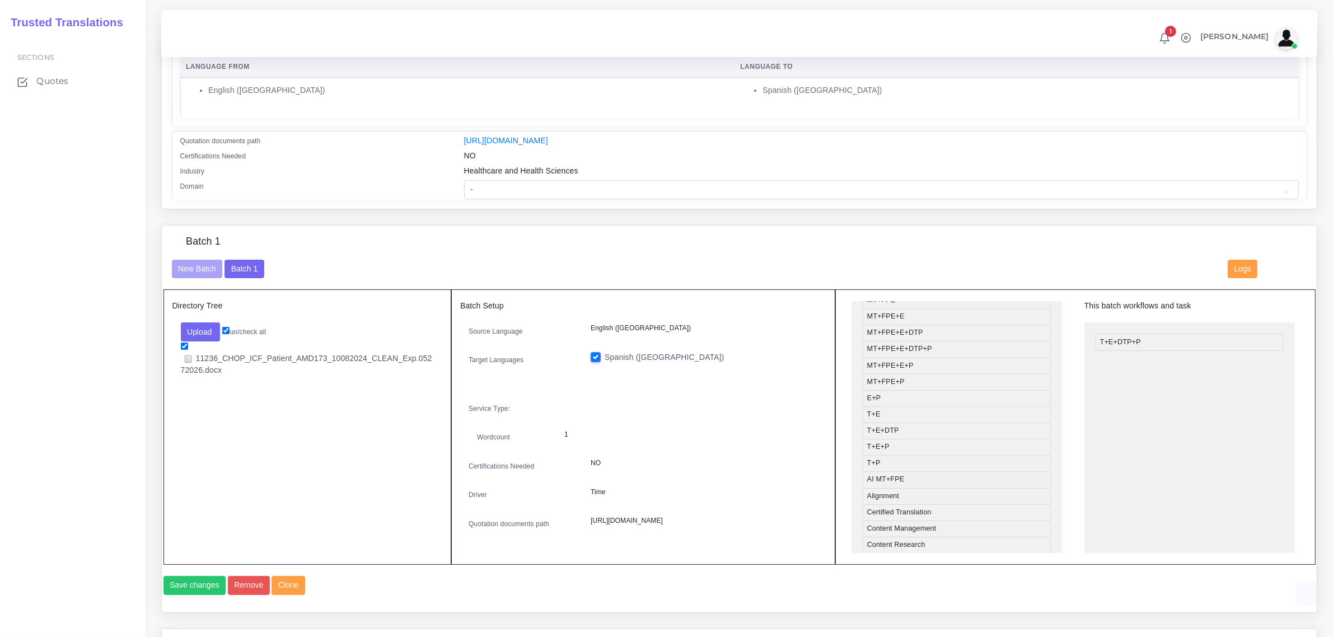
scroll to position [350, 0]
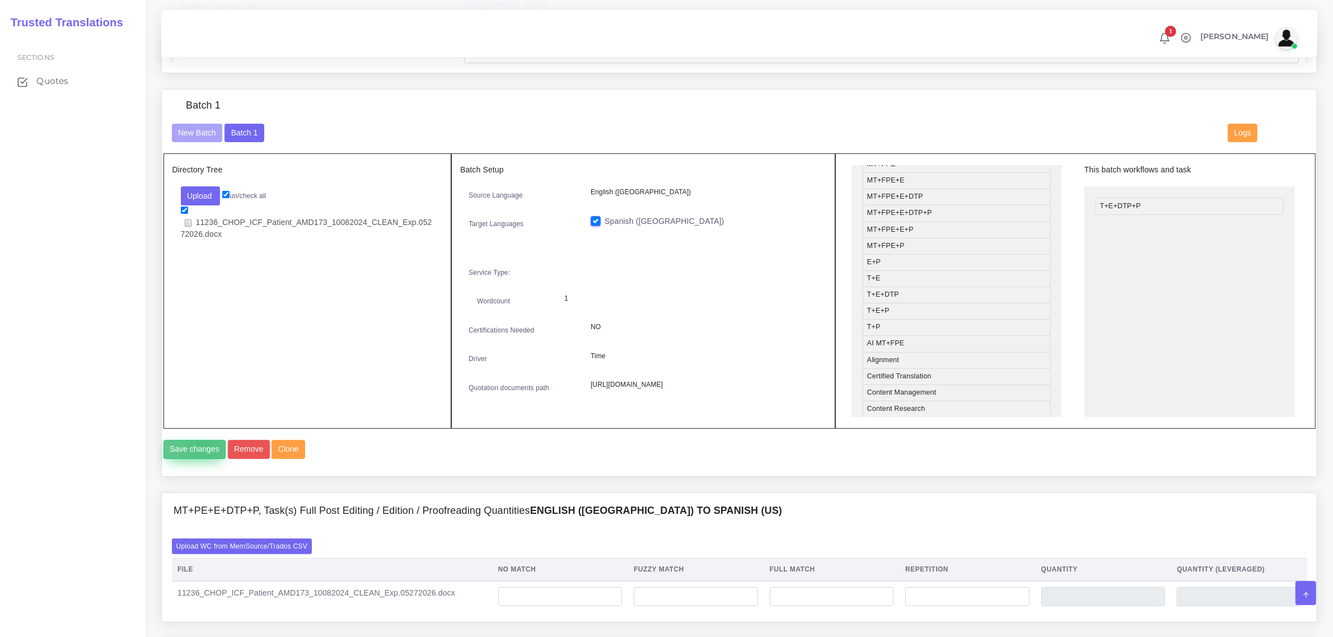
click at [202, 459] on button "Save changes" at bounding box center [195, 449] width 63 height 19
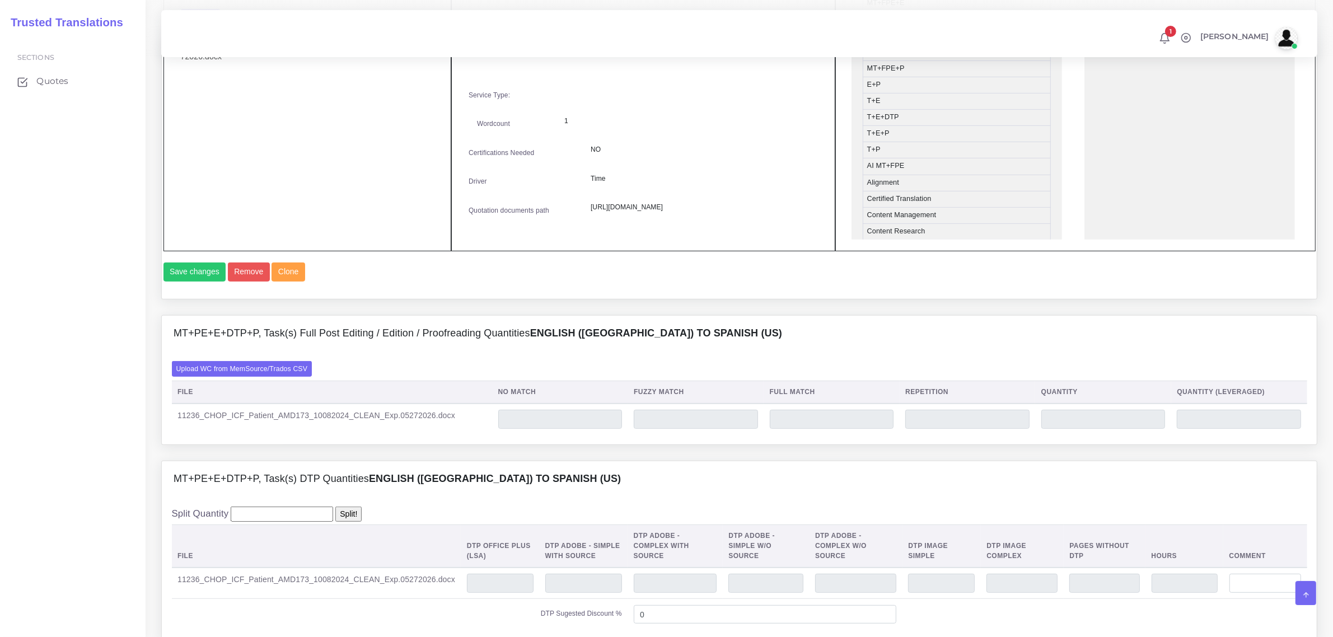
scroll to position [560, 0]
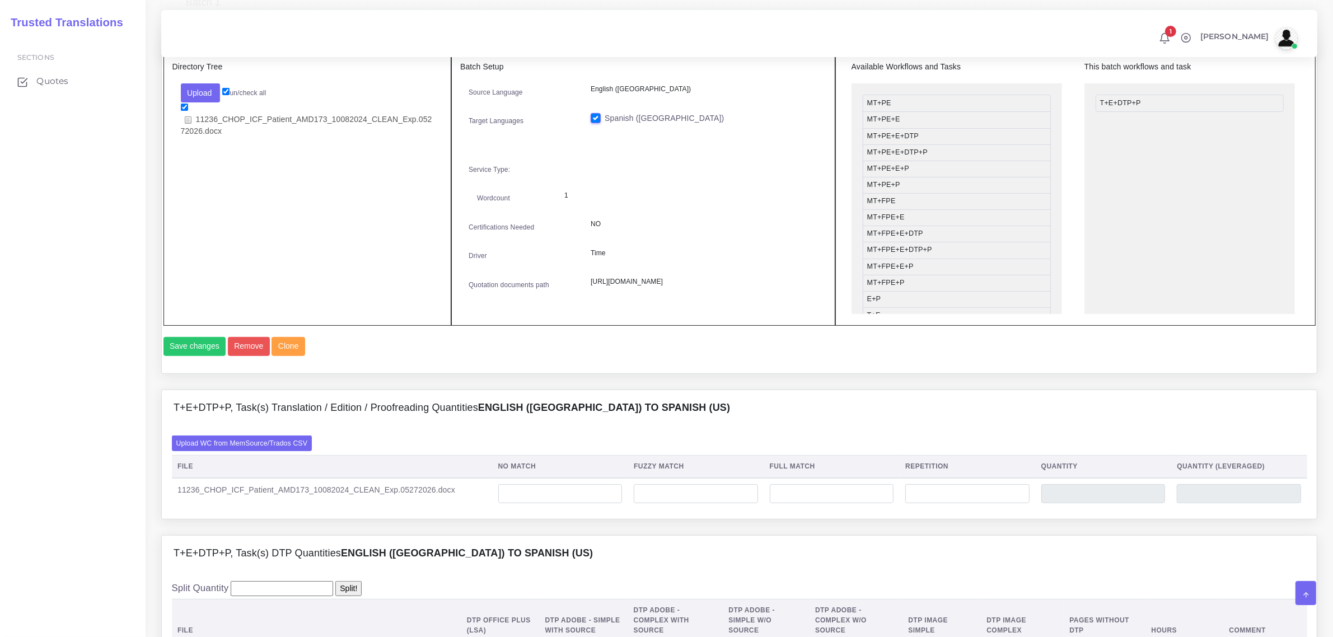
scroll to position [490, 0]
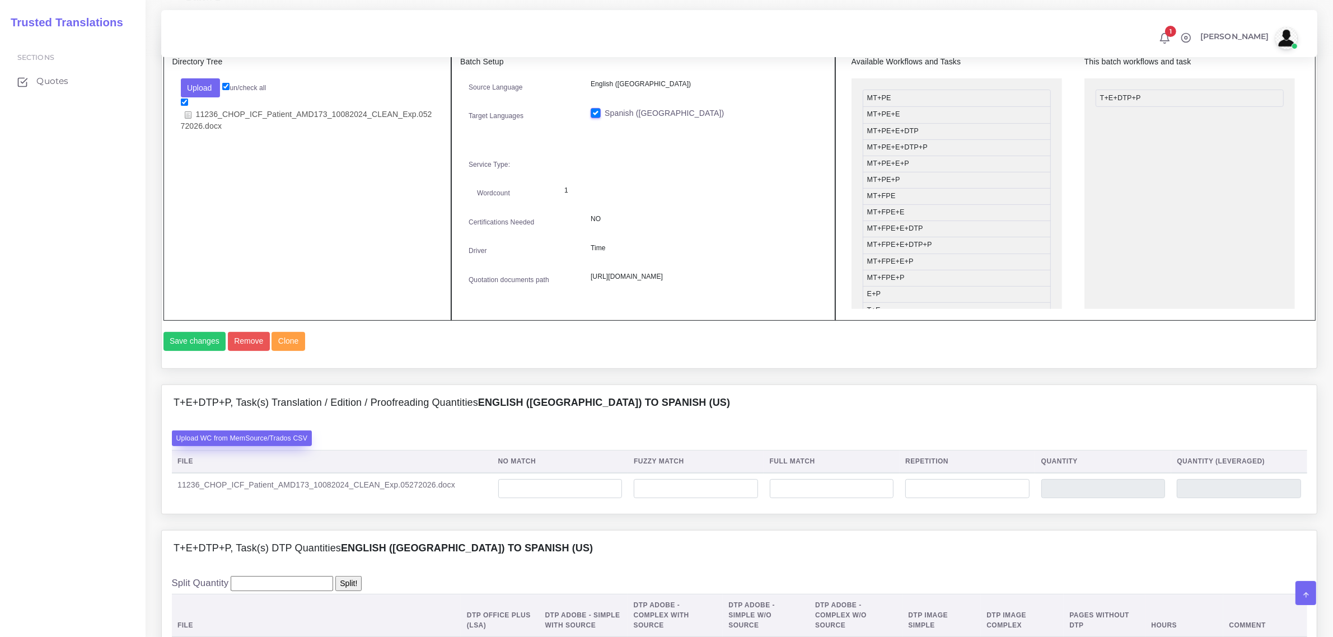
click at [265, 446] on label "Upload WC from MemSource/Trados CSV" at bounding box center [242, 438] width 141 height 15
click at [0, 0] on input "Upload WC from MemSource/Trados CSV" at bounding box center [0, 0] width 0 height 0
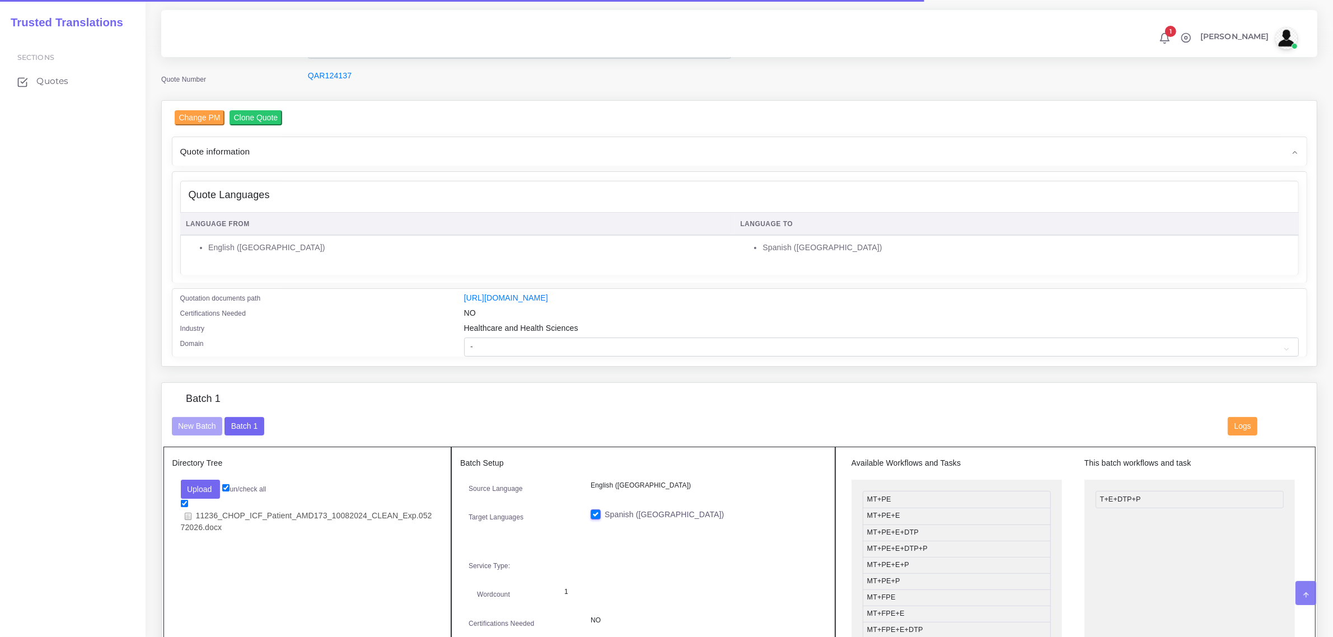
scroll to position [280, 0]
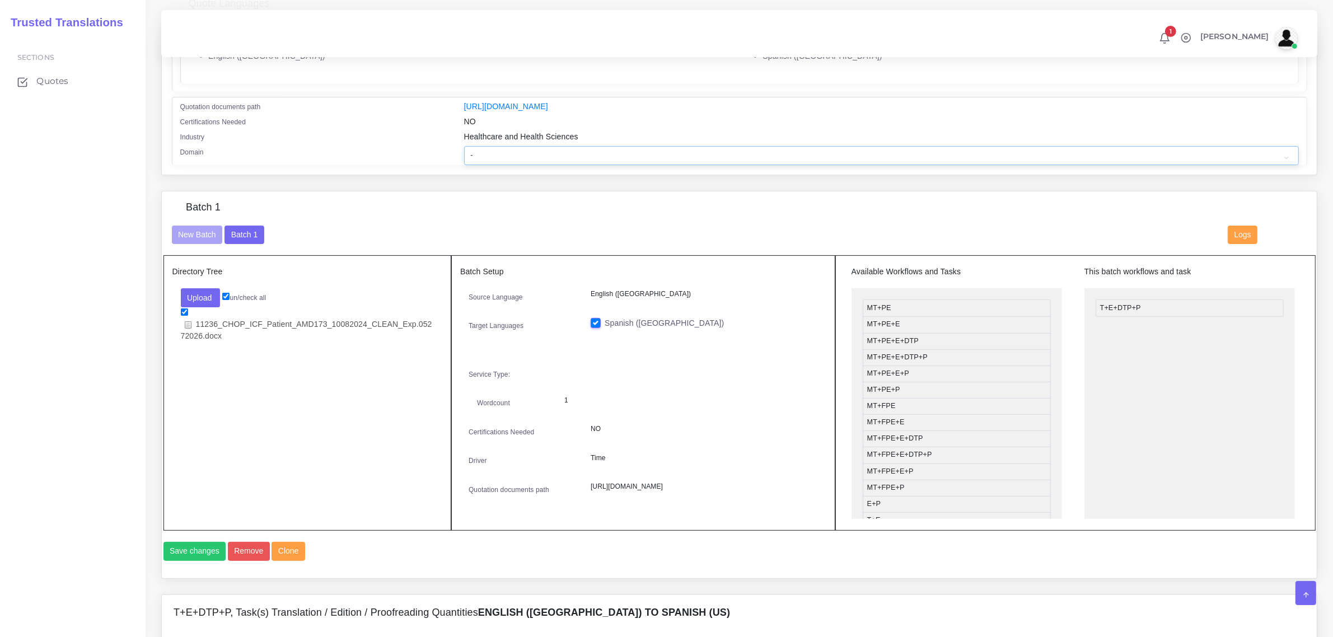
click at [505, 156] on select "- Advertising and Media Agriculture, Forestry and Fishing Architecture, Buildin…" at bounding box center [881, 155] width 835 height 19
select select "Healthcare and Health Sciences"
click at [464, 146] on select "- Advertising and Media Agriculture, Forestry and Fishing Architecture, Buildin…" at bounding box center [881, 155] width 835 height 19
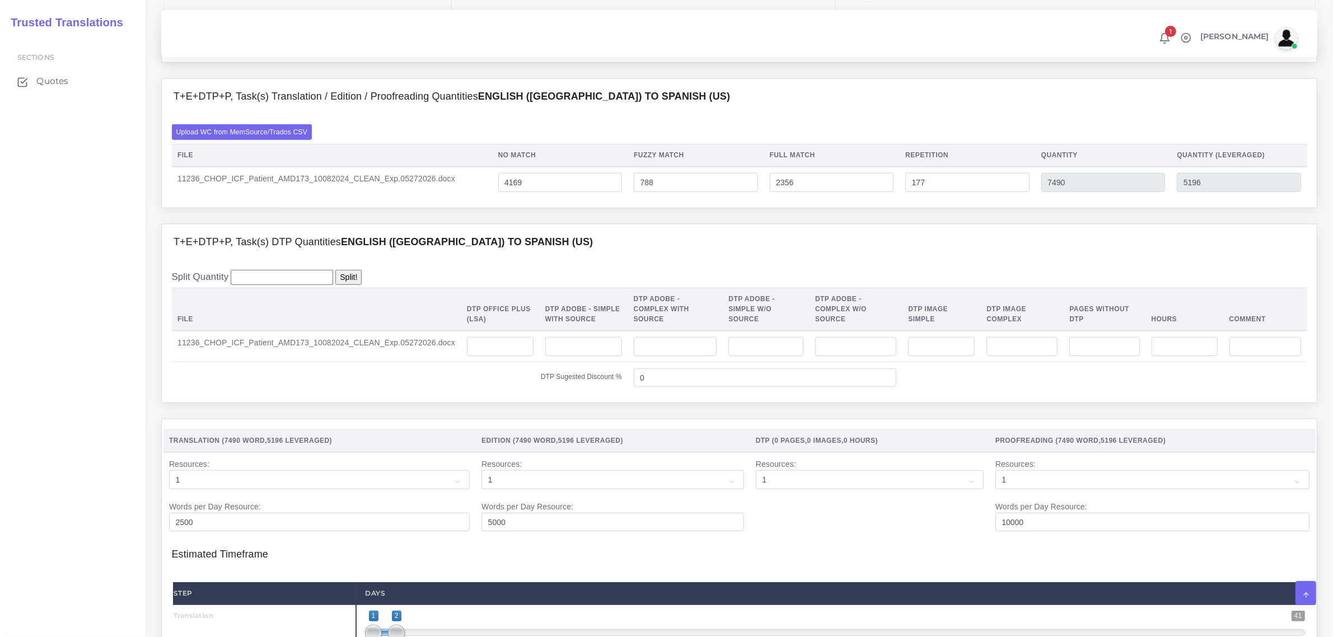
scroll to position [840, 0]
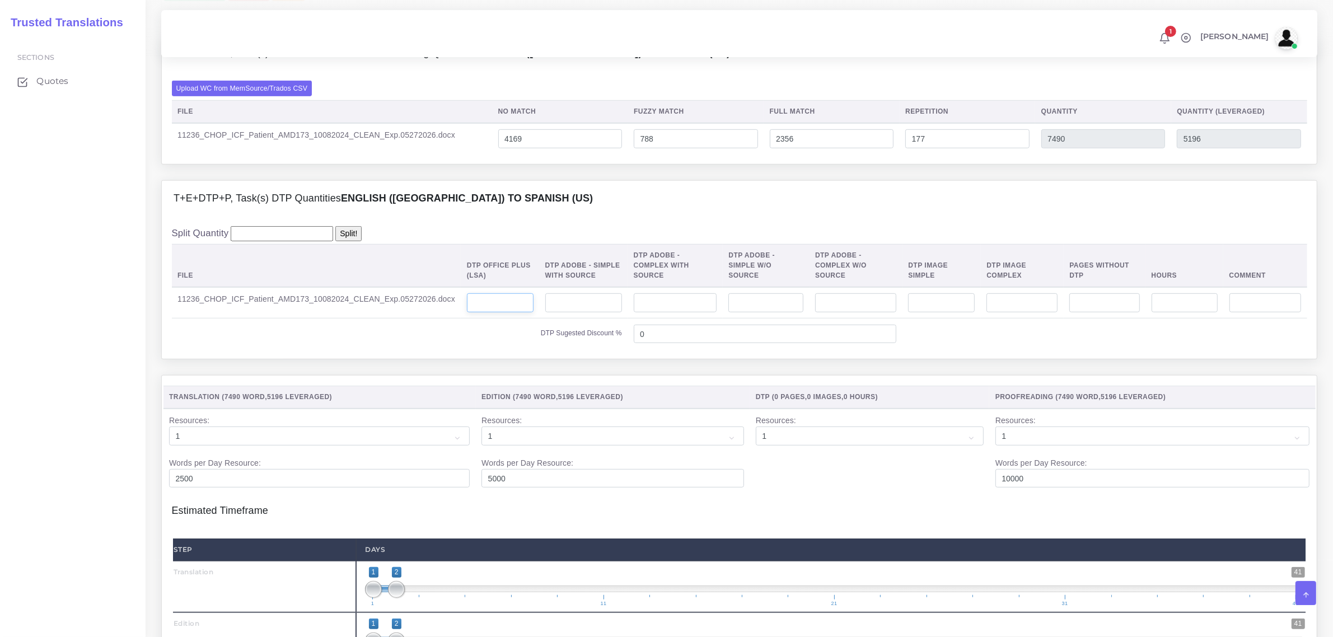
click at [498, 313] on input "number" at bounding box center [500, 302] width 67 height 19
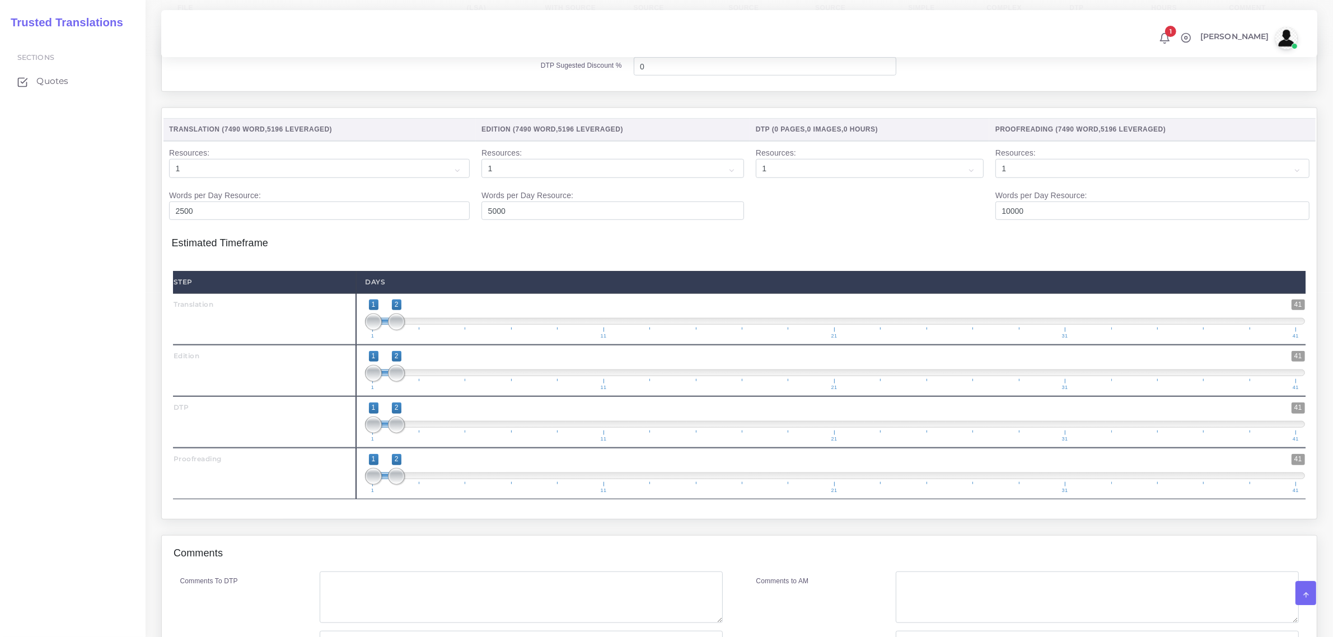
scroll to position [1120, 0]
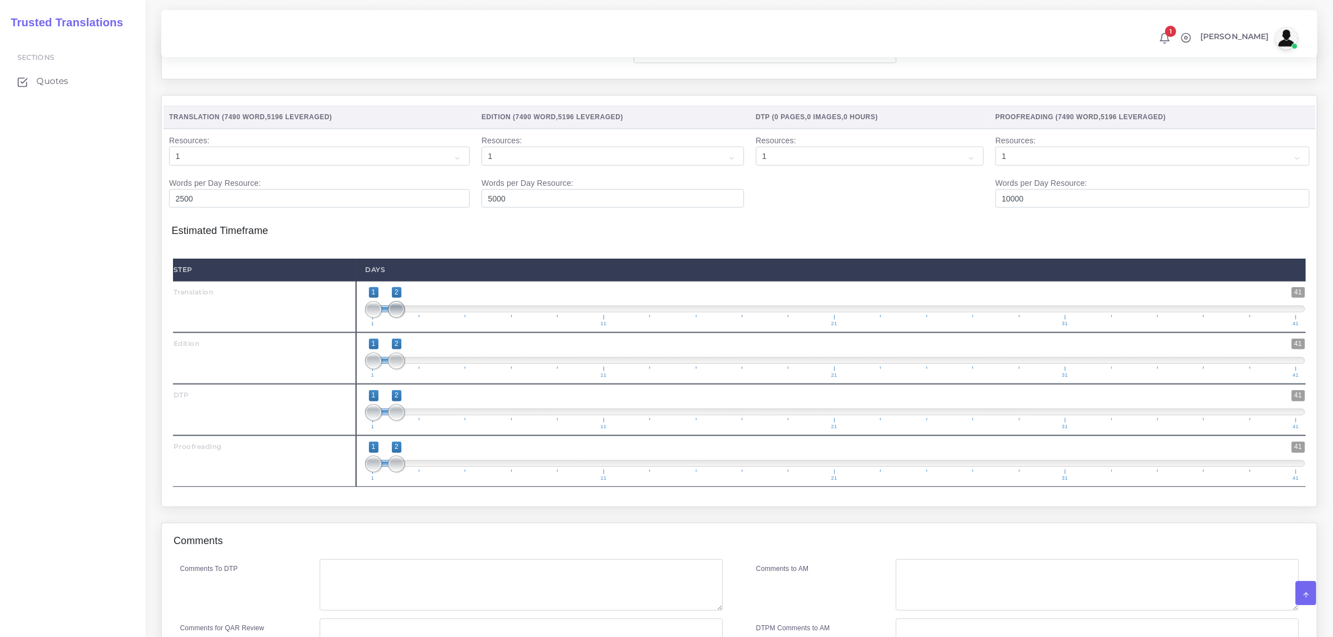
type input "21"
click at [397, 318] on span at bounding box center [396, 309] width 17 height 17
drag, startPoint x: 396, startPoint y: 374, endPoint x: 373, endPoint y: 381, distance: 24.1
click at [418, 370] on span at bounding box center [420, 361] width 17 height 17
type input "3;3"
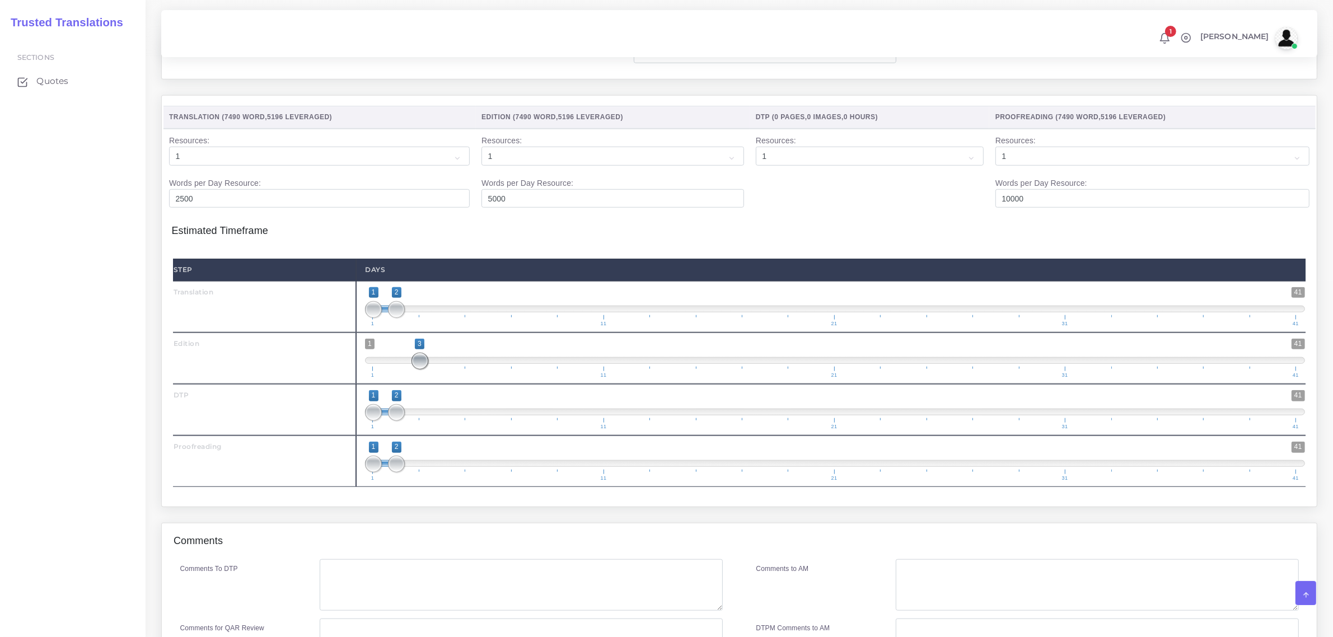
drag, startPoint x: 369, startPoint y: 377, endPoint x: 412, endPoint y: 411, distance: 55.1
click at [423, 370] on span at bounding box center [420, 361] width 17 height 17
drag, startPoint x: 397, startPoint y: 427, endPoint x: 454, endPoint y: 421, distance: 58.0
click at [454, 421] on span "1 41 1 4 1 — 4 1 11 21 31 41" at bounding box center [835, 409] width 940 height 39
type input "4;4"
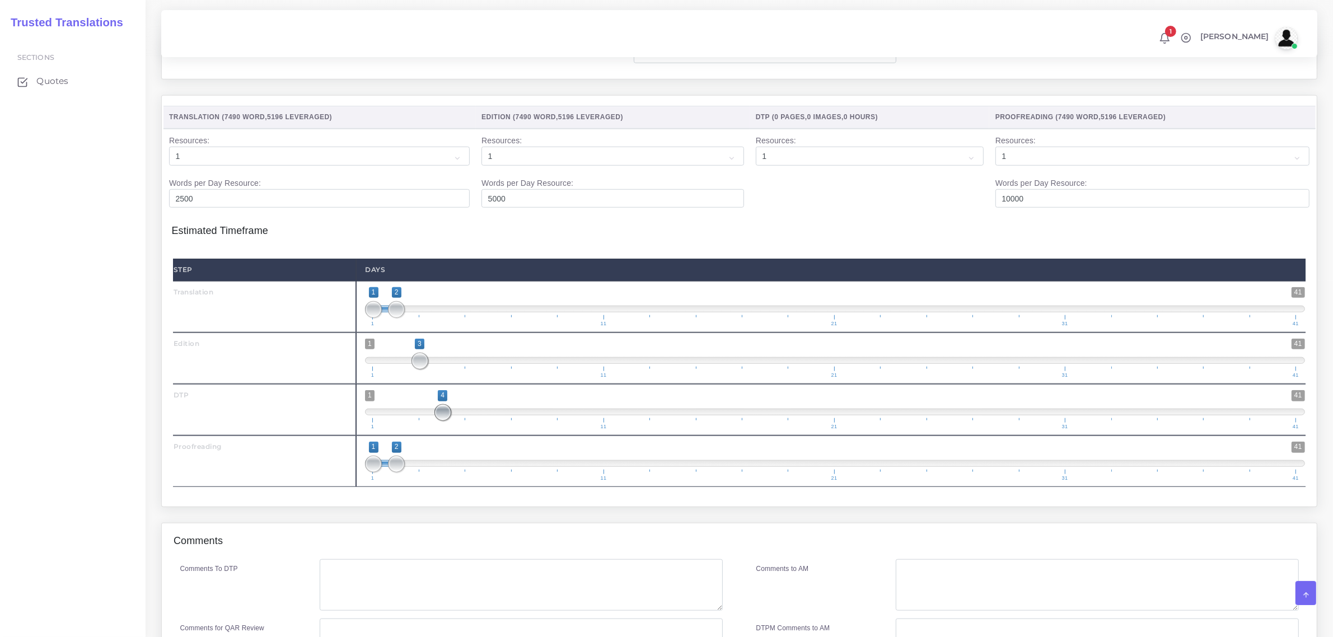
drag, startPoint x: 406, startPoint y: 432, endPoint x: 420, endPoint y: 453, distance: 25.0
click at [455, 425] on span "1 41 4 4 4 — 4 1 11 21 31 41" at bounding box center [835, 409] width 940 height 39
drag, startPoint x: 441, startPoint y: 477, endPoint x: 467, endPoint y: 474, distance: 25.4
click at [467, 473] on span at bounding box center [466, 464] width 17 height 17
type input "5;5"
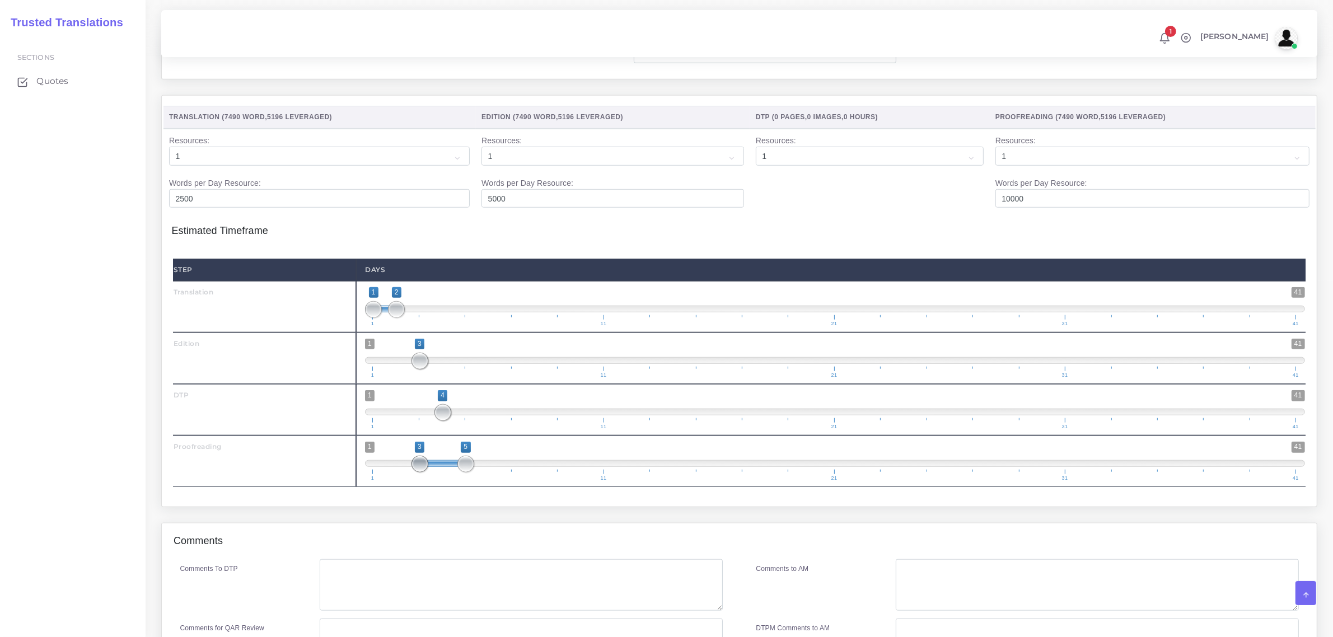
drag, startPoint x: 374, startPoint y: 477, endPoint x: 463, endPoint y: 484, distance: 89.9
click at [428, 473] on span at bounding box center [420, 464] width 17 height 17
click at [376, 577] on textarea "Comments To DTP" at bounding box center [521, 585] width 403 height 52
type textarea "N"
type textarea "no specific instructions"
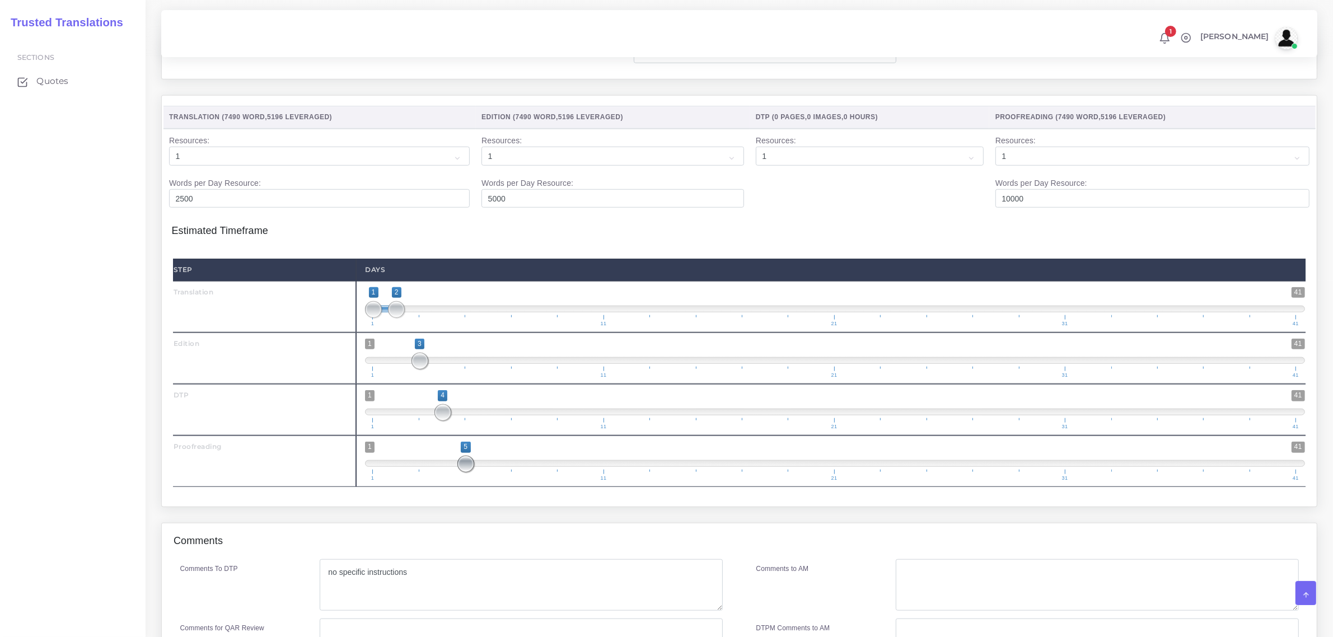
drag, startPoint x: 469, startPoint y: 481, endPoint x: 482, endPoint y: 482, distance: 12.9
click at [482, 481] on span "1 41 5 5 5 — 5 1 11 21 31 41" at bounding box center [835, 461] width 940 height 39
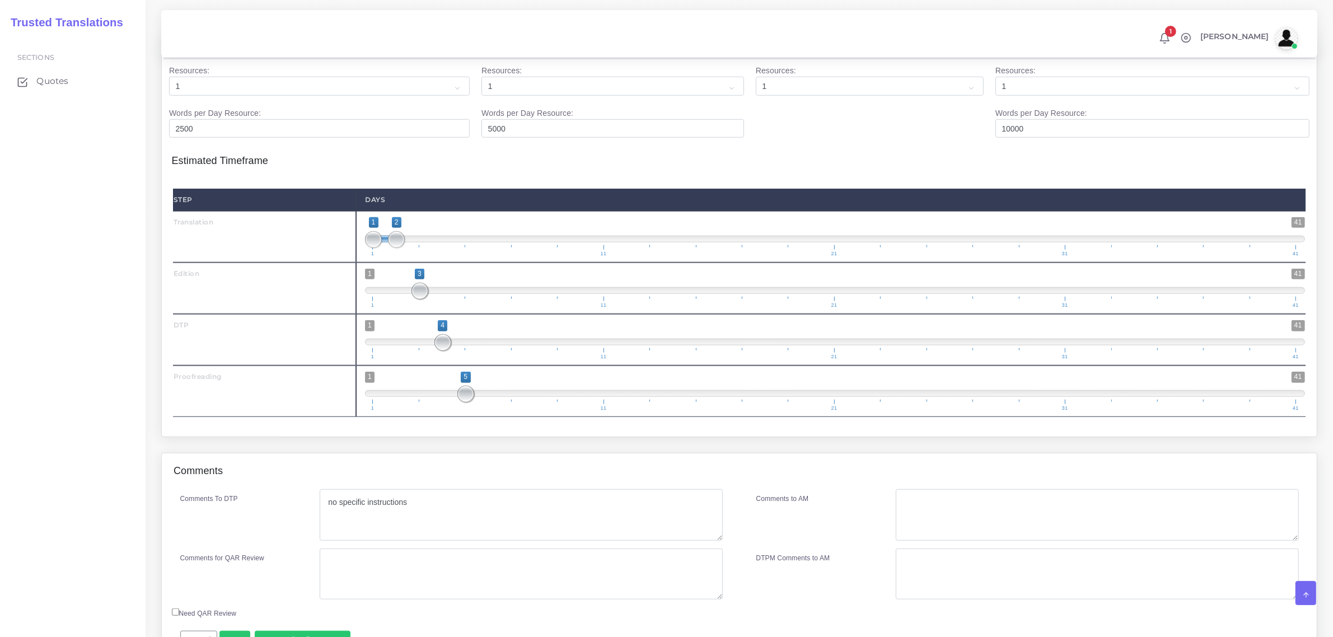
scroll to position [1270, 0]
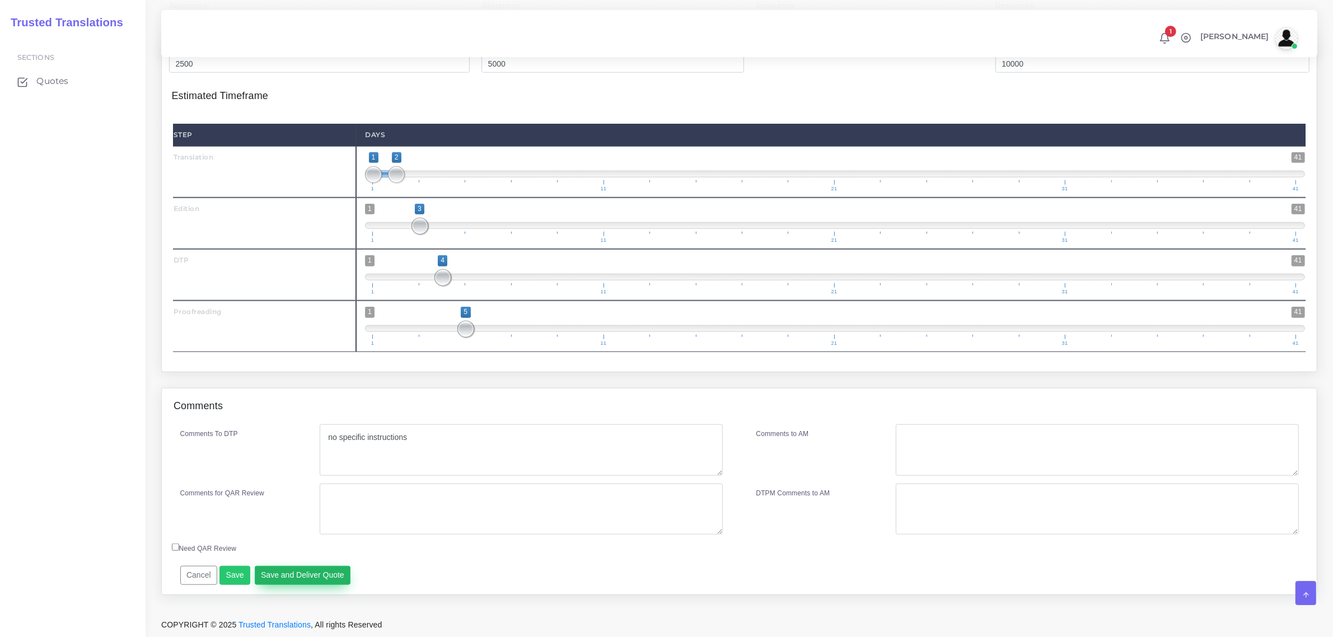
click at [317, 576] on button "Save and Deliver Quote" at bounding box center [303, 575] width 96 height 19
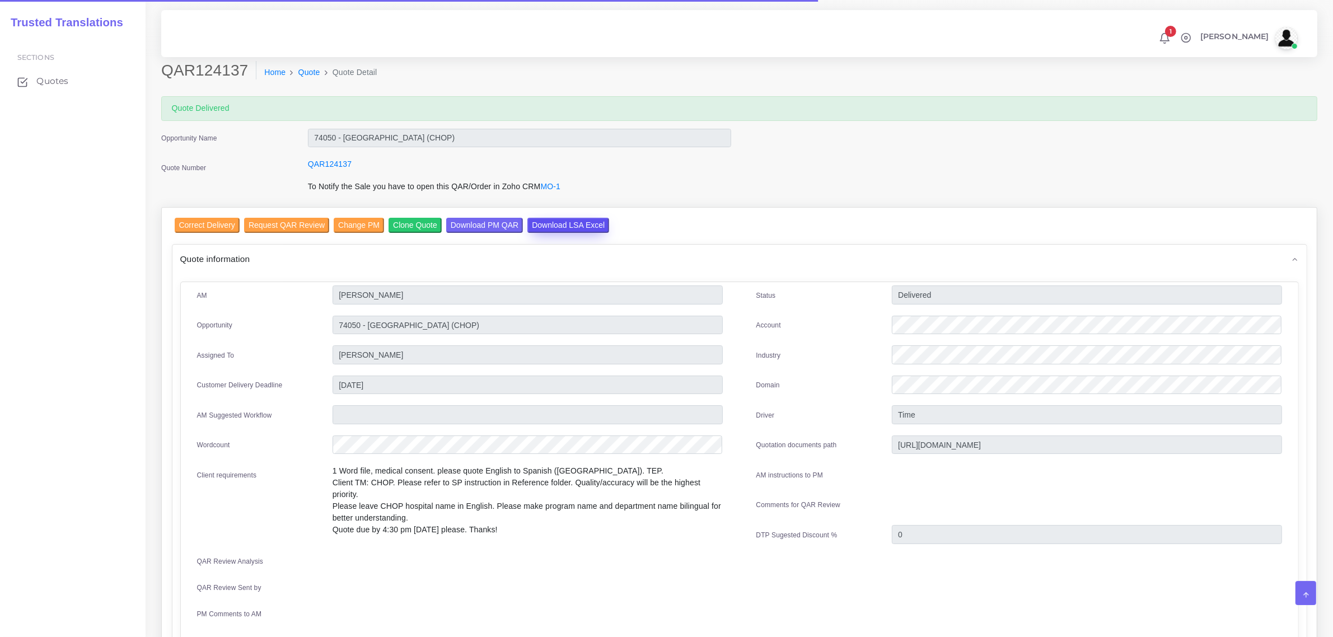
click at [552, 220] on input "Download LSA Excel" at bounding box center [569, 225] width 82 height 15
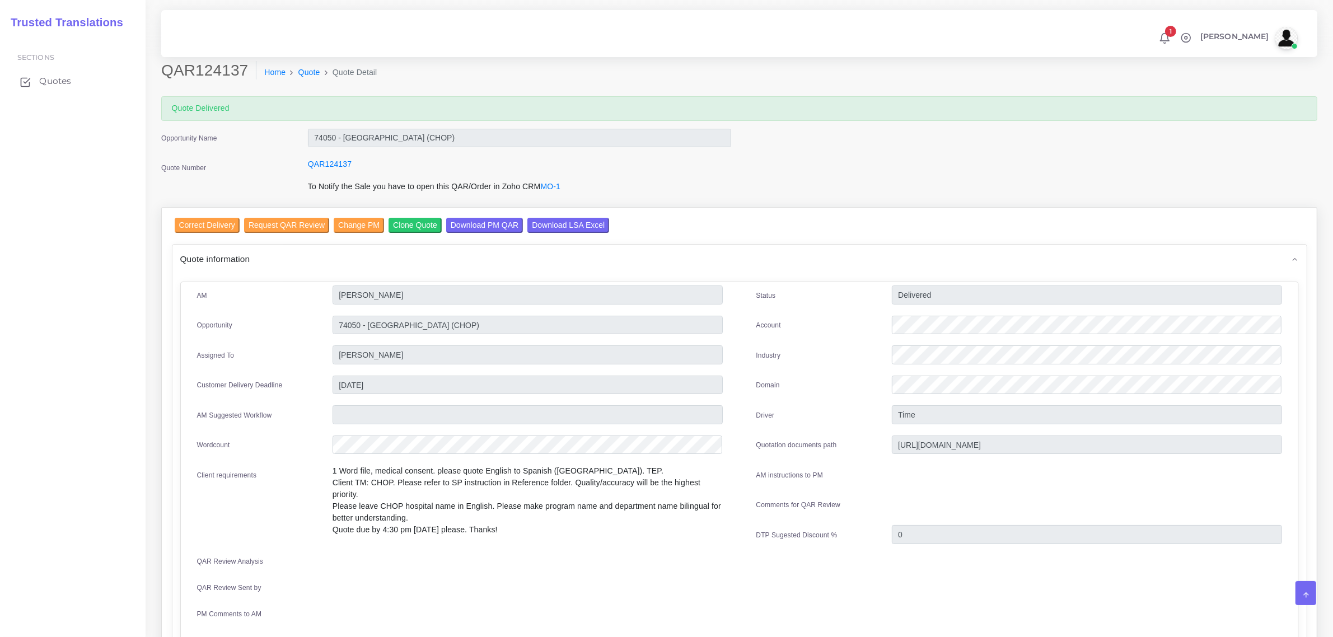
click at [57, 80] on span "Quotes" at bounding box center [55, 81] width 32 height 12
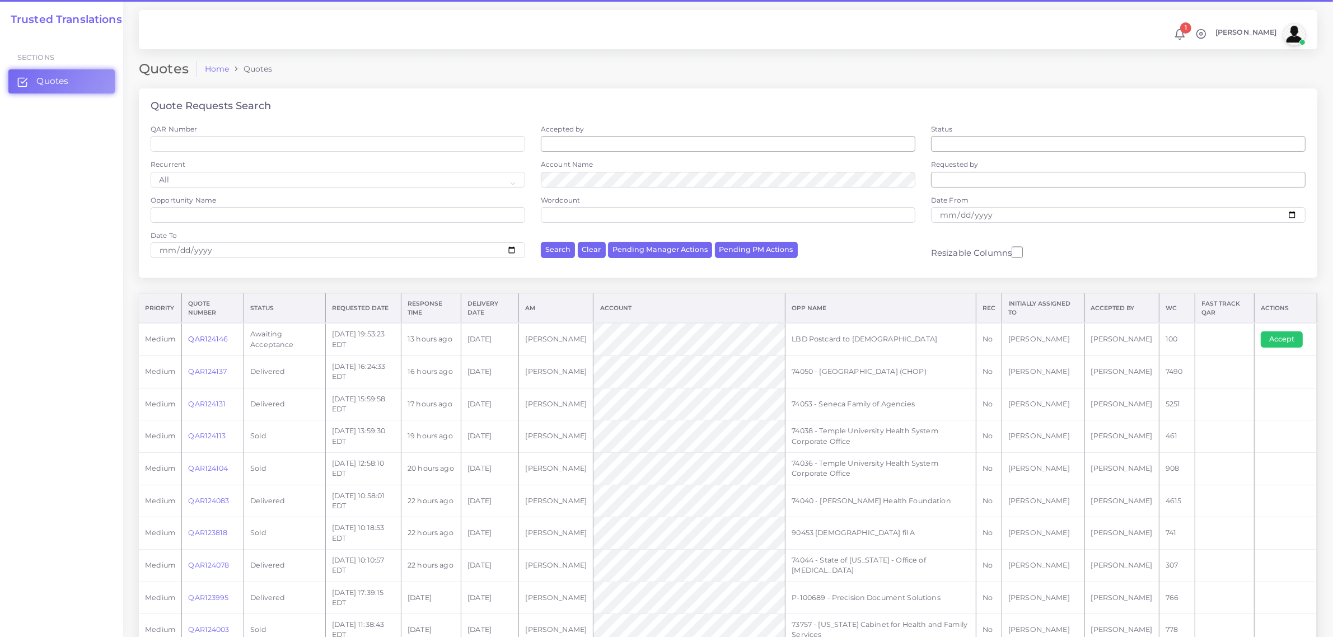
click at [207, 337] on link "QAR124146" at bounding box center [208, 339] width 40 height 8
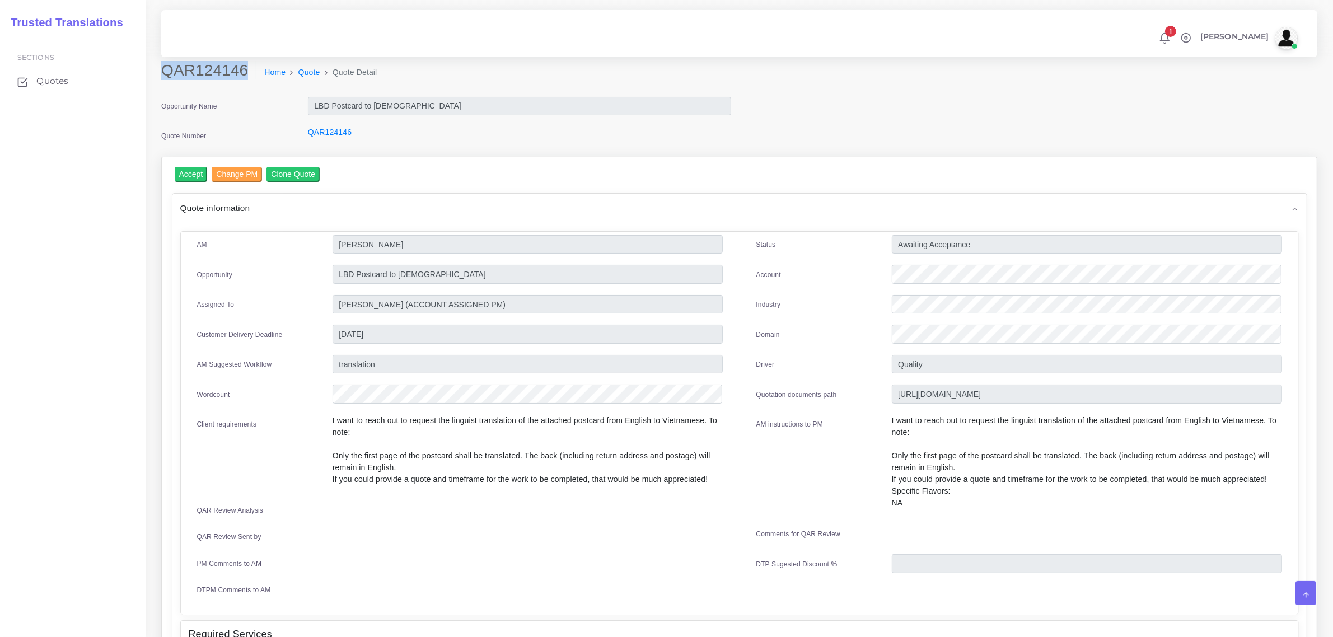
drag, startPoint x: 164, startPoint y: 67, endPoint x: 241, endPoint y: 76, distance: 77.2
click at [241, 76] on h2 "QAR124146" at bounding box center [208, 70] width 95 height 19
copy h2 "QAR124146"
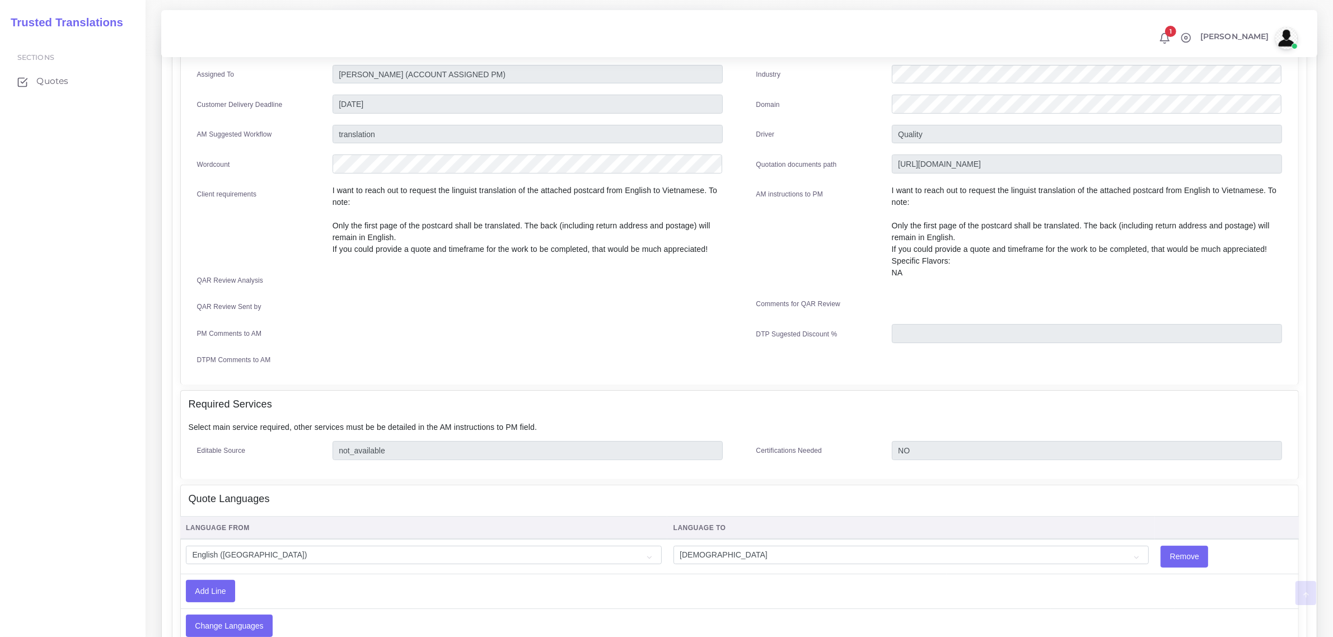
scroll to position [477, 0]
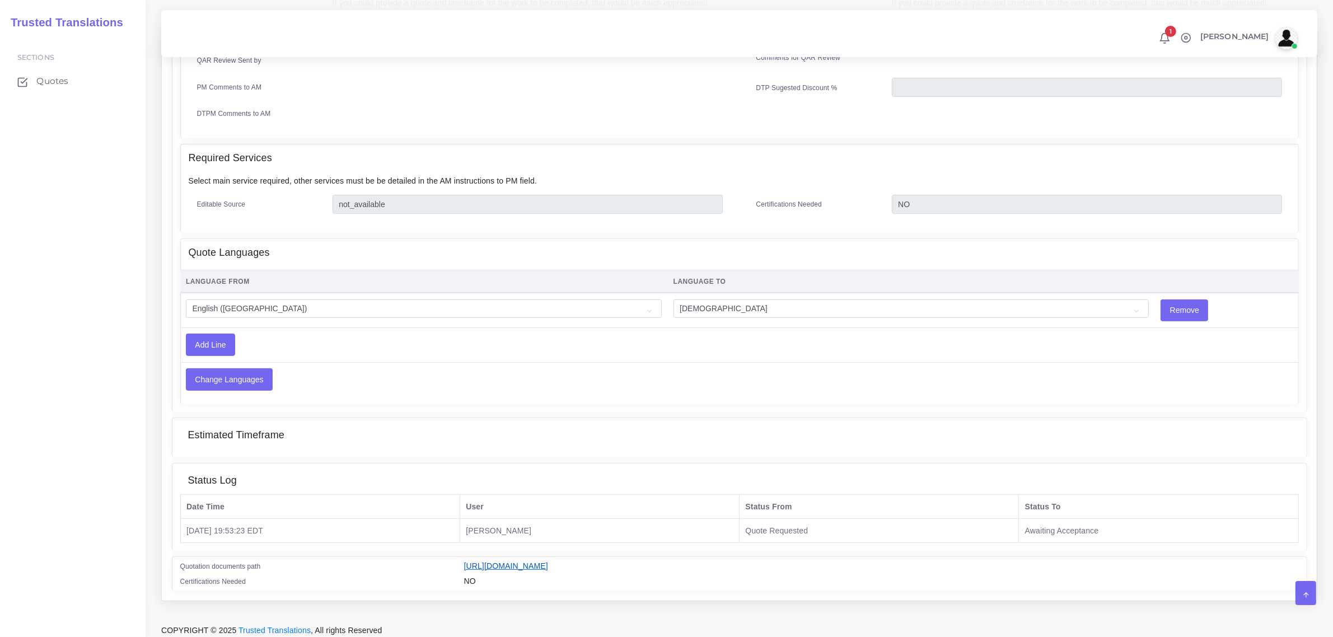
click at [548, 562] on link "[URL][DOMAIN_NAME]" at bounding box center [506, 566] width 84 height 9
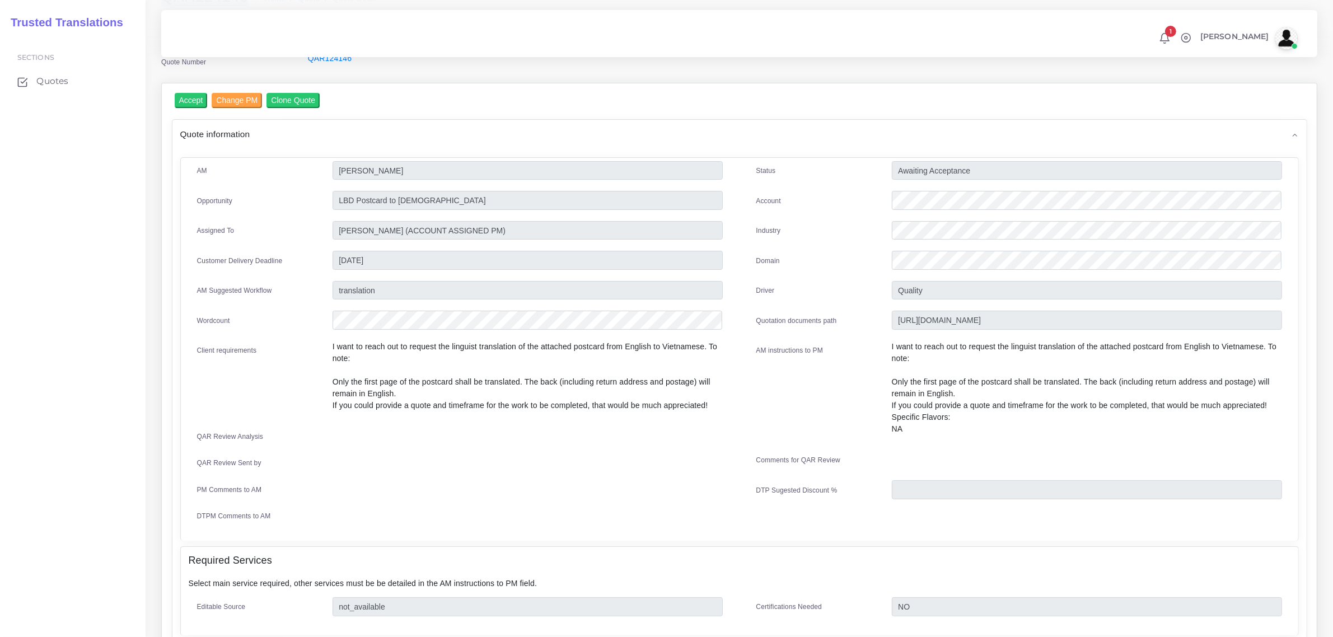
scroll to position [0, 0]
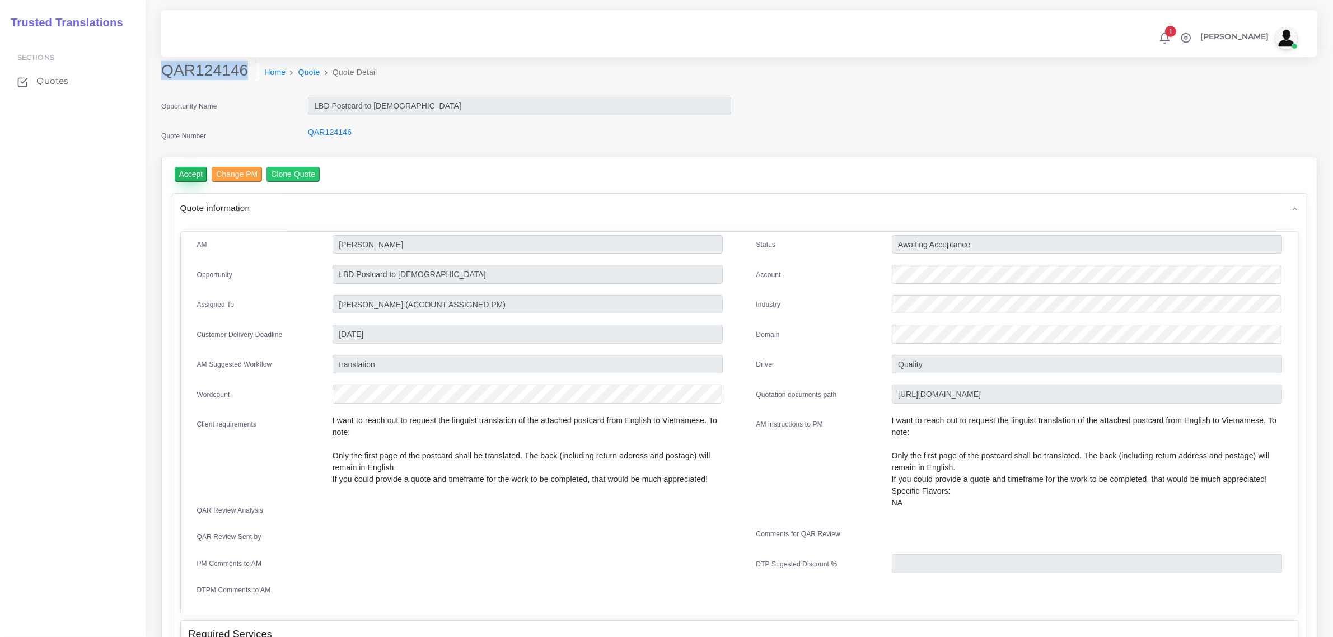
click at [192, 171] on input "Accept" at bounding box center [191, 174] width 33 height 15
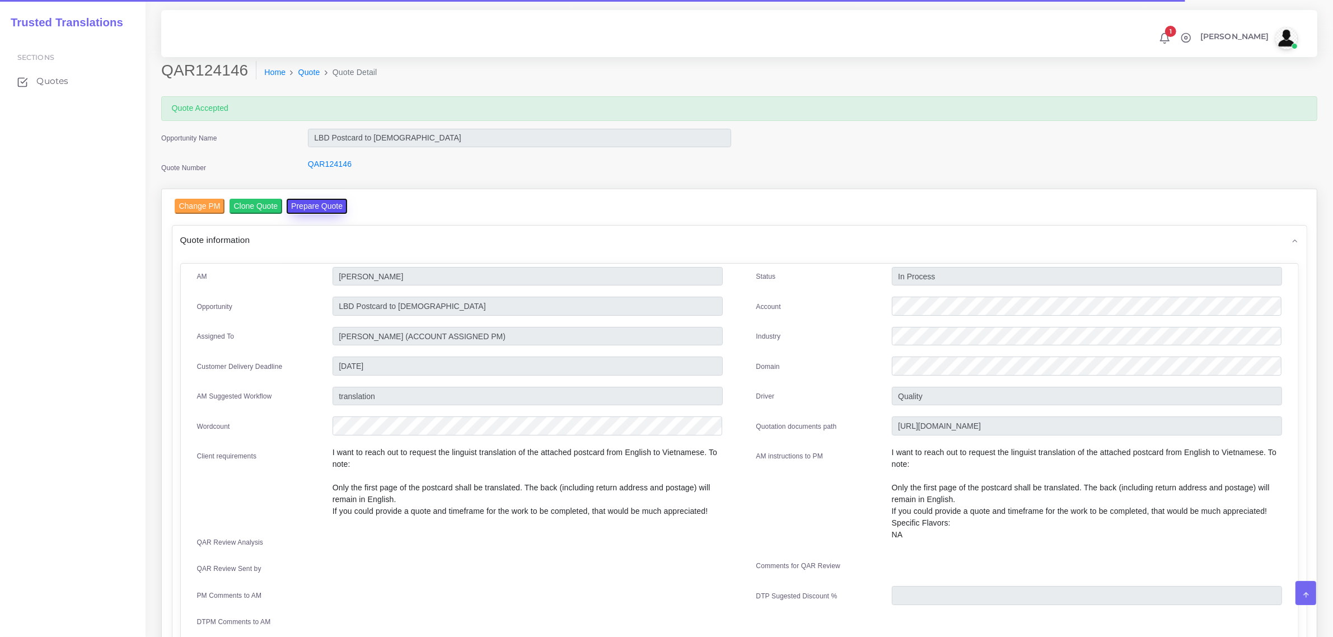
click at [307, 202] on button "Prepare Quote" at bounding box center [317, 206] width 60 height 15
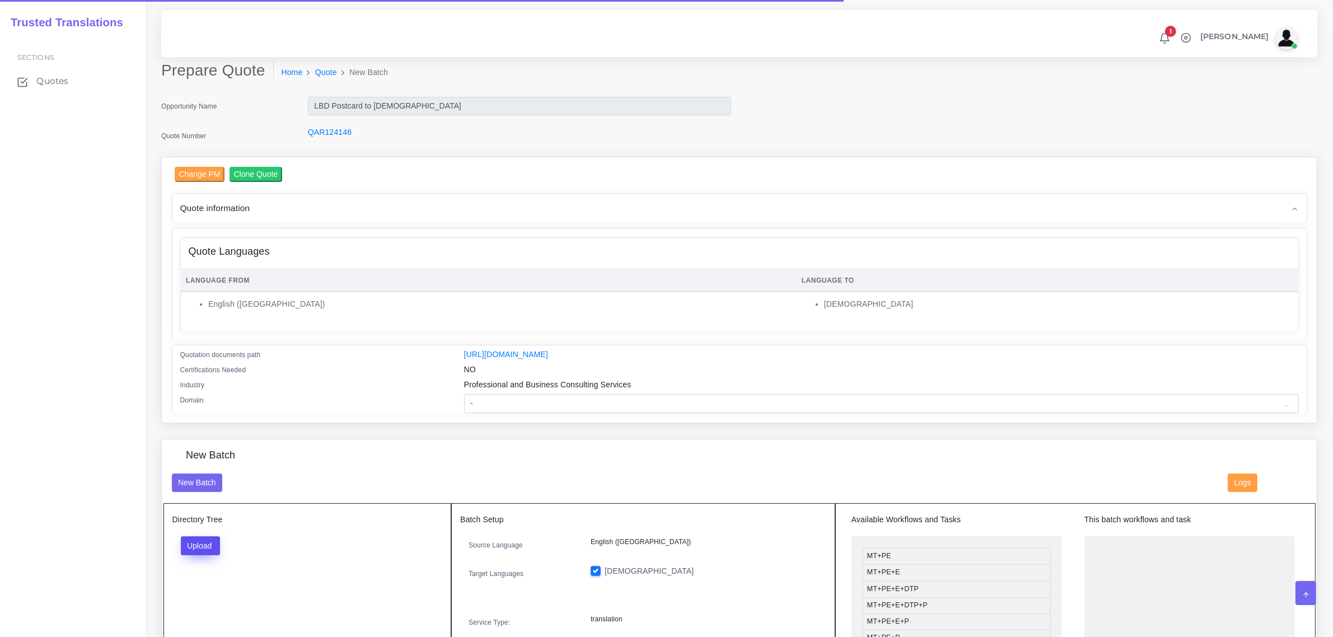
click at [194, 539] on button "Upload" at bounding box center [201, 546] width 40 height 19
click at [202, 584] on label "Files" at bounding box center [219, 588] width 77 height 14
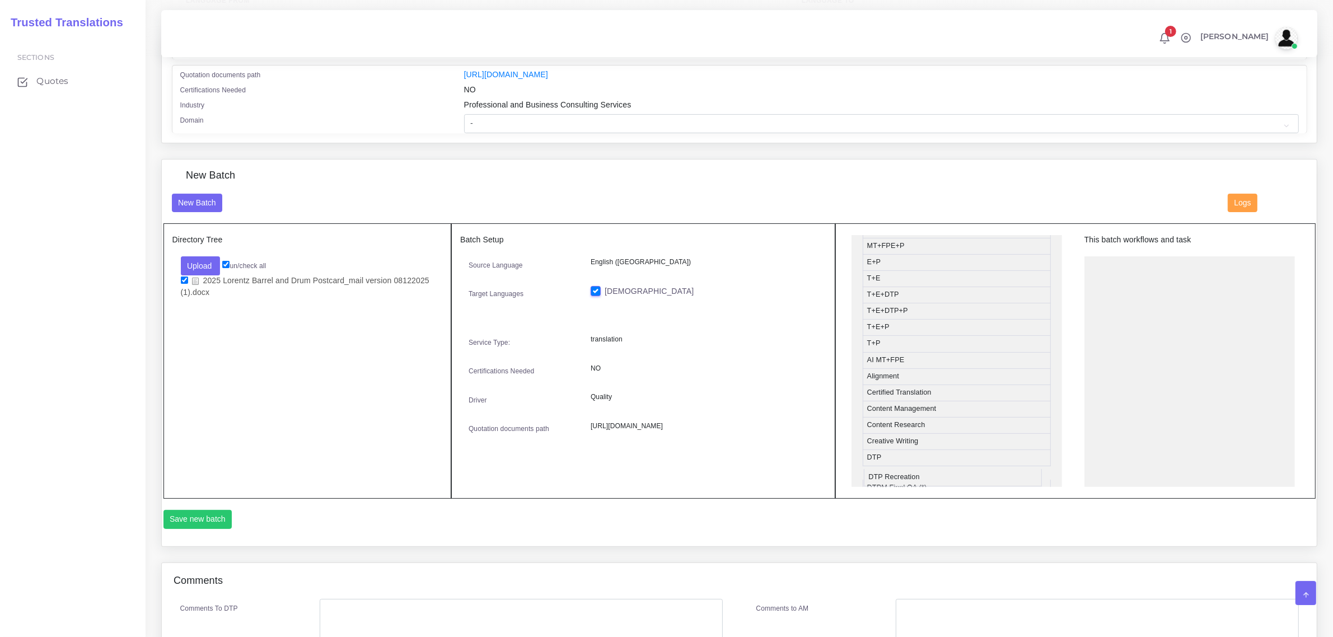
scroll to position [232, 0]
drag, startPoint x: 931, startPoint y: 474, endPoint x: 1156, endPoint y: 264, distance: 307.9
drag, startPoint x: 910, startPoint y: 352, endPoint x: 1140, endPoint y: 301, distance: 235.8
click at [208, 519] on button "Save new batch" at bounding box center [198, 519] width 69 height 19
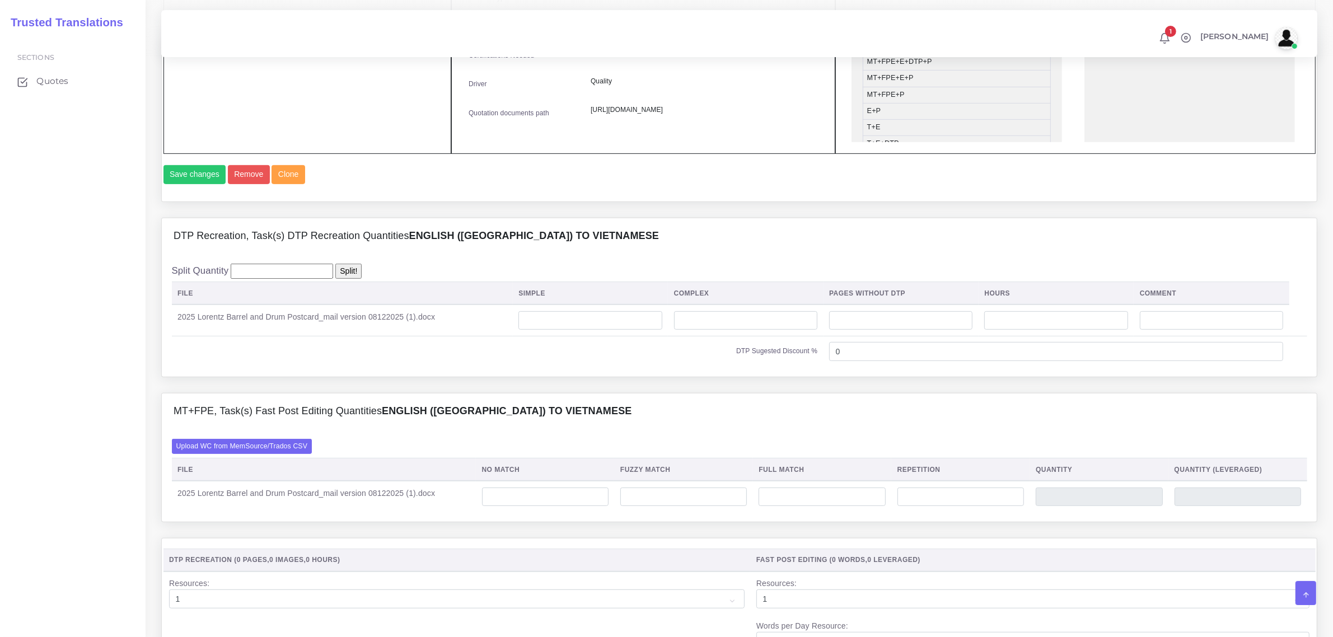
scroll to position [630, 0]
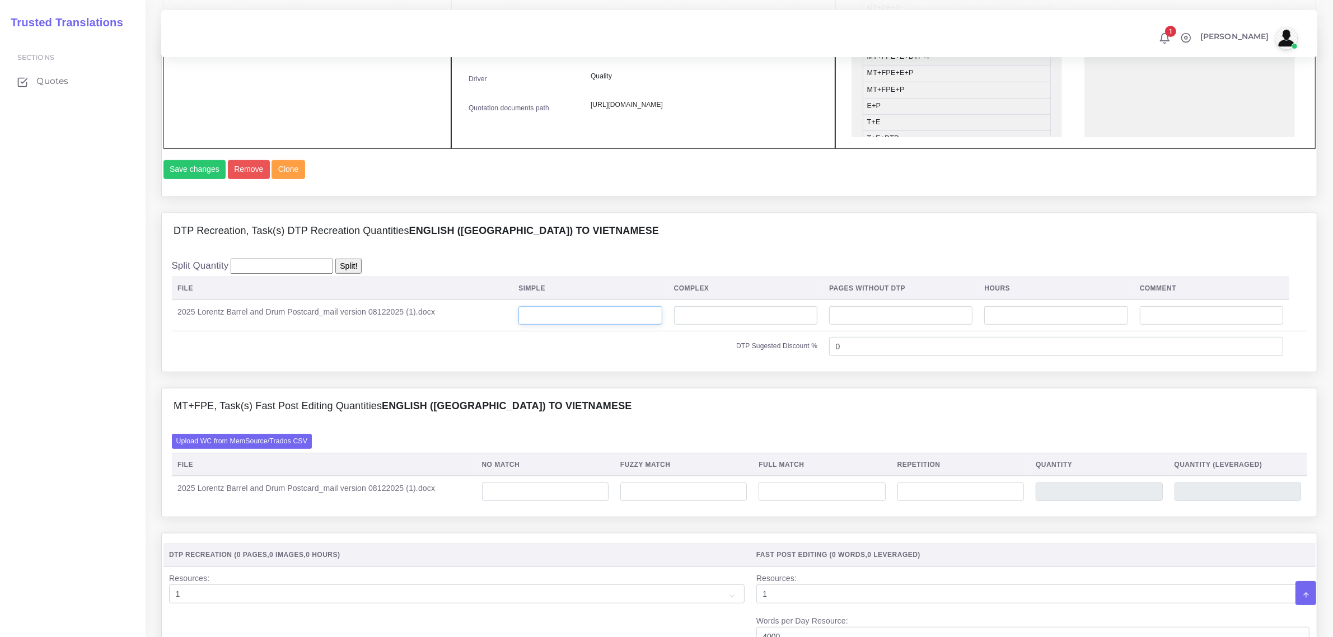
click at [594, 325] on input "number" at bounding box center [590, 315] width 143 height 19
type input "1"
click at [277, 449] on label "Upload WC from MemSource/Trados CSV" at bounding box center [242, 441] width 141 height 15
click at [0, 0] on input "Upload WC from MemSource/Trados CSV" at bounding box center [0, 0] width 0 height 0
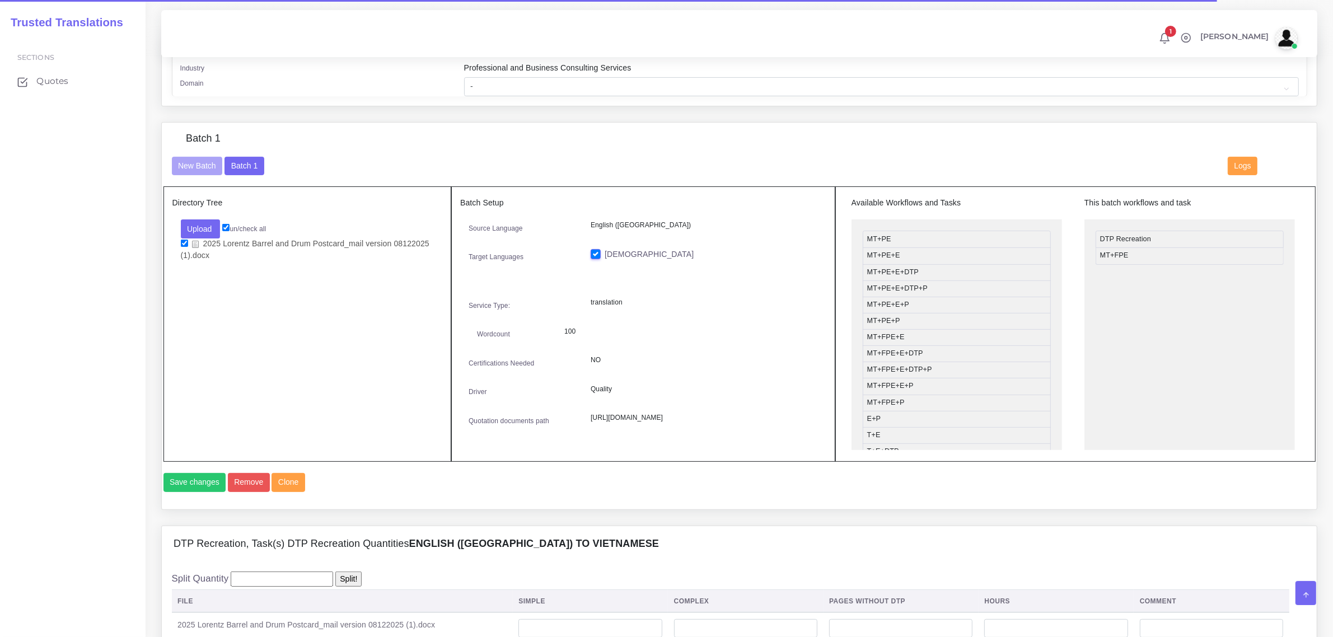
scroll to position [490, 0]
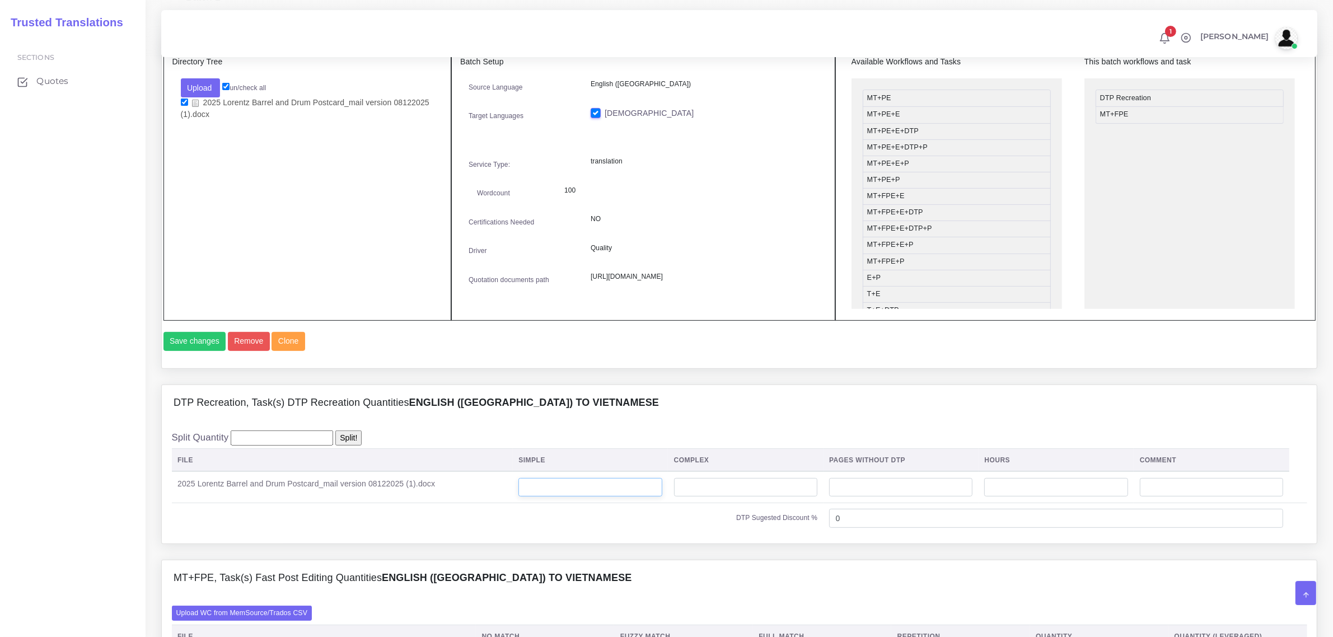
click at [554, 497] on input "number" at bounding box center [590, 487] width 143 height 19
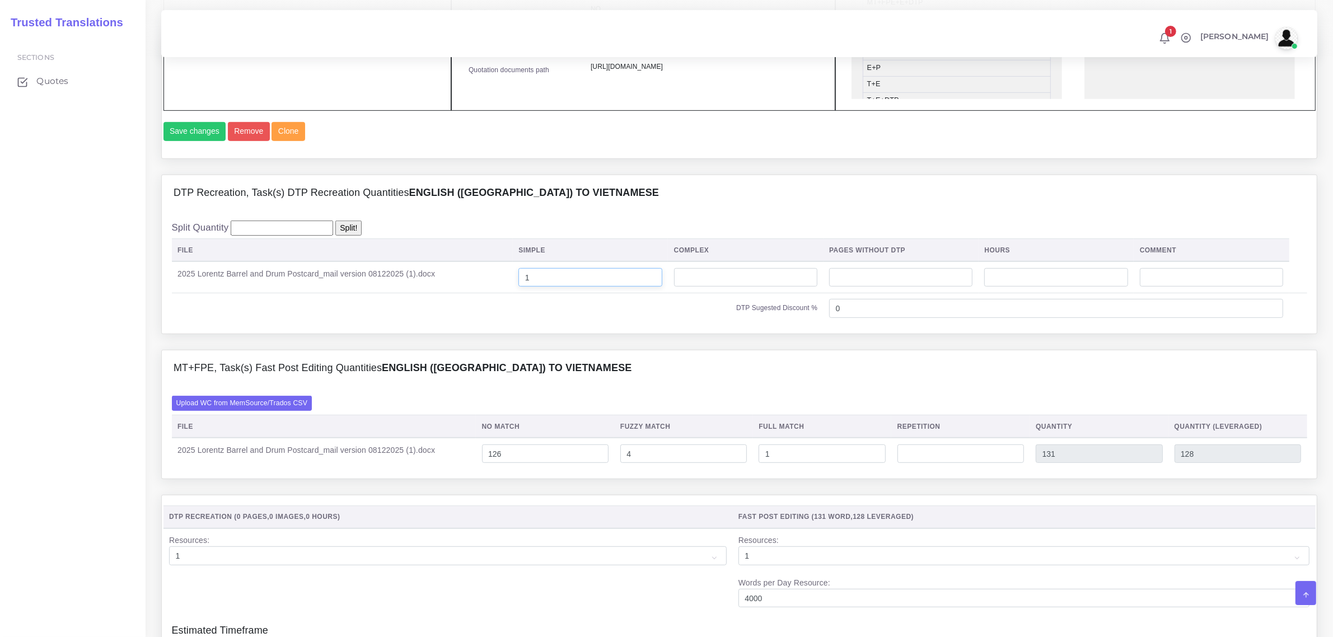
type input "1"
drag, startPoint x: 507, startPoint y: 477, endPoint x: 496, endPoint y: 479, distance: 10.8
click at [496, 464] on input "126" at bounding box center [545, 454] width 127 height 19
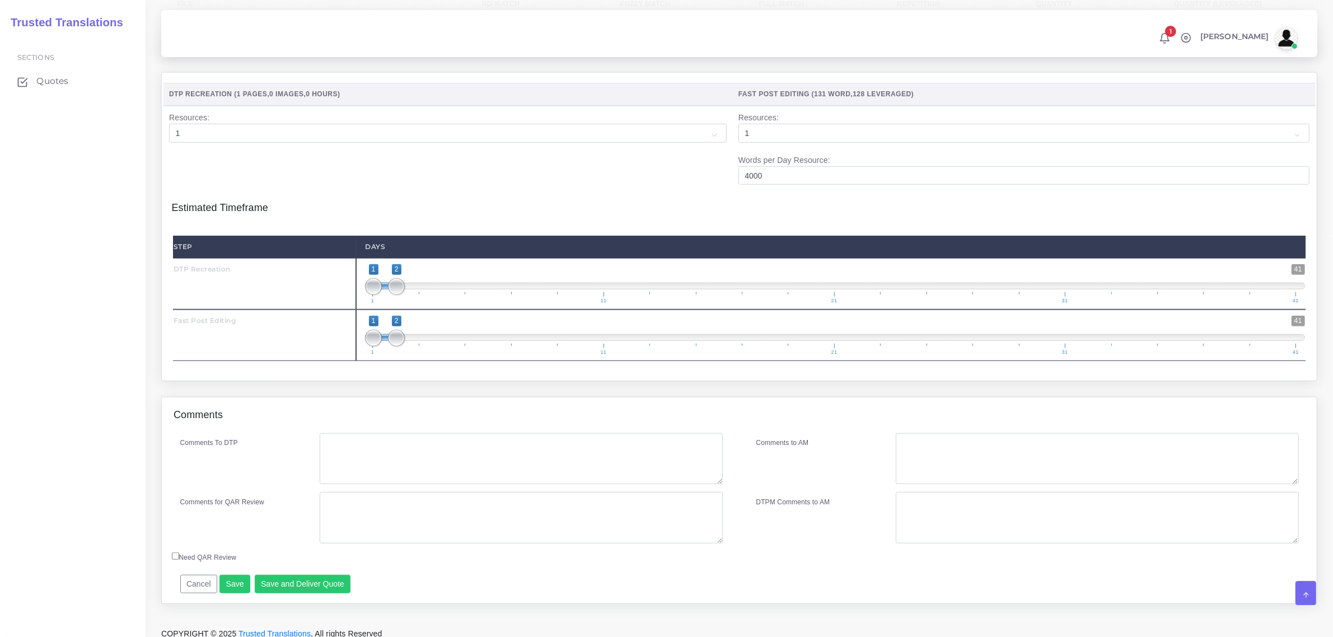
scroll to position [1156, 0]
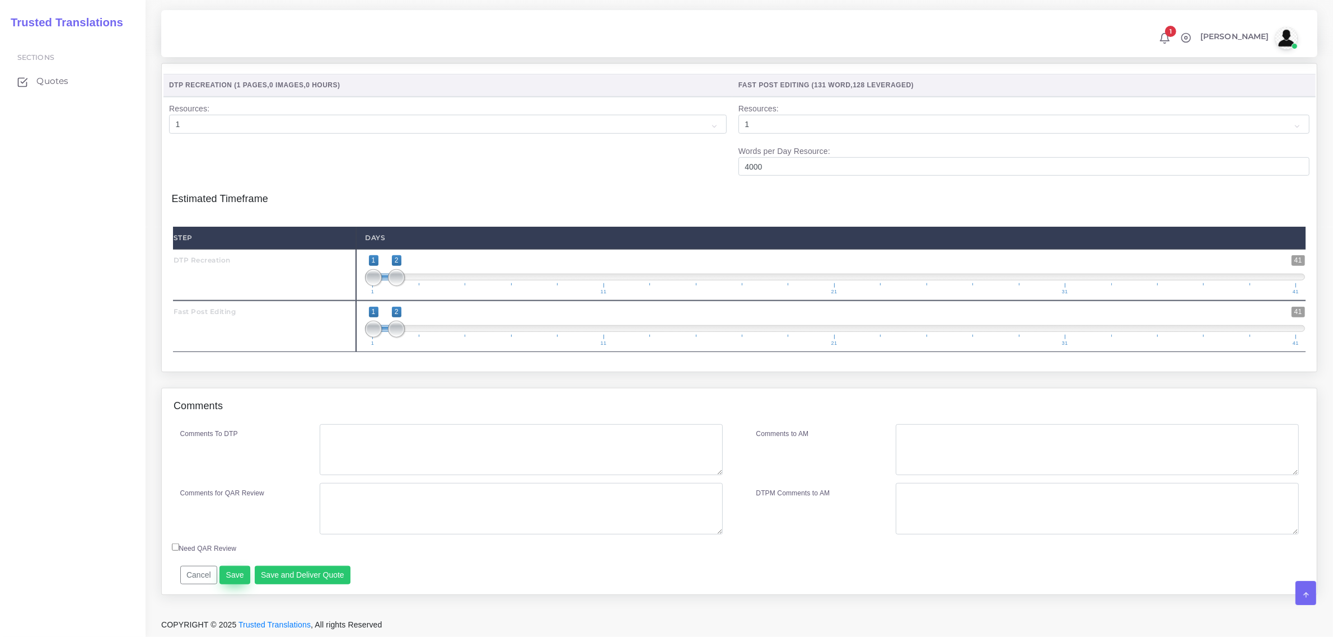
type input "266"
type input "271"
type input "268"
click at [233, 578] on button "Save" at bounding box center [235, 575] width 31 height 19
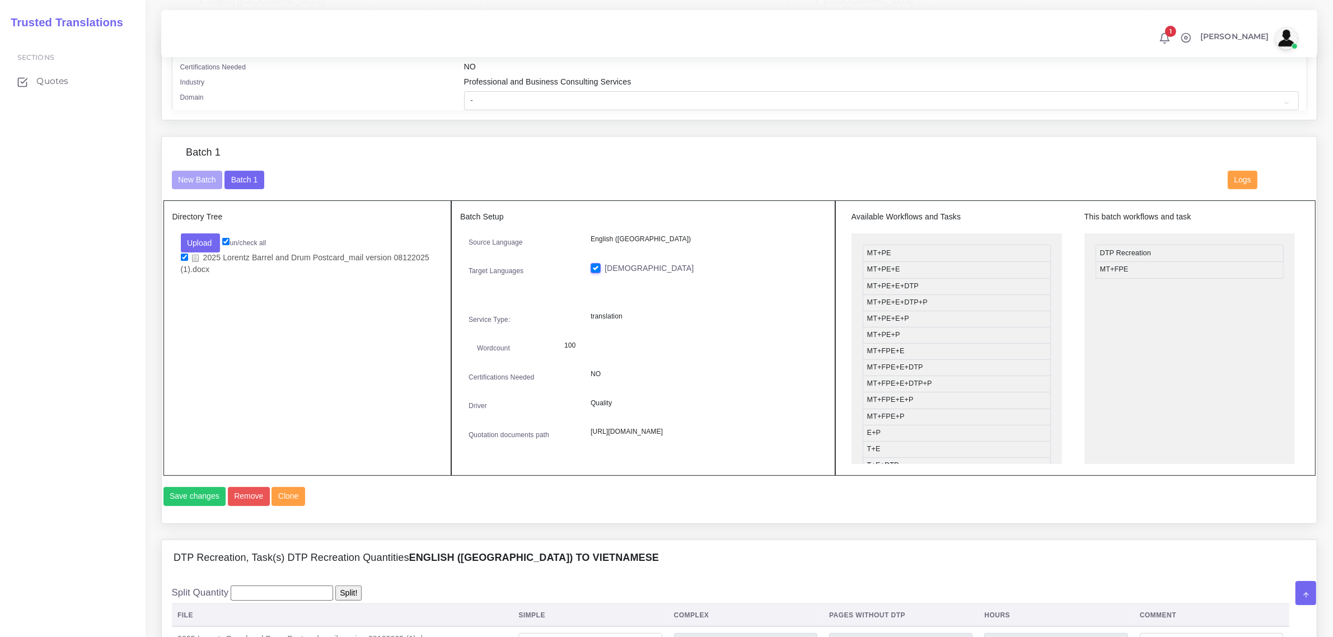
scroll to position [316, 0]
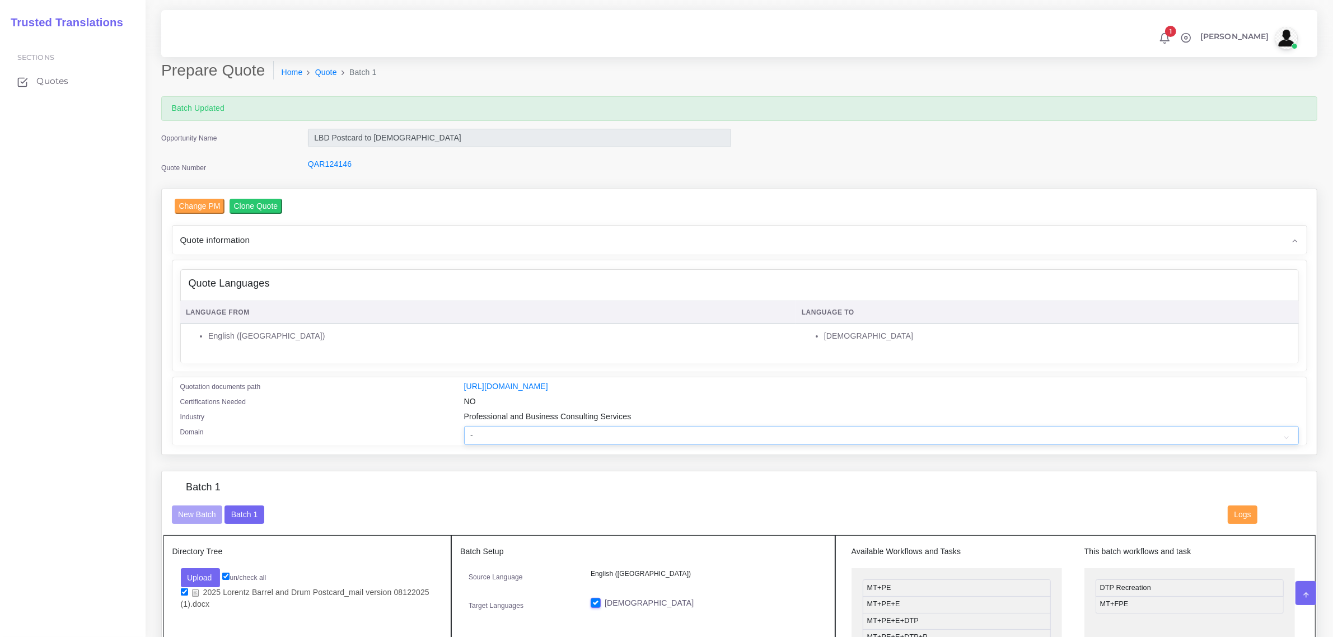
click at [499, 431] on select "- Advertising and Media Agriculture, Forestry and Fishing Architecture, Buildin…" at bounding box center [881, 435] width 835 height 19
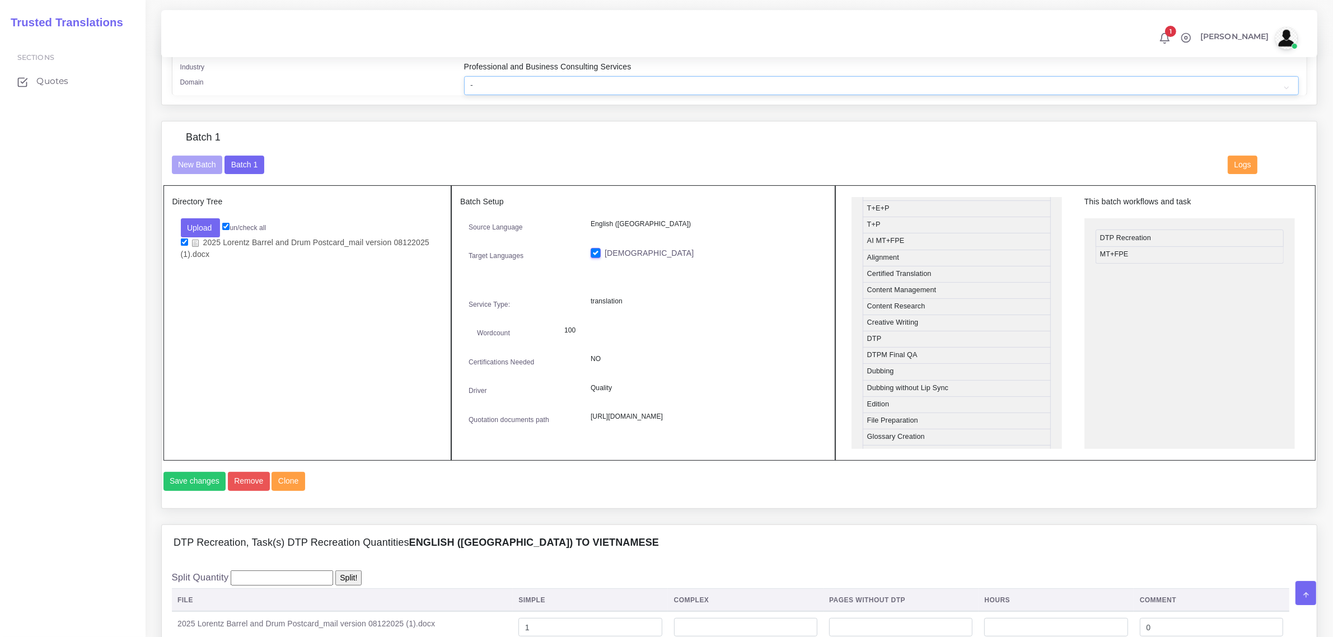
scroll to position [280, 0]
drag, startPoint x: 937, startPoint y: 337, endPoint x: 1170, endPoint y: 273, distance: 242.0
click at [199, 491] on button "Save changes" at bounding box center [195, 481] width 63 height 19
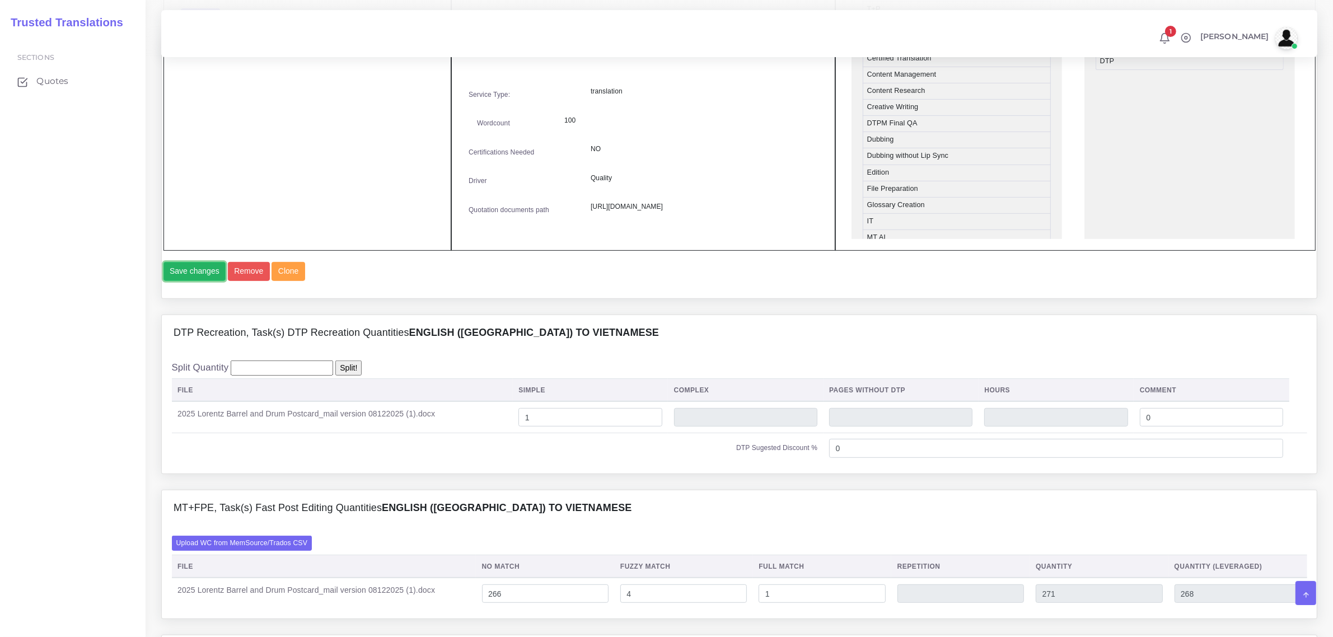
scroll to position [840, 0]
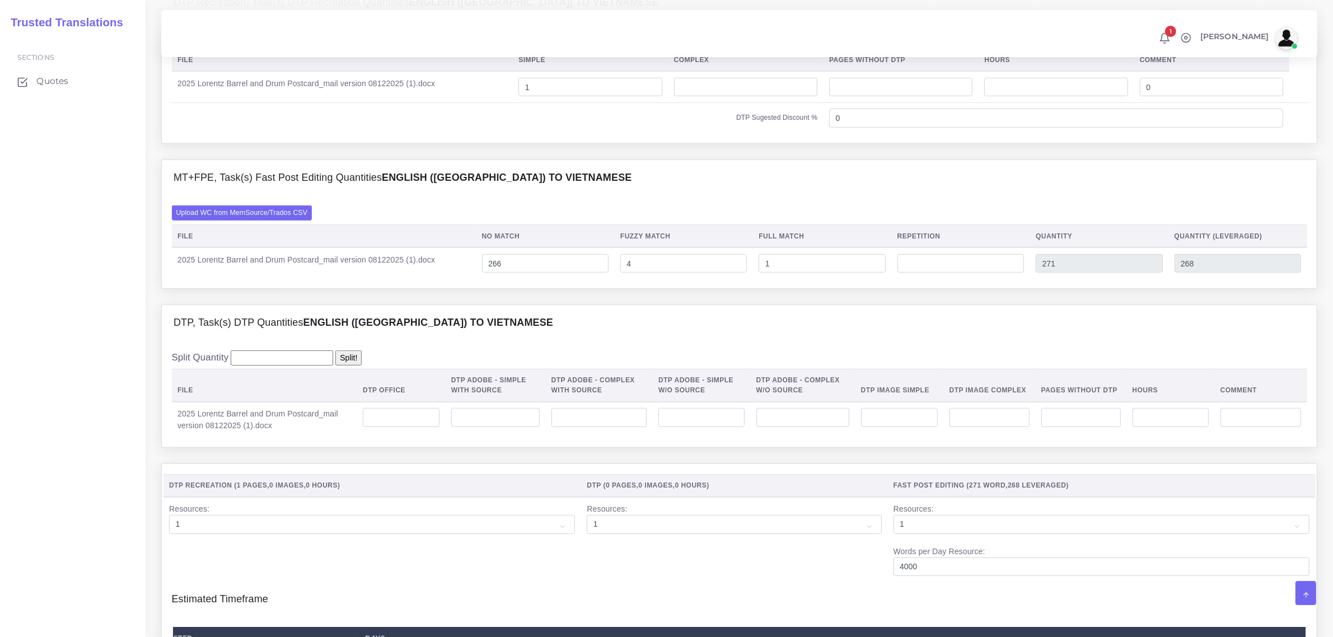
scroll to position [910, 0]
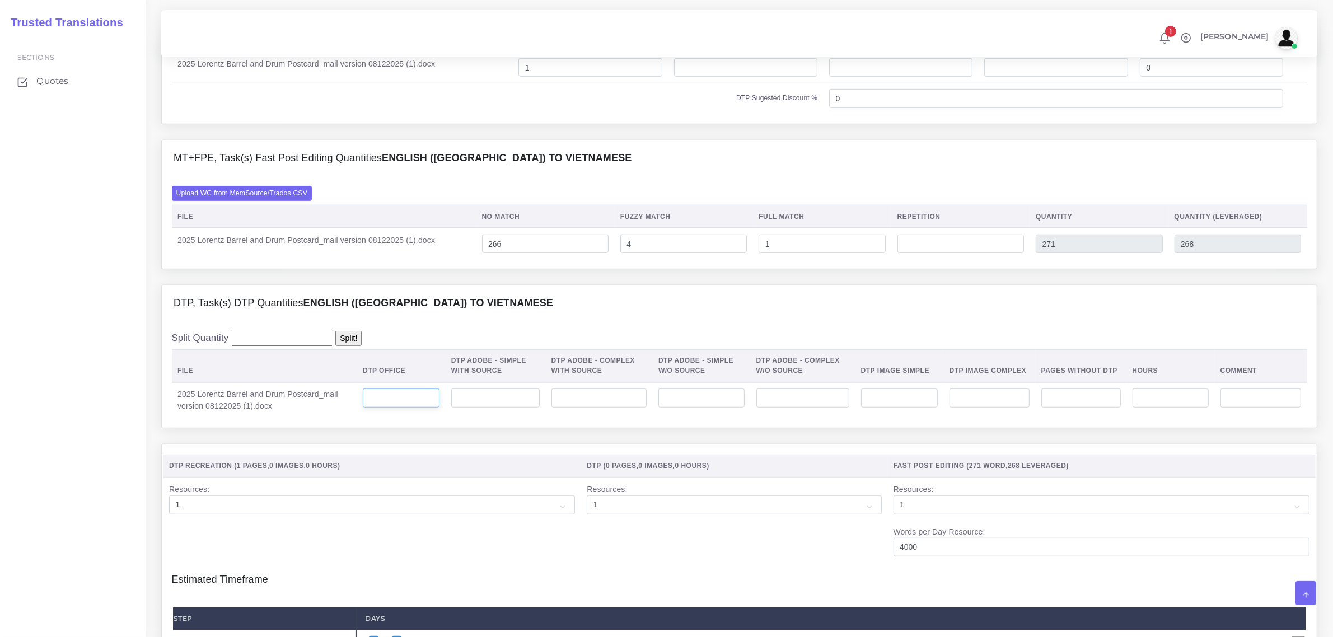
click at [420, 408] on input "number" at bounding box center [401, 398] width 77 height 19
type input "1"
click at [901, 408] on input "number" at bounding box center [899, 398] width 77 height 19
click at [972, 408] on input "number" at bounding box center [990, 398] width 80 height 19
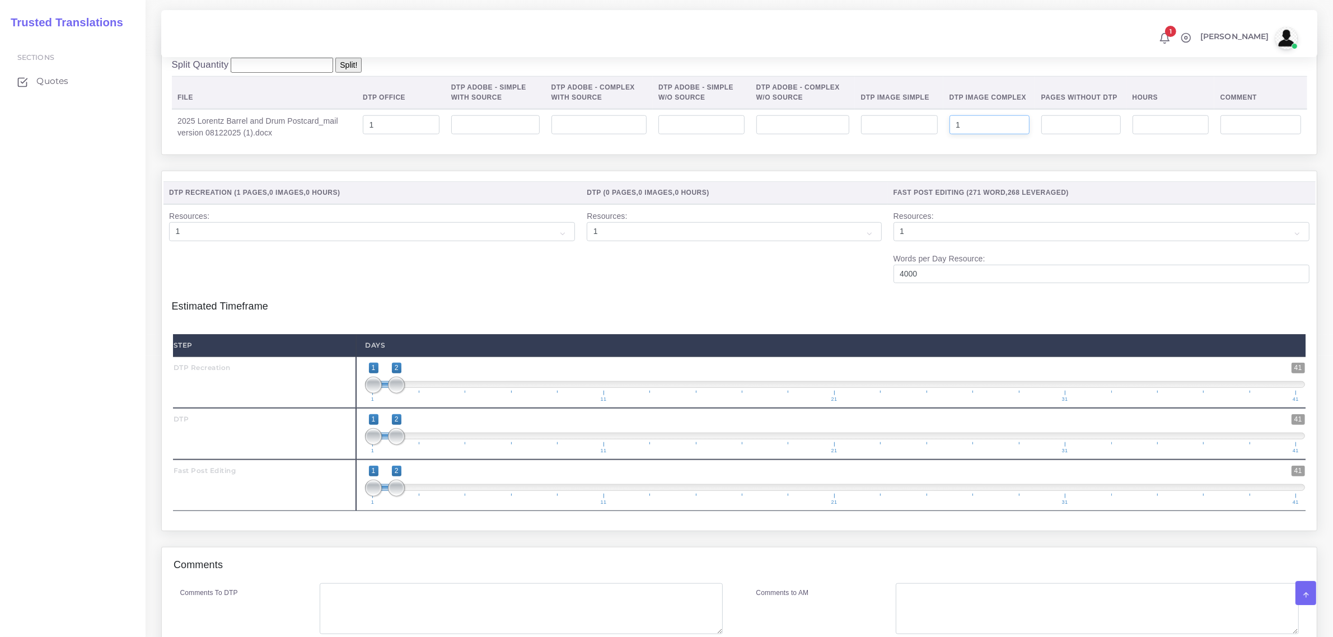
scroll to position [1260, 0]
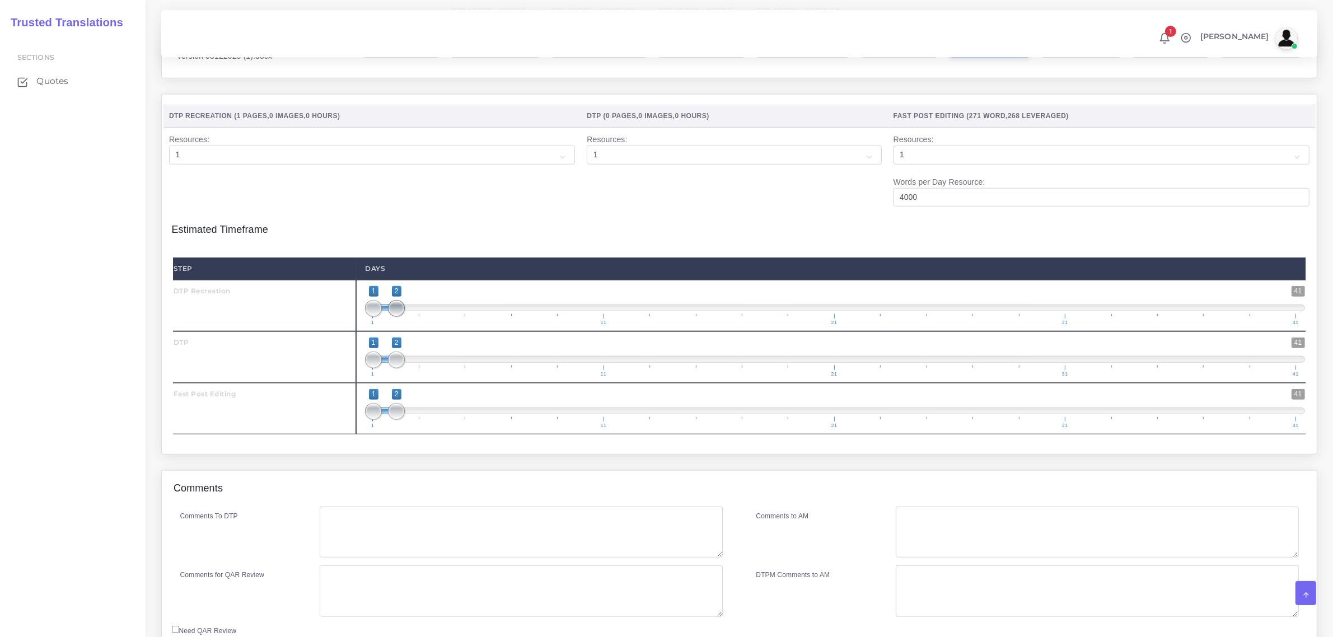
type input "1"
type input "1;1"
drag, startPoint x: 399, startPoint y: 333, endPoint x: 370, endPoint y: 334, distance: 29.1
click at [370, 317] on span at bounding box center [373, 308] width 17 height 17
click at [370, 369] on span at bounding box center [373, 360] width 17 height 17
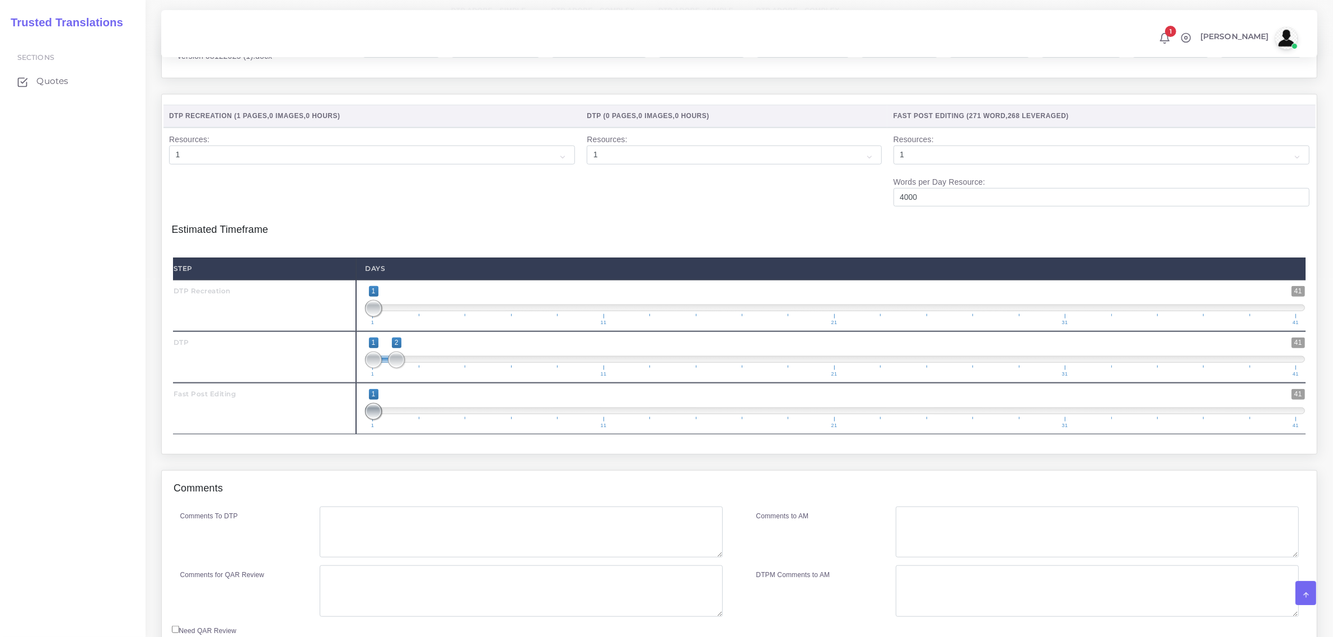
drag, startPoint x: 393, startPoint y: 436, endPoint x: 385, endPoint y: 408, distance: 28.9
click at [368, 420] on span at bounding box center [373, 411] width 17 height 17
type input "1;2"
drag, startPoint x: 374, startPoint y: 433, endPoint x: 388, endPoint y: 434, distance: 14.0
click at [388, 428] on span "1 41 1 2 1 — 2 1 11 21 31 41" at bounding box center [835, 408] width 940 height 39
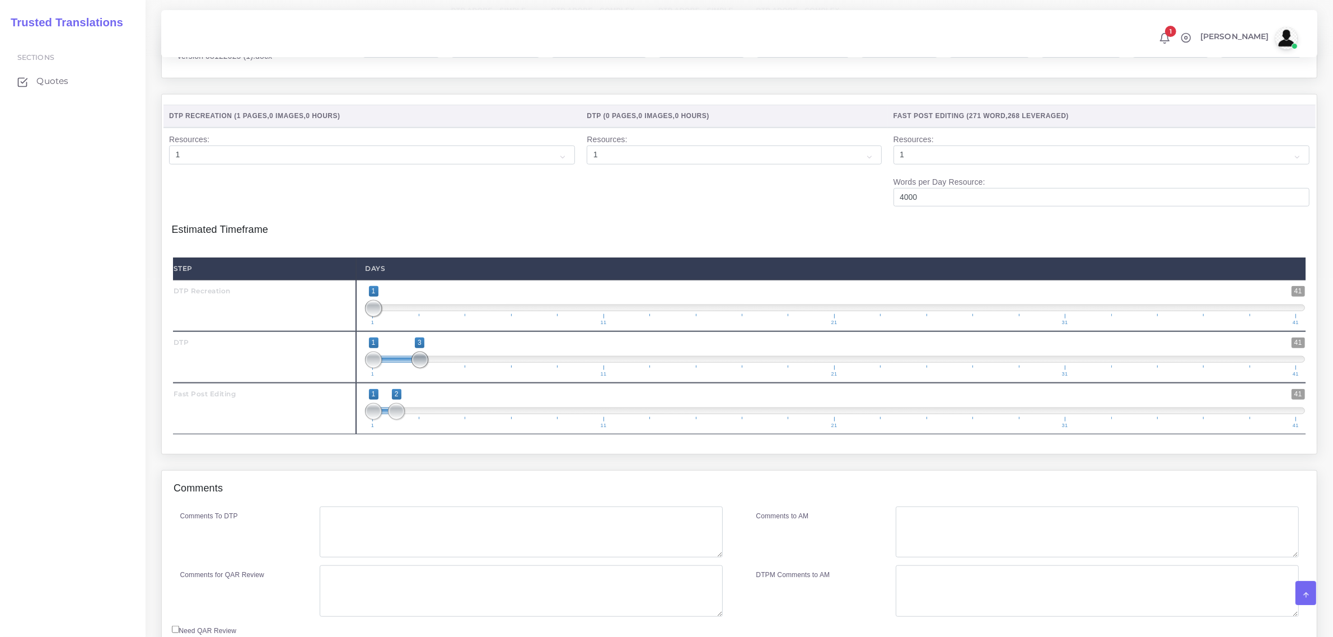
drag, startPoint x: 398, startPoint y: 385, endPoint x: 410, endPoint y: 385, distance: 12.3
click at [410, 377] on span "1 41 1 3 1 — 3 1 11 21 31 41" at bounding box center [835, 357] width 940 height 39
type input "3;3"
drag, startPoint x: 379, startPoint y: 381, endPoint x: 434, endPoint y: 377, distance: 55.1
click at [434, 377] on span "1 41 3 3 3 — 3 1 11 21 31 41" at bounding box center [835, 357] width 940 height 39
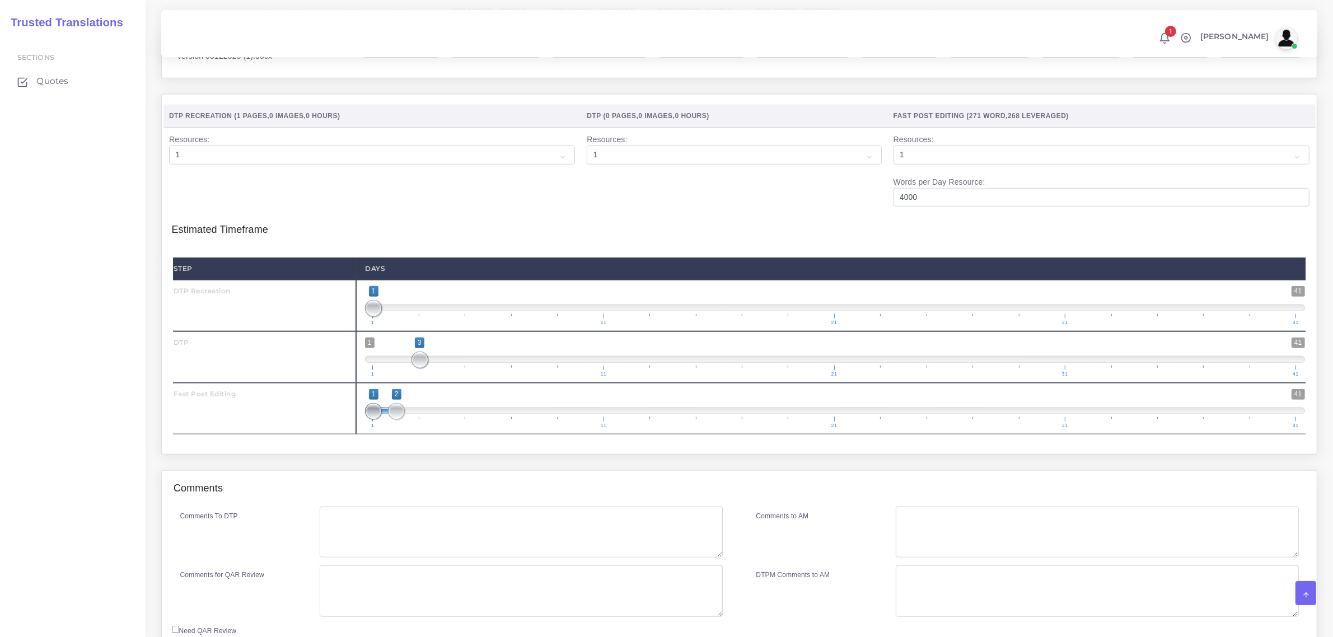
type input "2;2"
drag, startPoint x: 374, startPoint y: 437, endPoint x: 402, endPoint y: 441, distance: 28.8
click at [382, 420] on span at bounding box center [373, 411] width 17 height 17
click at [344, 548] on textarea "Comments To DTP" at bounding box center [521, 533] width 403 height 52
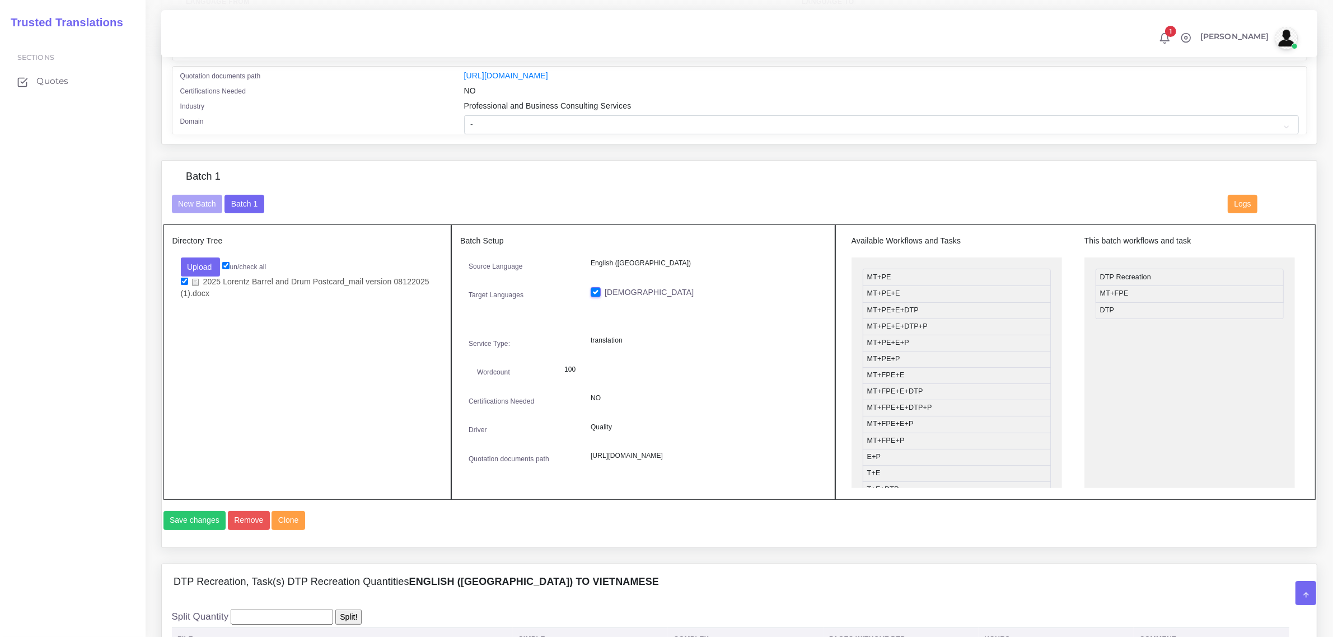
scroll to position [210, 0]
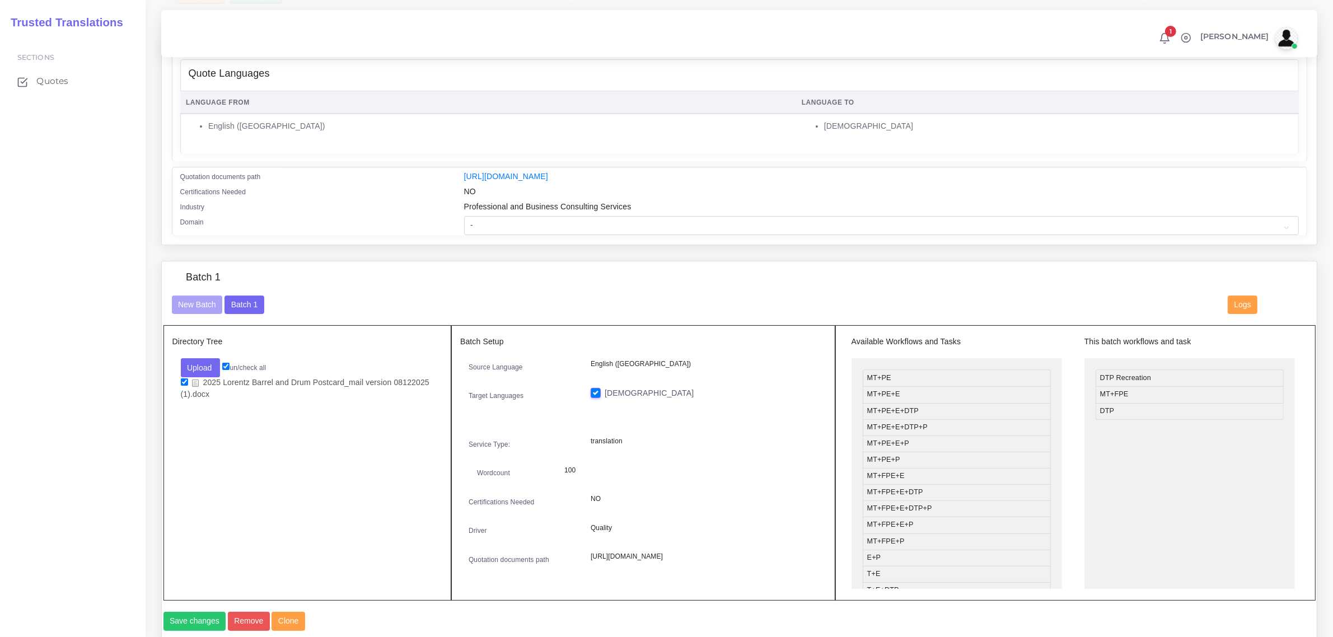
type textarea "image included"
click at [508, 225] on select "- Advertising and Media Agriculture, Forestry and Fishing Architecture, Buildin…" at bounding box center [881, 225] width 835 height 19
click at [464, 216] on select "- Advertising and Media Agriculture, Forestry and Fishing Architecture, Buildin…" at bounding box center [881, 225] width 835 height 19
click at [598, 222] on select "- Advertising and Media Agriculture, Forestry and Fishing Architecture, Buildin…" at bounding box center [881, 225] width 835 height 19
select select "Architecture, Building and Construction"
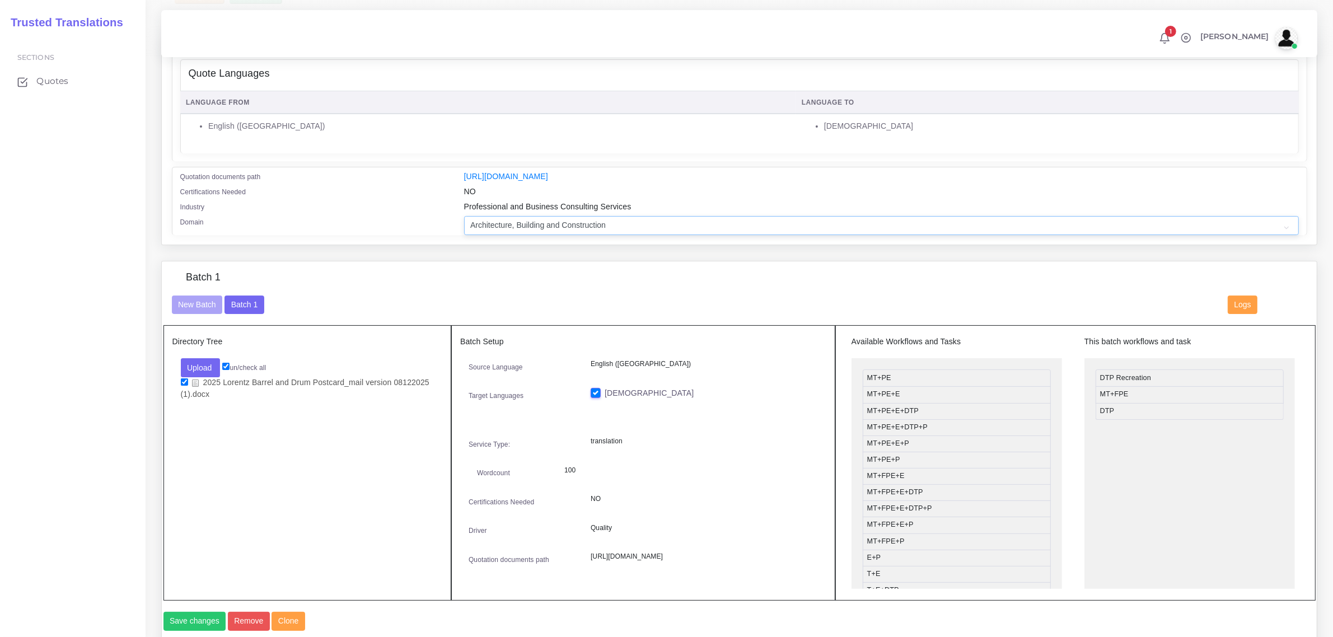
click at [464, 216] on select "- Advertising and Media Agriculture, Forestry and Fishing Architecture, Buildin…" at bounding box center [881, 225] width 835 height 19
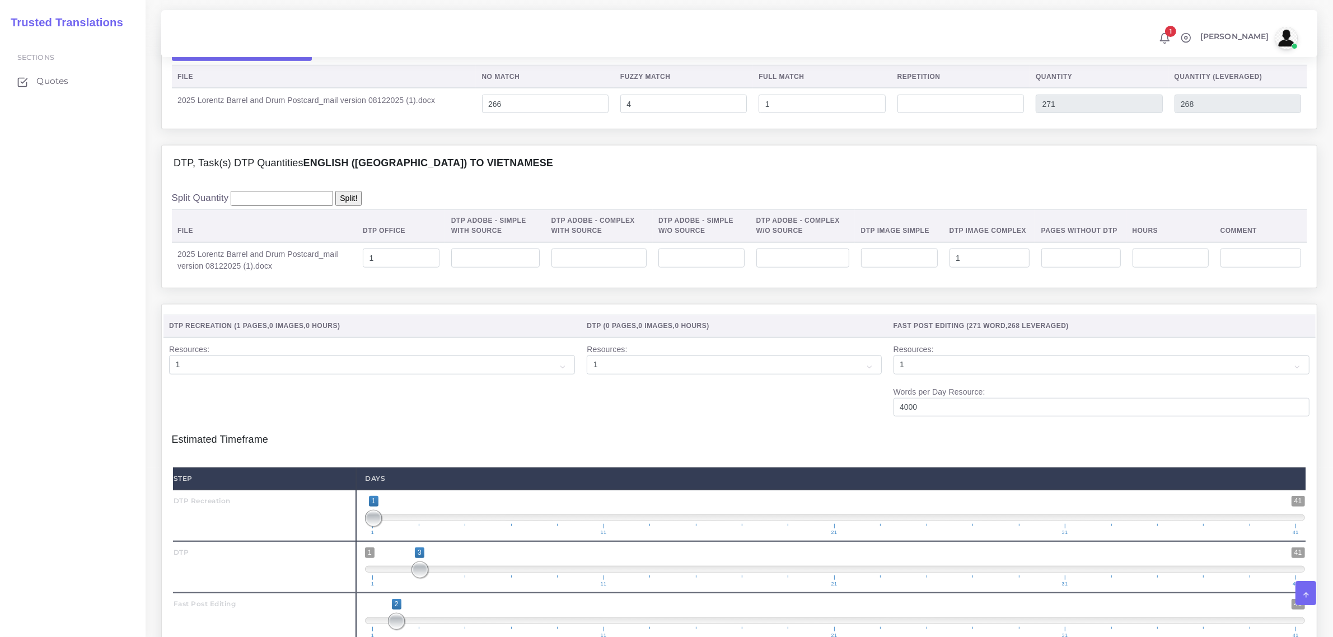
scroll to position [1367, 0]
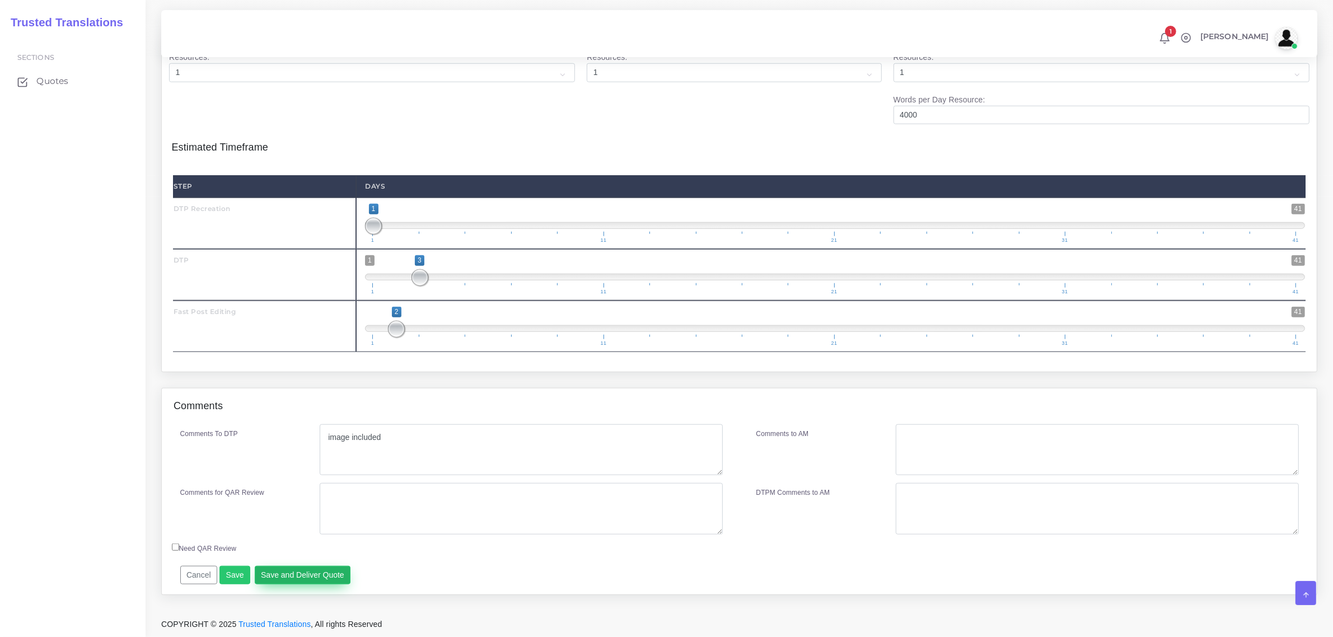
click at [287, 575] on button "Save and Deliver Quote" at bounding box center [303, 575] width 96 height 19
